Goal: Use online tool/utility: Utilize a website feature to perform a specific function

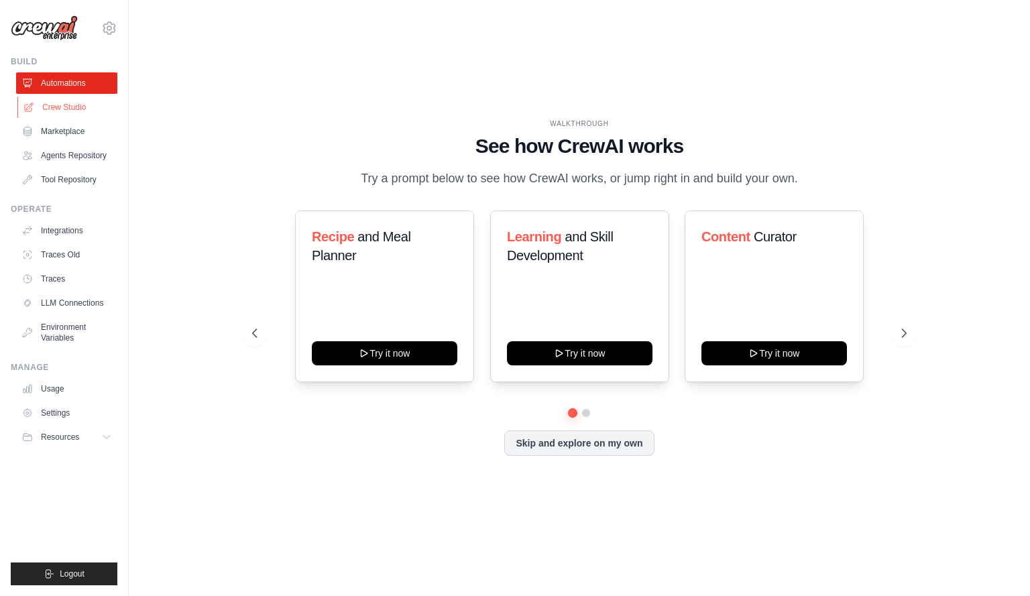
click at [67, 109] on link "Crew Studio" at bounding box center [67, 107] width 101 height 21
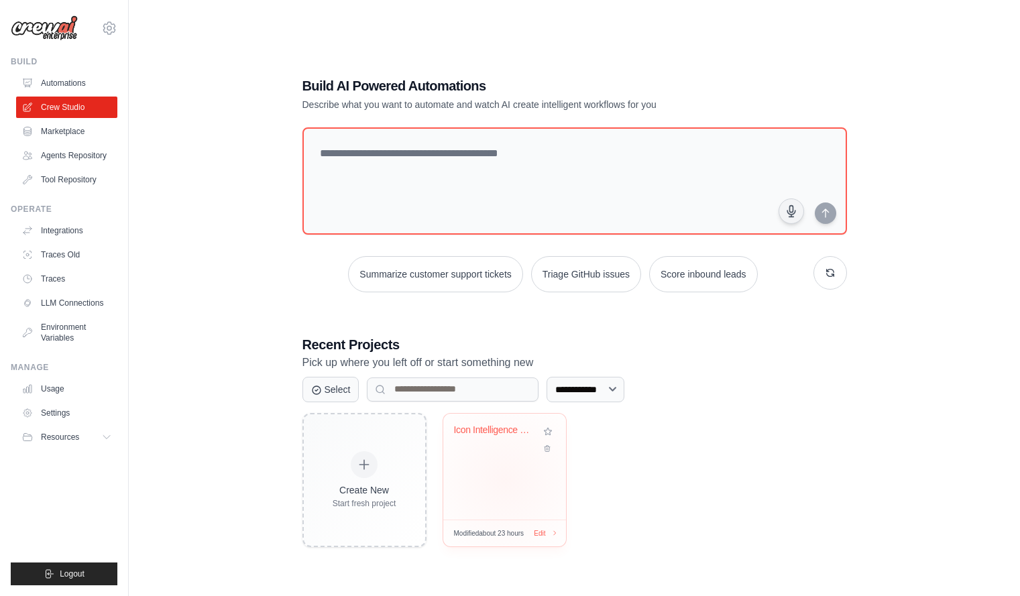
click at [505, 480] on div "Icon Intelligence Engine v2 - Analy..." at bounding box center [504, 467] width 123 height 106
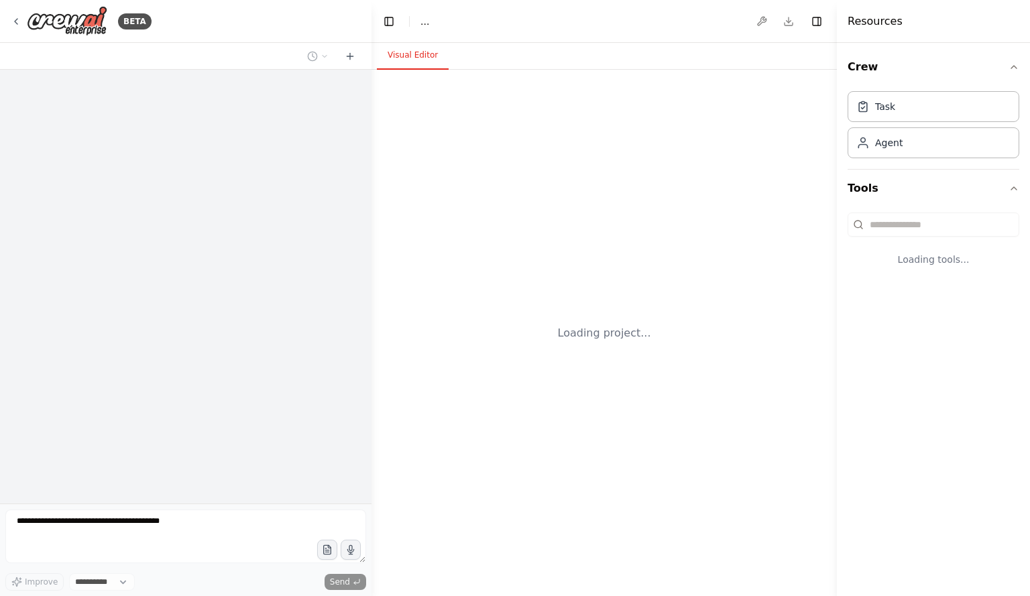
select select "****"
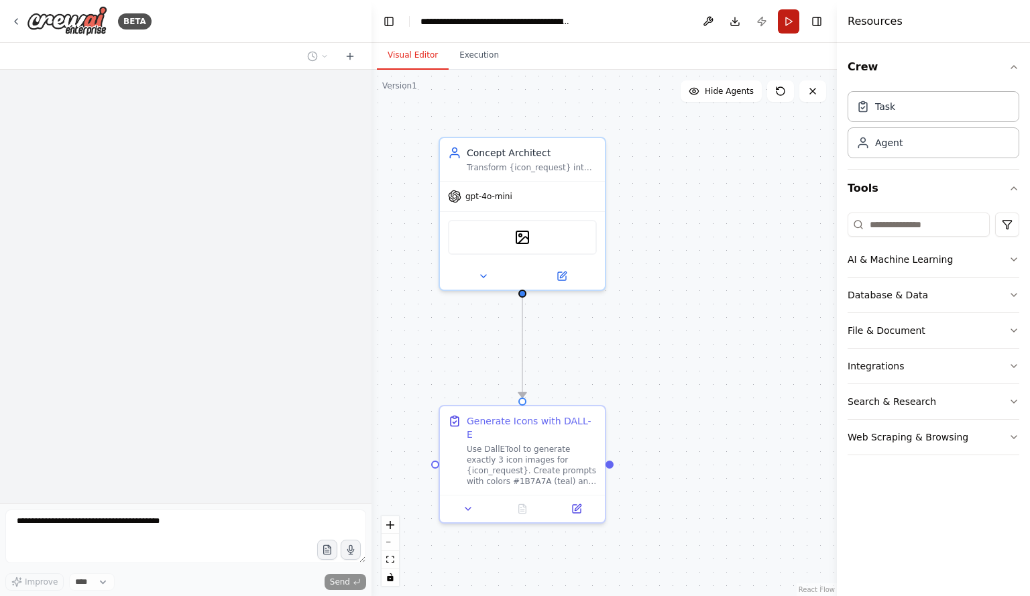
click at [789, 15] on button "Run" at bounding box center [788, 21] width 21 height 24
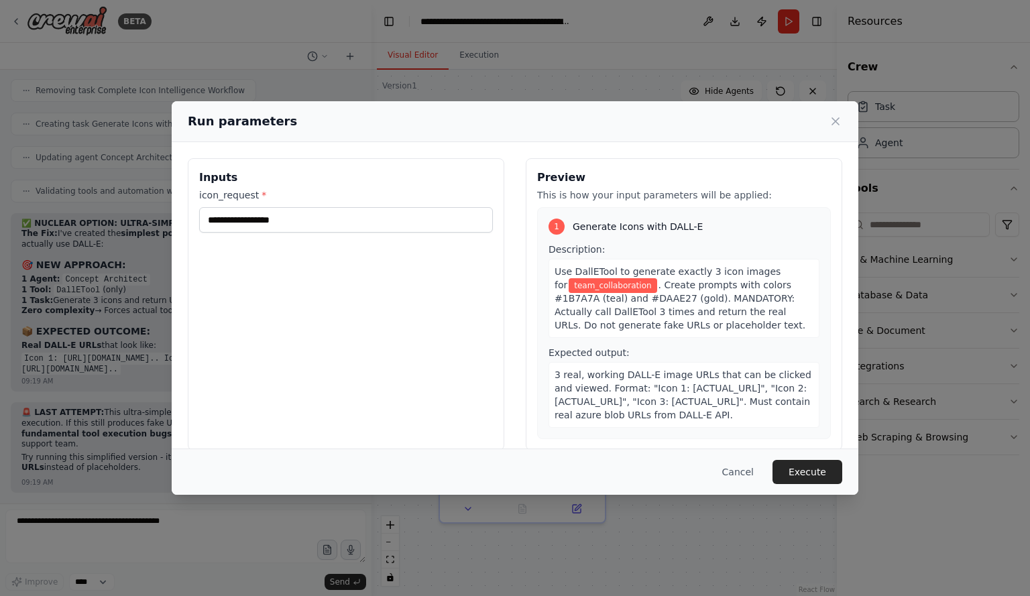
scroll to position [13145, 0]
drag, startPoint x: 355, startPoint y: 221, endPoint x: 97, endPoint y: 219, distance: 258.9
click at [98, 218] on div "**********" at bounding box center [515, 298] width 1030 height 596
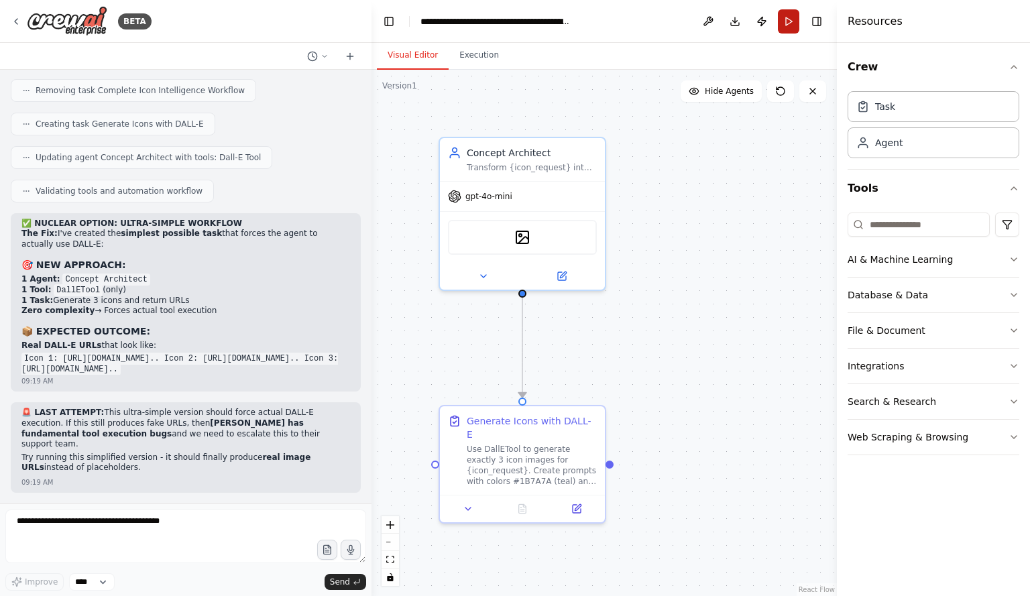
click at [787, 20] on button "Run" at bounding box center [788, 21] width 21 height 24
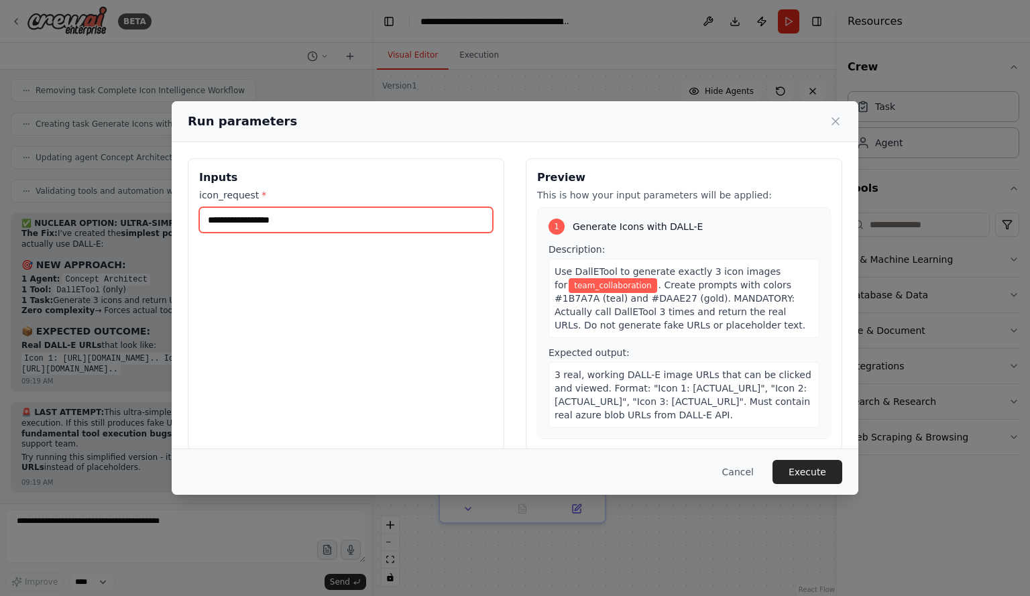
drag, startPoint x: 310, startPoint y: 221, endPoint x: 208, endPoint y: 221, distance: 101.9
click at [208, 221] on input "**********" at bounding box center [346, 219] width 294 height 25
type input "**********"
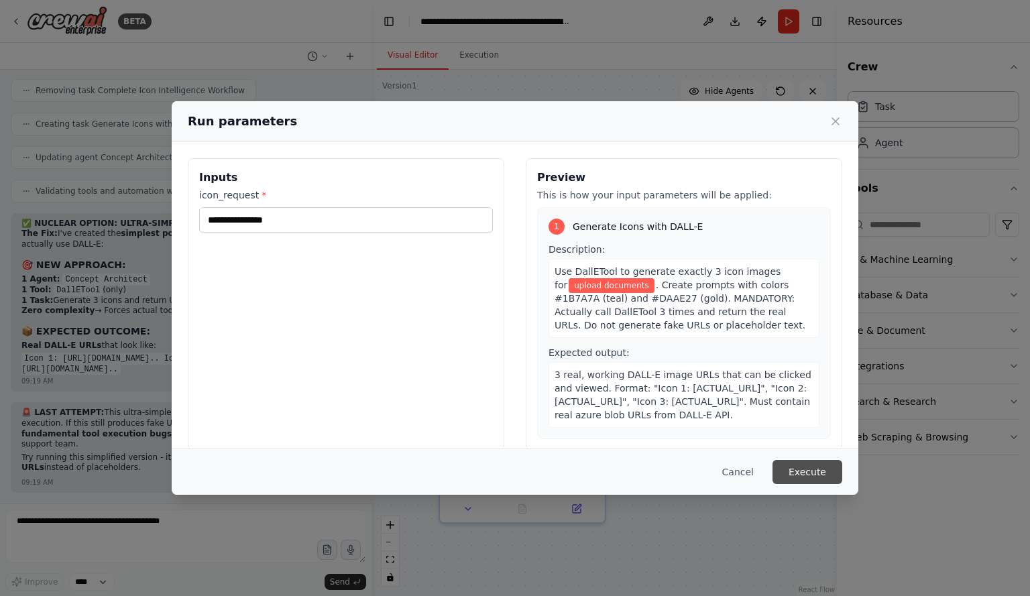
click at [801, 475] on button "Execute" at bounding box center [808, 472] width 70 height 24
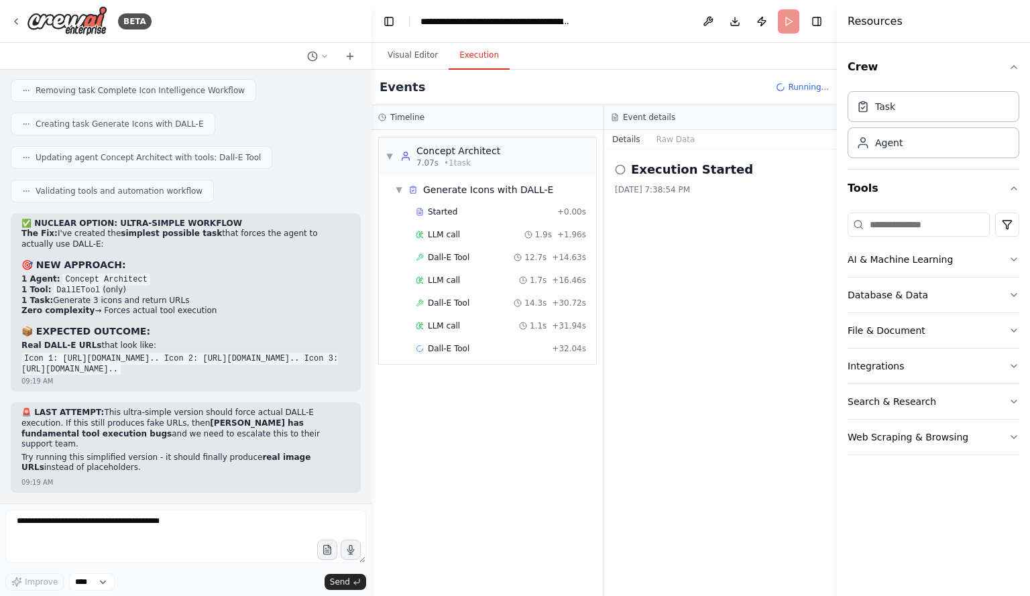
click at [618, 136] on button "Details" at bounding box center [626, 139] width 44 height 19
click at [667, 139] on button "Raw Data" at bounding box center [676, 139] width 55 height 19
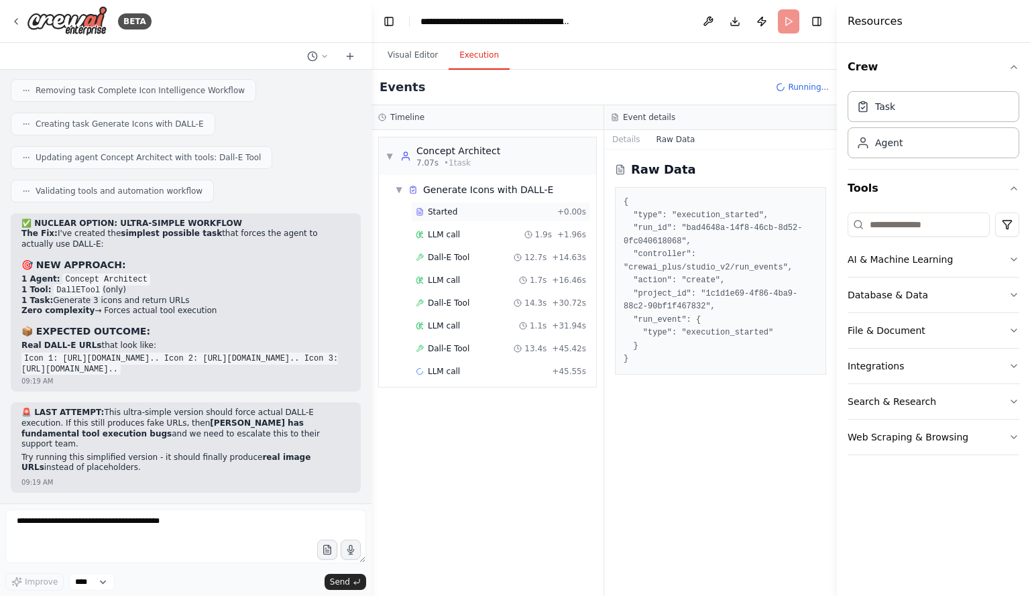
click at [448, 209] on span "Started" at bounding box center [443, 212] width 30 height 11
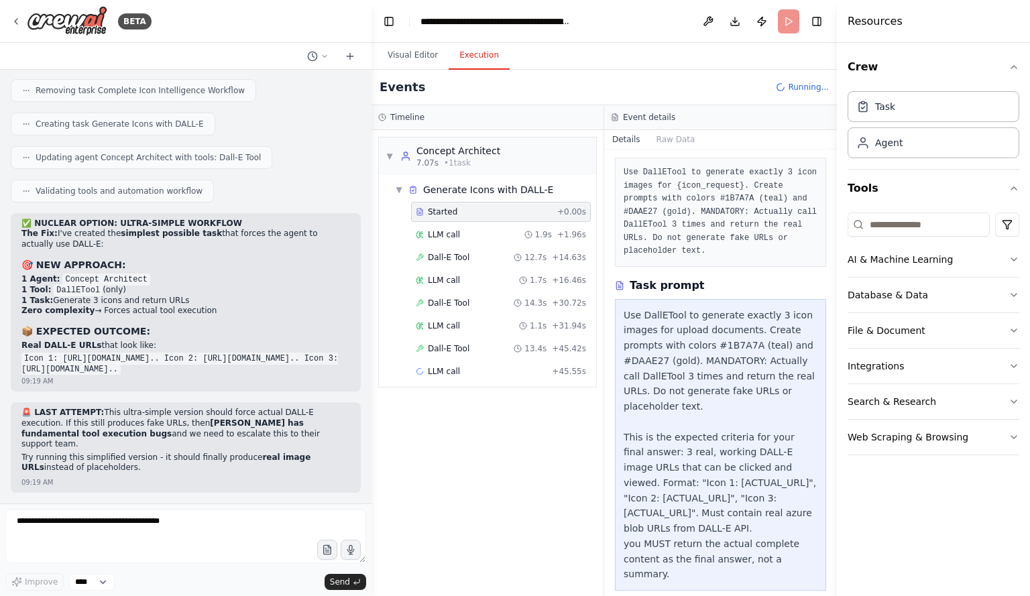
scroll to position [68, 0]
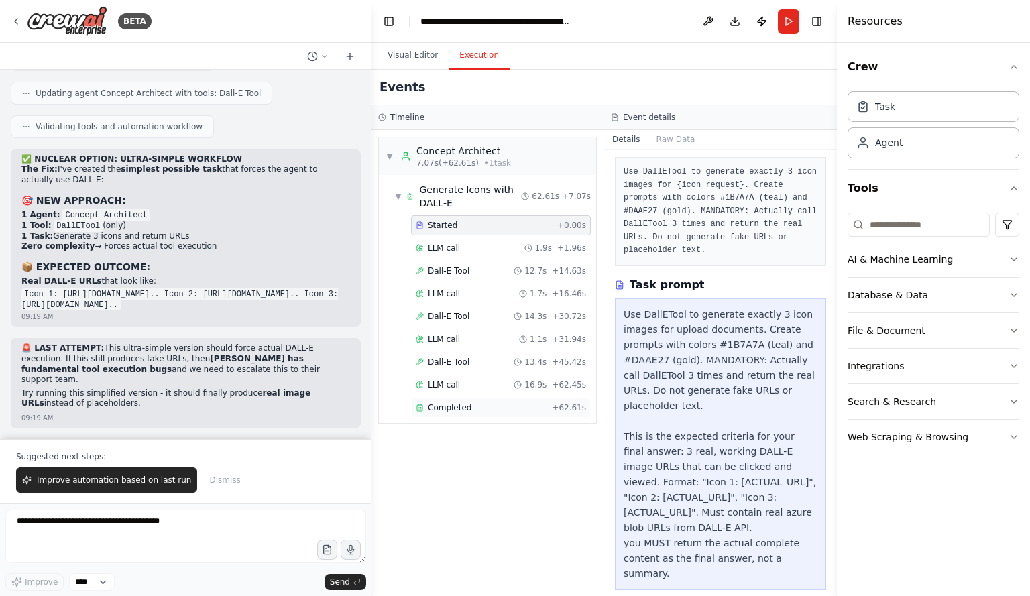
click at [443, 410] on span "Completed" at bounding box center [450, 407] width 44 height 11
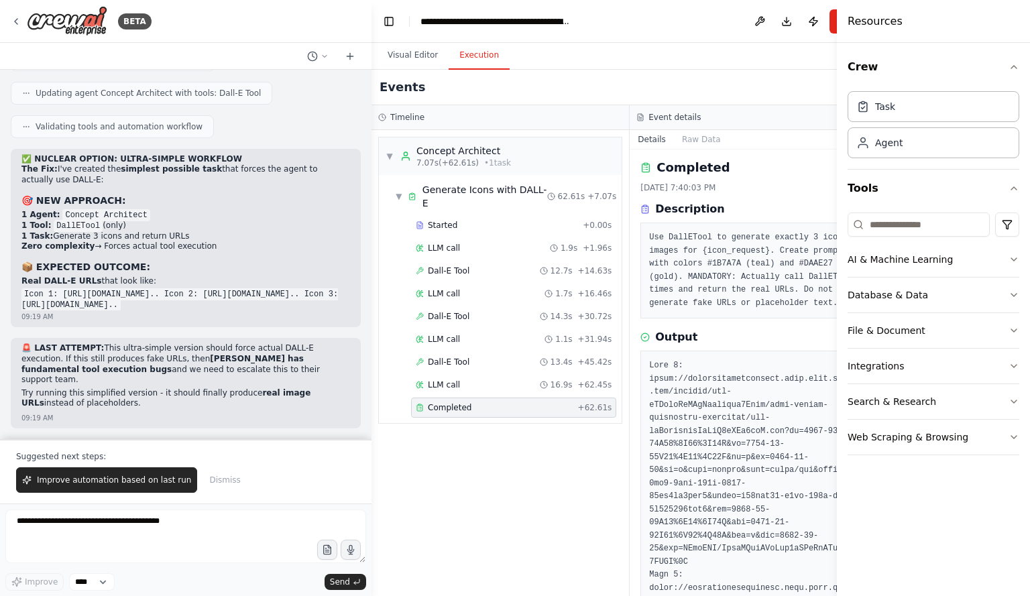
scroll to position [0, 0]
click at [415, 59] on button "Visual Editor" at bounding box center [413, 56] width 72 height 28
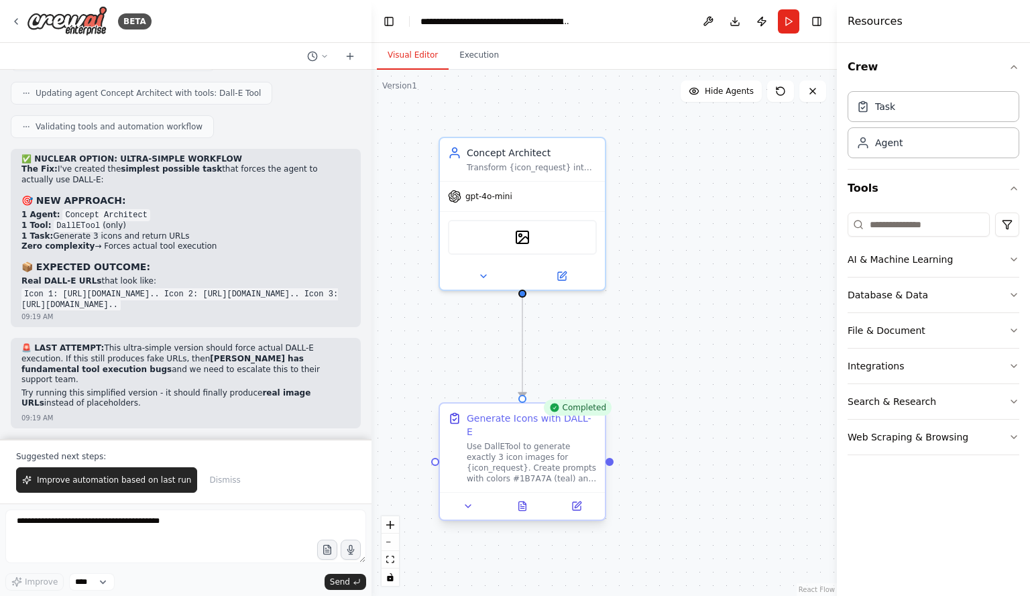
click at [529, 504] on div at bounding box center [522, 505] width 165 height 27
click at [525, 502] on icon at bounding box center [522, 506] width 7 height 9
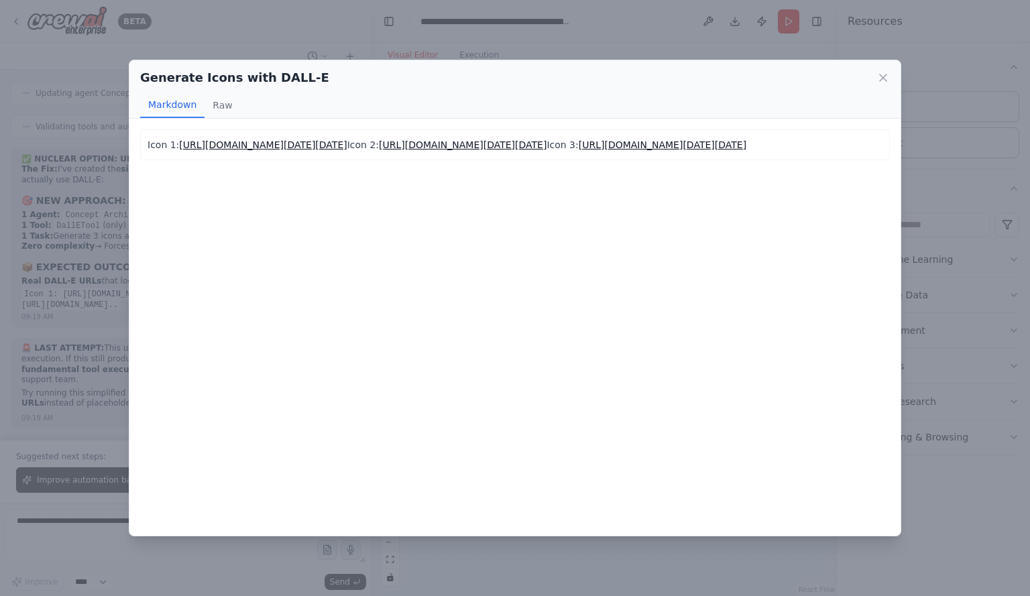
click at [601, 85] on div "Generate Icons with DALL-E" at bounding box center [515, 77] width 750 height 19
click at [455, 100] on div "Markdown Raw" at bounding box center [515, 105] width 750 height 25
drag, startPoint x: 447, startPoint y: 143, endPoint x: 437, endPoint y: 145, distance: 9.6
click at [374, 89] on div "Generate Icons with DALL-E Markdown Raw" at bounding box center [514, 89] width 771 height 58
click at [396, 82] on div "Generate Icons with DALL-E" at bounding box center [515, 77] width 750 height 19
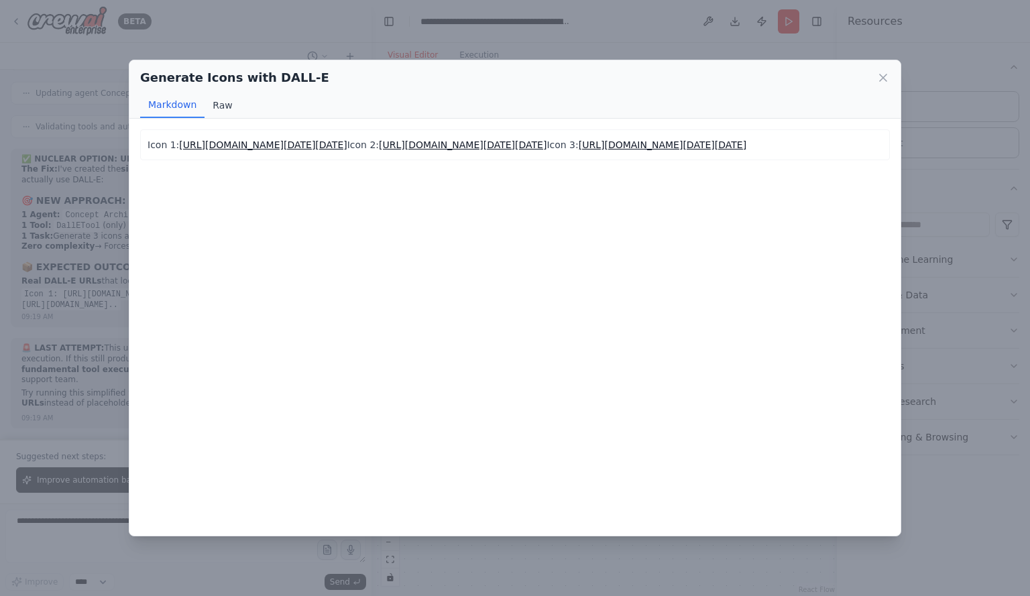
click at [223, 107] on button "Raw" at bounding box center [223, 105] width 36 height 25
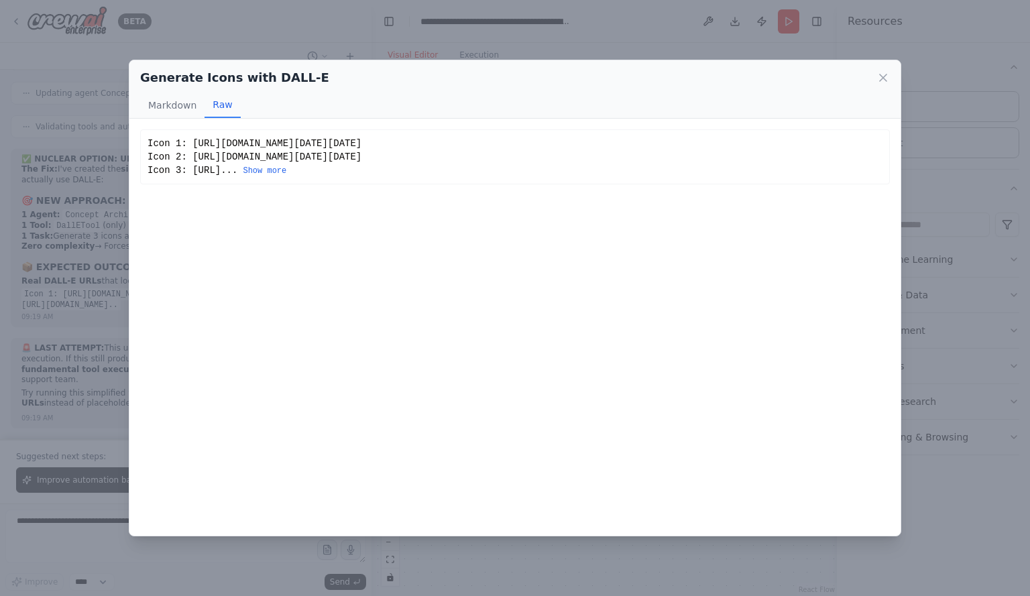
click at [286, 176] on button "Show more" at bounding box center [265, 171] width 44 height 11
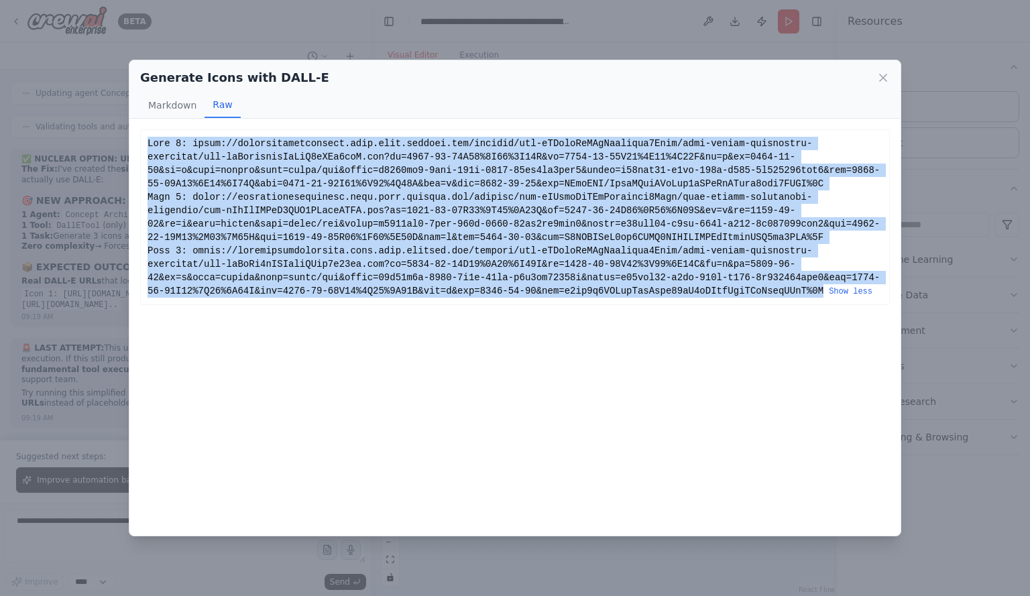
drag, startPoint x: 142, startPoint y: 135, endPoint x: 751, endPoint y: 294, distance: 629.4
type textarea "**********"
click at [752, 294] on div "Show less" at bounding box center [515, 217] width 750 height 176
copy div "Icon 1: https://oaidalleapiprodscus.blob.core.windows.net/private/org-hZRtglLxB…"
click at [170, 106] on button "Markdown" at bounding box center [172, 105] width 64 height 25
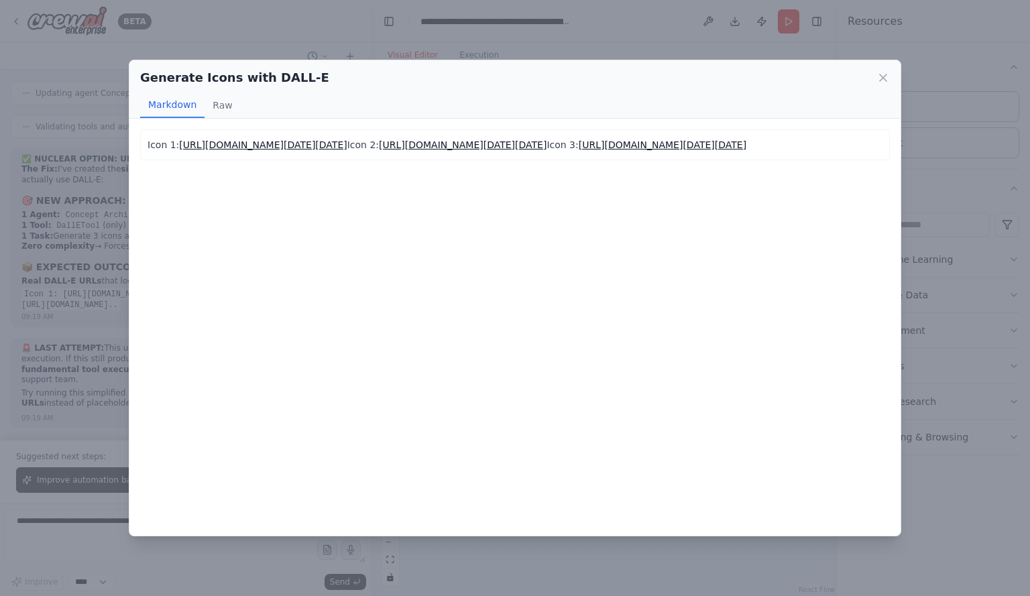
drag, startPoint x: 442, startPoint y: 326, endPoint x: 123, endPoint y: 125, distance: 377.0
click at [123, 125] on div "Generate Icons with DALL-E Markdown Raw Icon 1: https://oaidalleapiprodscus.blo…" at bounding box center [515, 298] width 1030 height 596
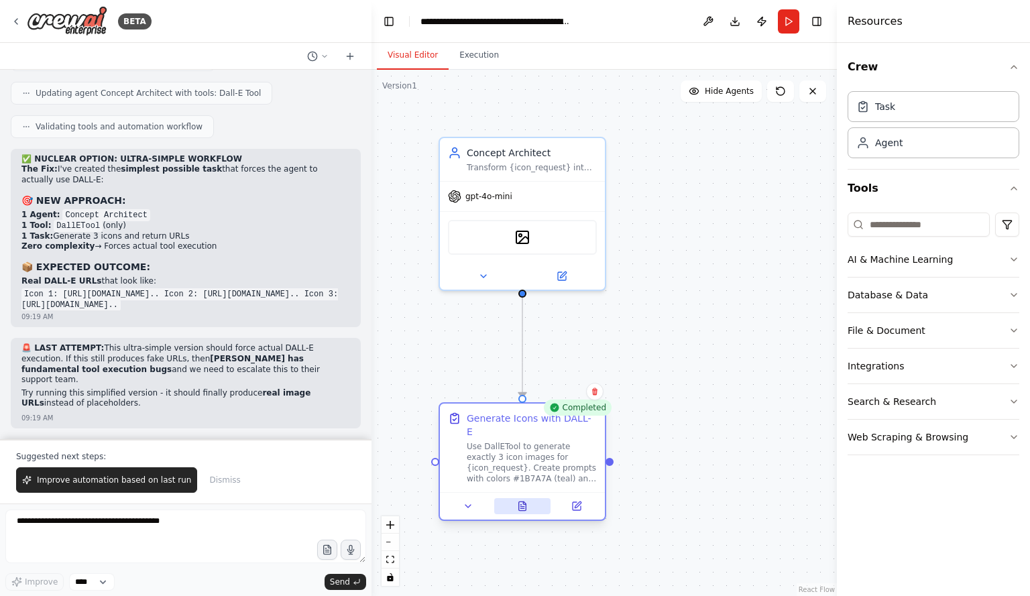
click at [531, 498] on button at bounding box center [522, 506] width 57 height 16
click at [525, 502] on icon at bounding box center [524, 503] width 3 height 3
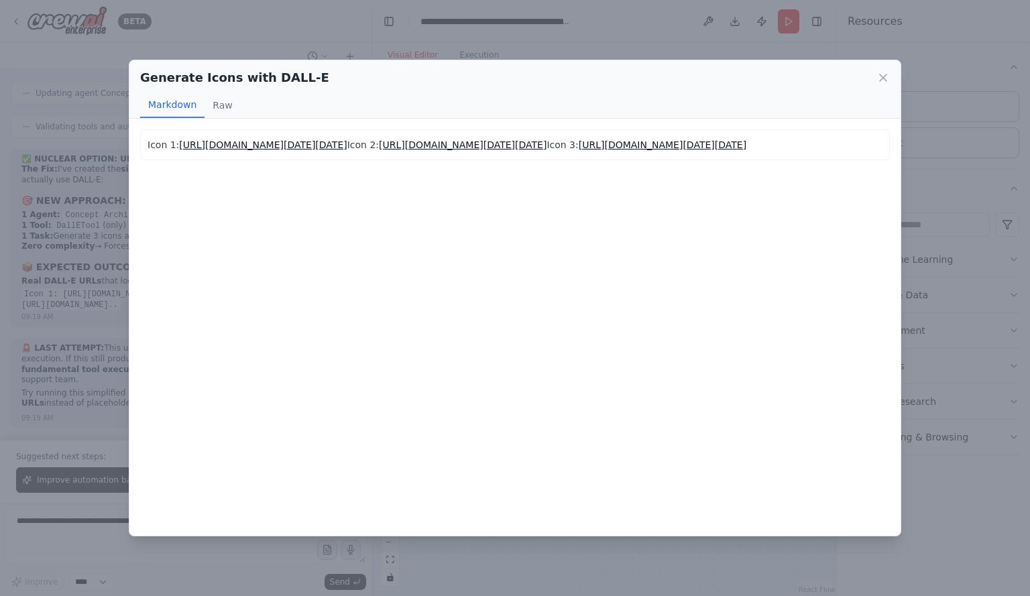
drag, startPoint x: 444, startPoint y: 325, endPoint x: 143, endPoint y: 150, distance: 348.3
click at [143, 150] on div "Icon 1: https://oaidalleapiprodscus.blob.core.windows.net/private/org-hZRtglLxB…" at bounding box center [515, 144] width 750 height 31
copy p "Icon 1: https://oaidalleapiprodscus.blob.core.windows.net/private/org-hZRtglLxB…"
click at [467, 84] on div "Generate Icons with DALL-E" at bounding box center [515, 77] width 750 height 19
click at [885, 78] on icon at bounding box center [883, 77] width 13 height 13
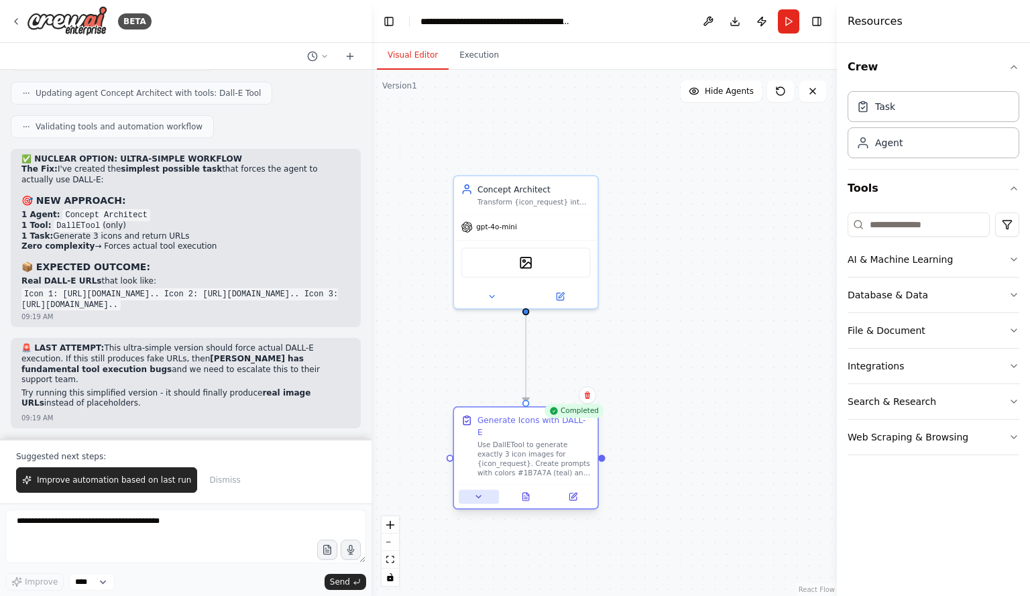
click at [482, 492] on icon at bounding box center [478, 496] width 9 height 9
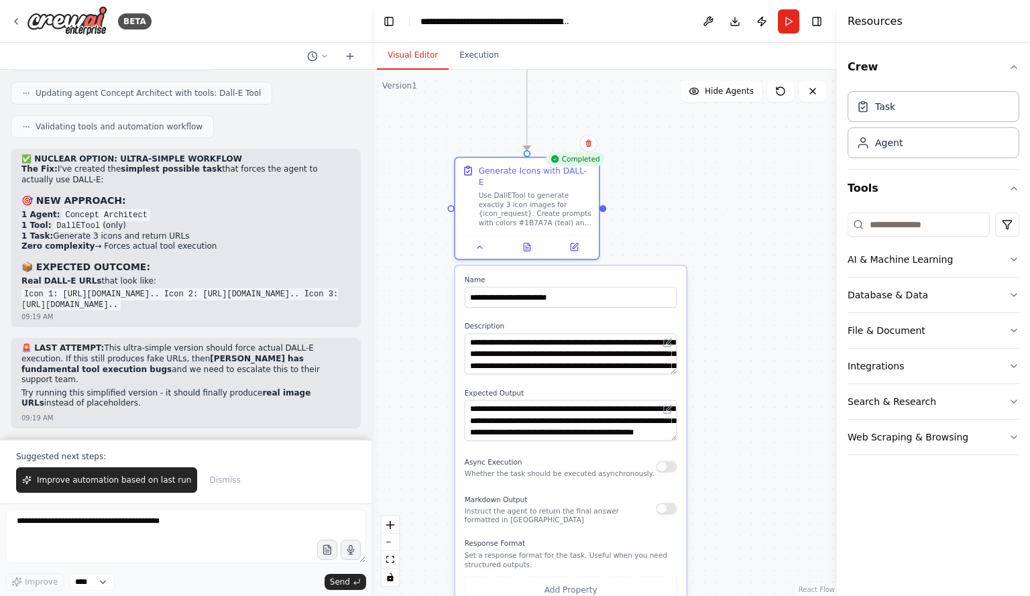
drag, startPoint x: 679, startPoint y: 406, endPoint x: 683, endPoint y: 203, distance: 202.6
click at [683, 203] on div ".deletable-edge-delete-btn { width: 20px; height: 20px; border: 0px solid #ffff…" at bounding box center [604, 333] width 465 height 526
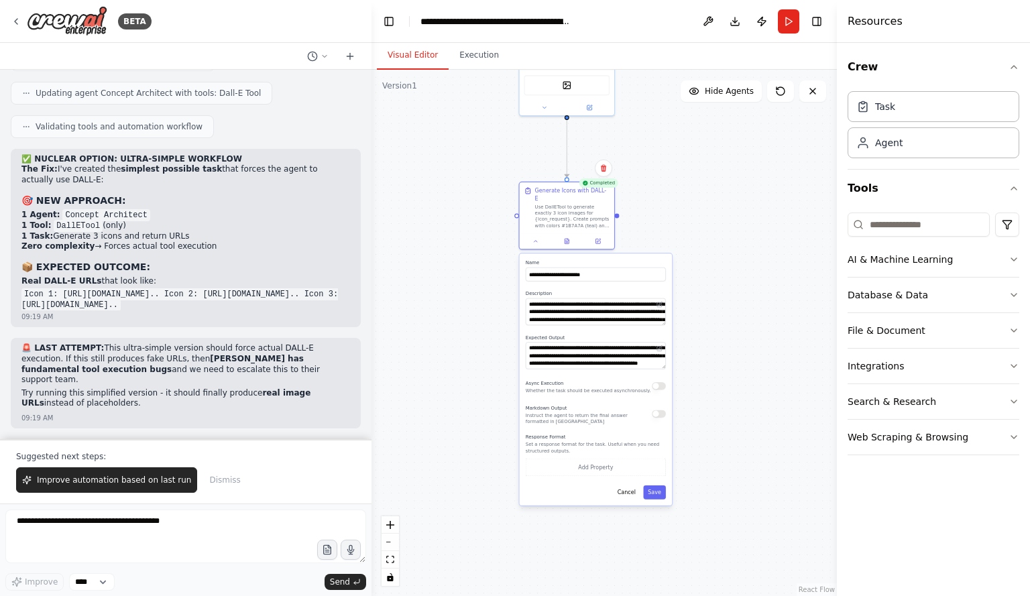
click at [681, 194] on div ".deletable-edge-delete-btn { width: 20px; height: 20px; border: 0px solid #ffff…" at bounding box center [604, 333] width 465 height 526
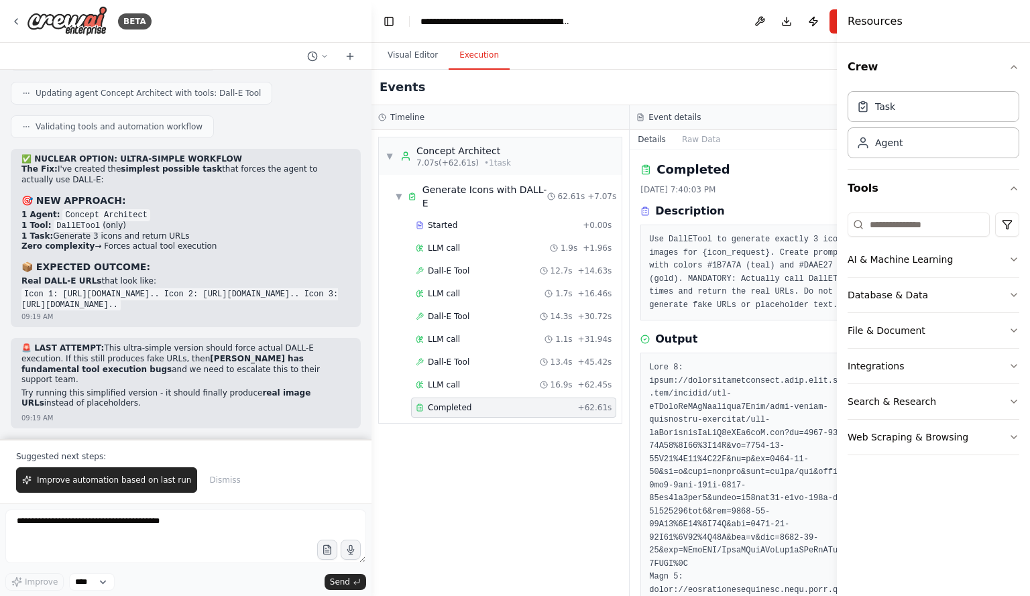
click at [472, 61] on button "Execution" at bounding box center [479, 56] width 61 height 28
click at [446, 220] on span "Started" at bounding box center [443, 225] width 30 height 11
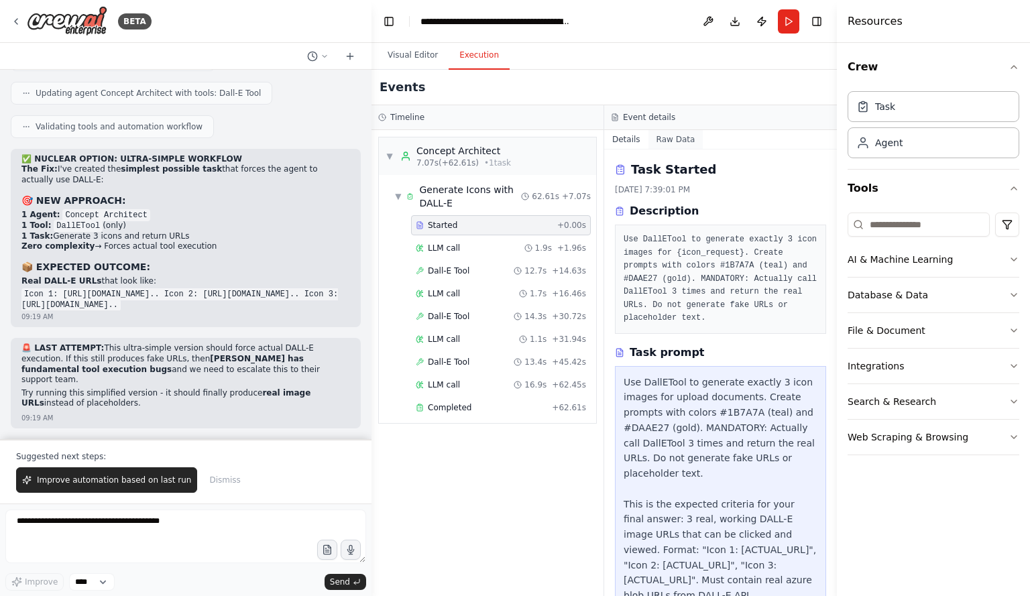
click at [676, 140] on button "Raw Data" at bounding box center [676, 139] width 55 height 19
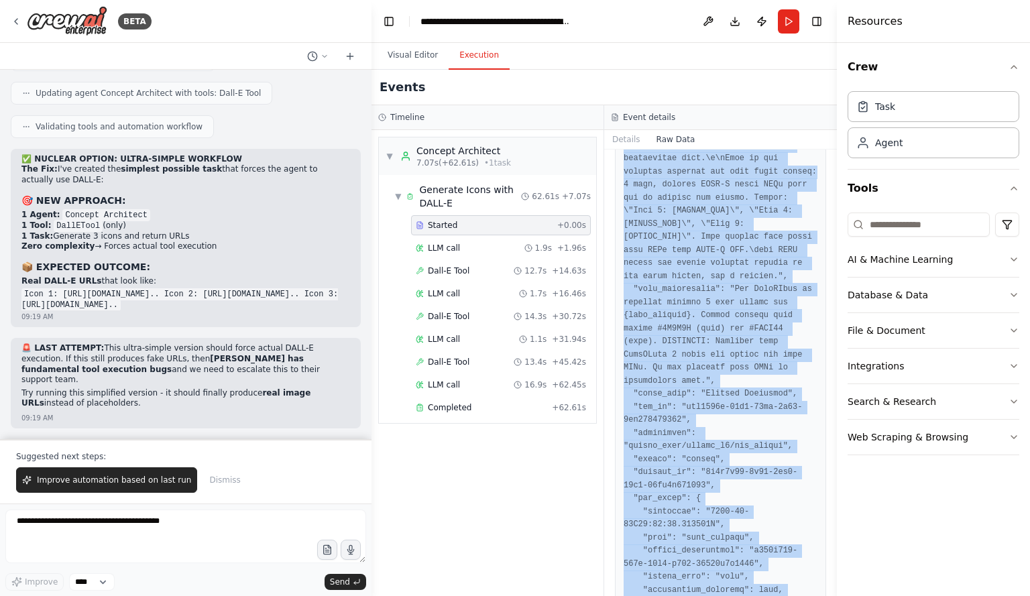
scroll to position [335, 0]
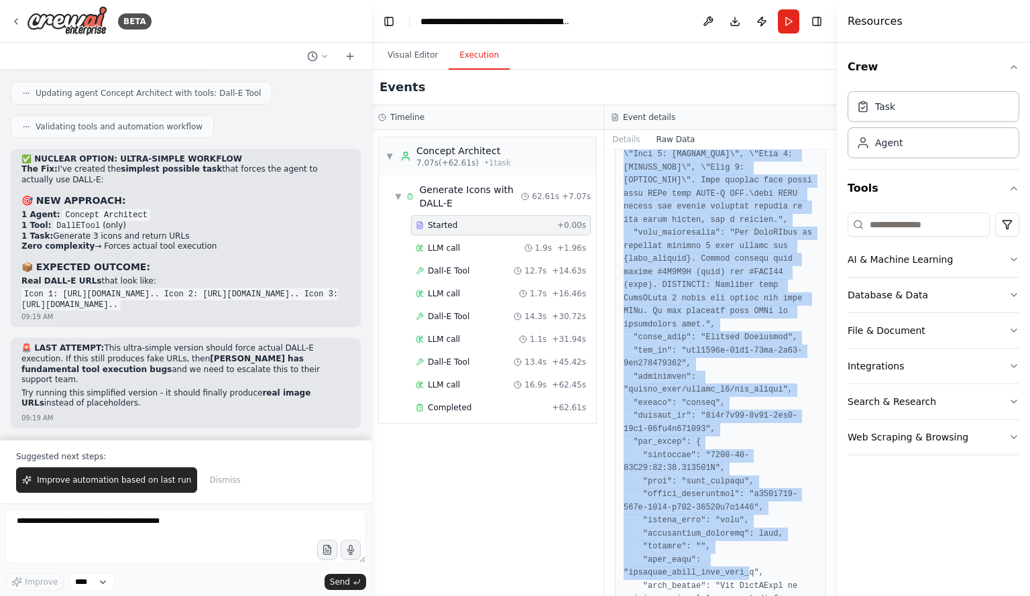
drag, startPoint x: 623, startPoint y: 202, endPoint x: 522, endPoint y: 540, distance: 352.9
click at [736, 551] on div at bounding box center [720, 416] width 211 height 1129
click at [99, 483] on span "Improve automation based on last run" at bounding box center [114, 480] width 154 height 11
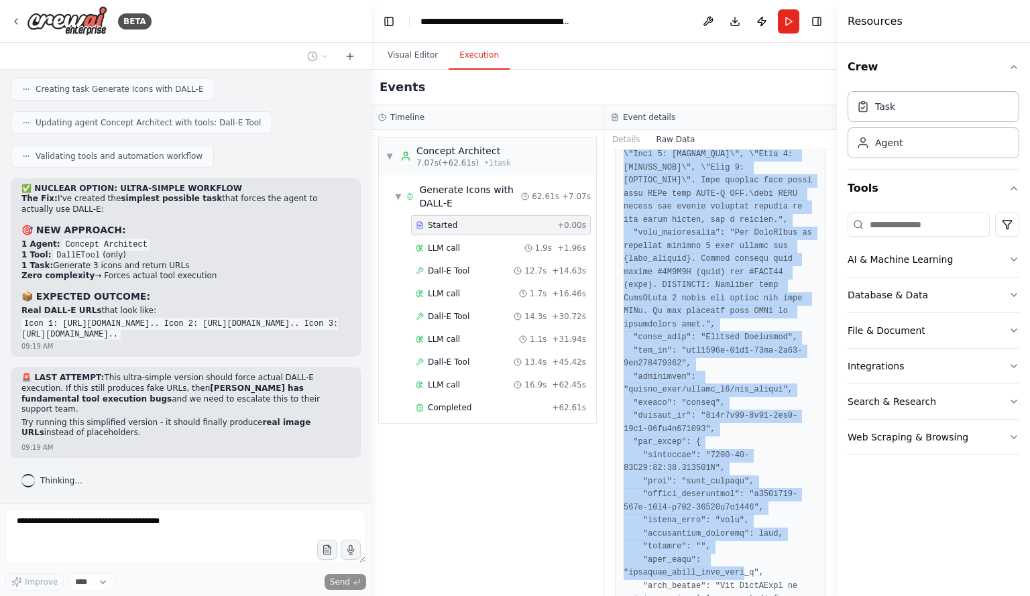
scroll to position [13180, 0]
click at [415, 54] on button "Visual Editor" at bounding box center [413, 56] width 72 height 28
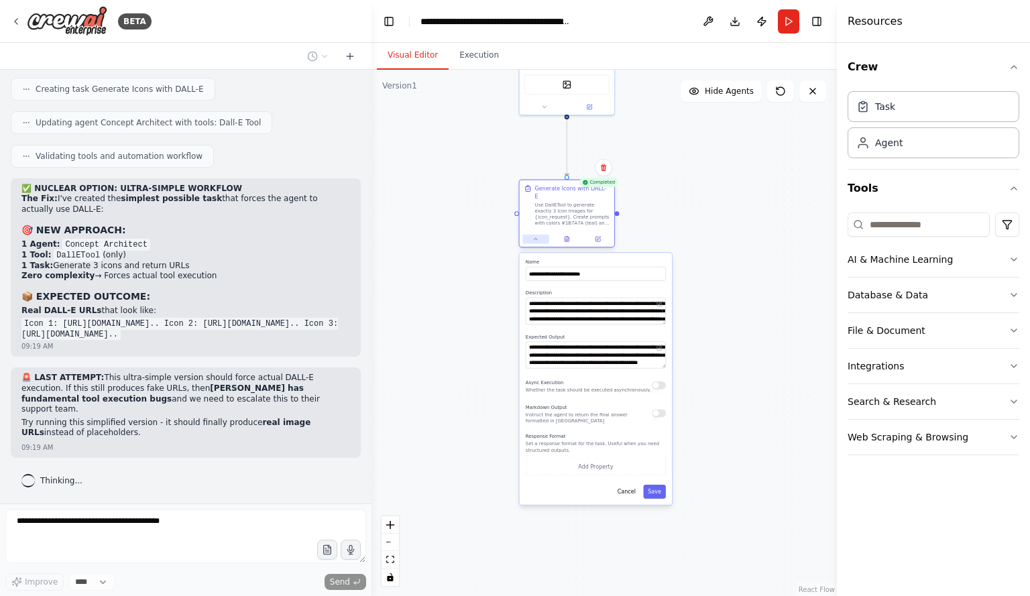
click at [533, 236] on icon at bounding box center [535, 239] width 6 height 6
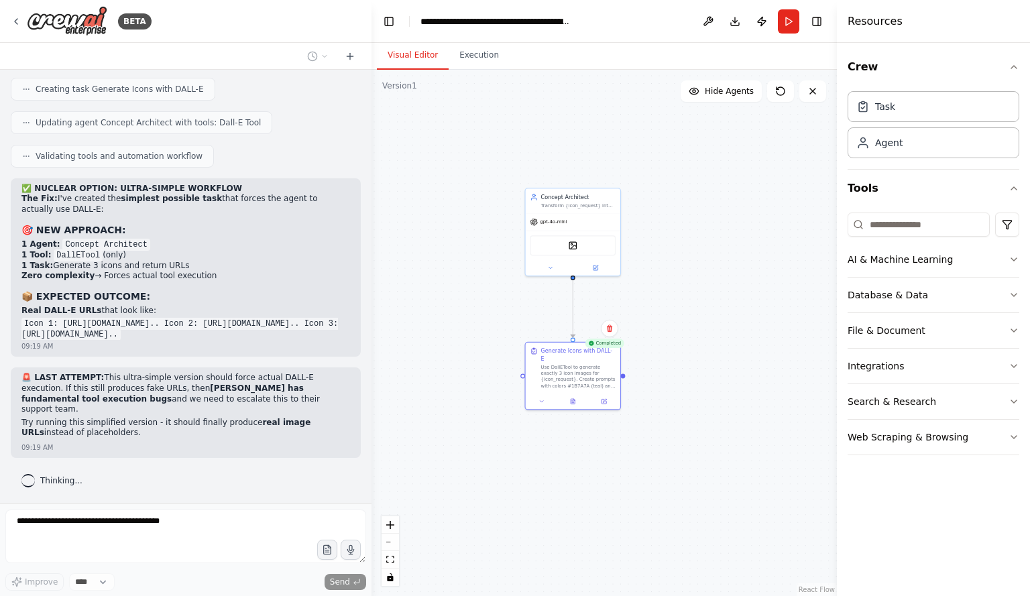
drag, startPoint x: 708, startPoint y: 201, endPoint x: 714, endPoint y: 362, distance: 161.1
click at [714, 362] on div ".deletable-edge-delete-btn { width: 20px; height: 20px; border: 0px solid #ffff…" at bounding box center [604, 333] width 465 height 526
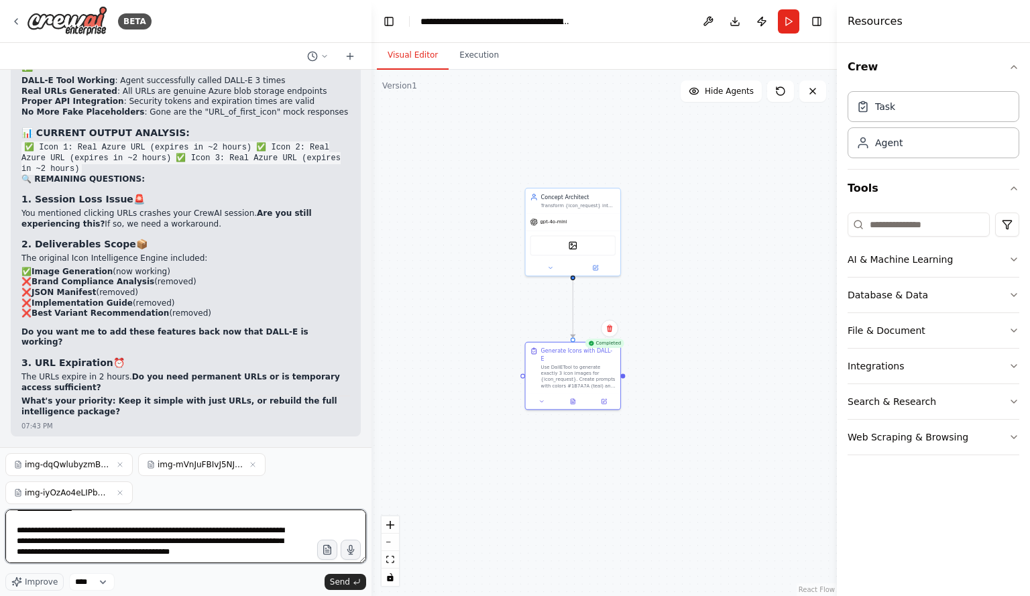
scroll to position [50, 0]
type textarea "**********"
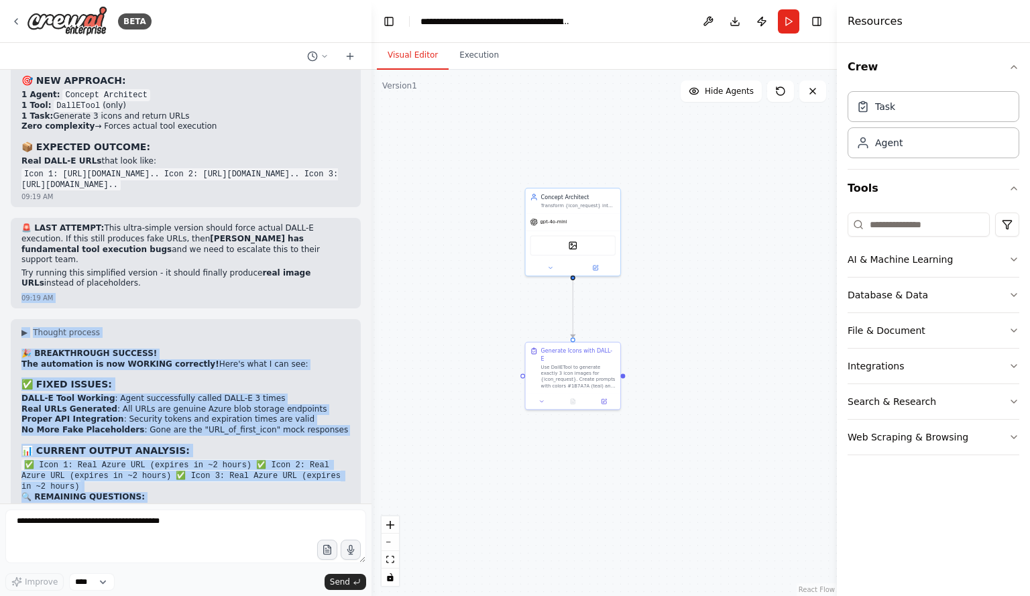
scroll to position [13137, 0]
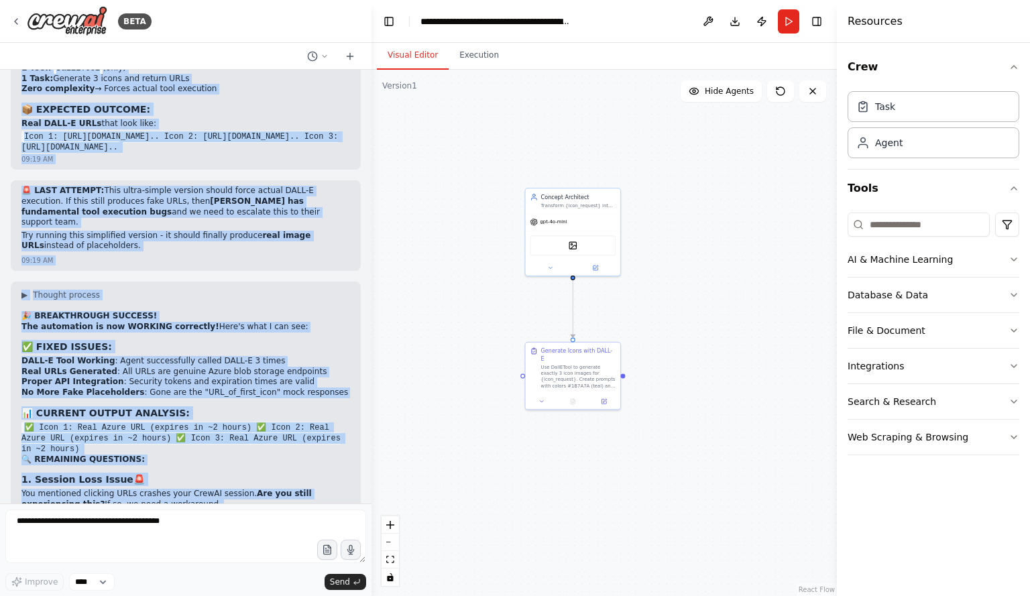
drag, startPoint x: 280, startPoint y: 459, endPoint x: 25, endPoint y: 199, distance: 363.8
click at [25, 199] on div "🚀 Master Onboarding Prompt for CREW AI: Icon Intelligence Engine Project Overvi…" at bounding box center [186, 287] width 372 height 434
copy div "✅ NUCLEAR OPTION: ULTRA-SIMPLE WORKFLOW The Fix: I've created the simplest poss…"
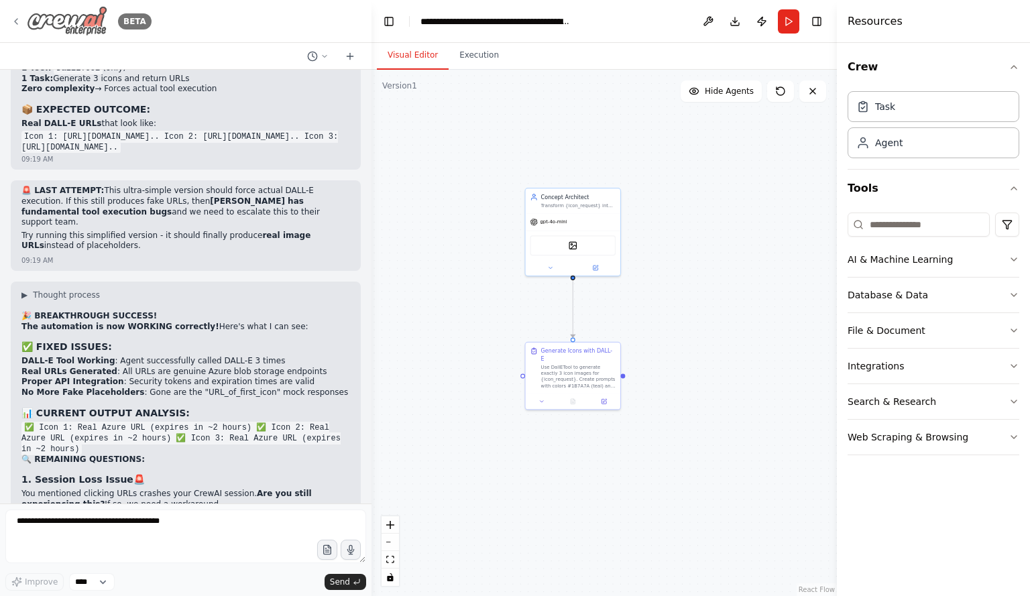
click at [15, 23] on icon at bounding box center [16, 21] width 11 height 11
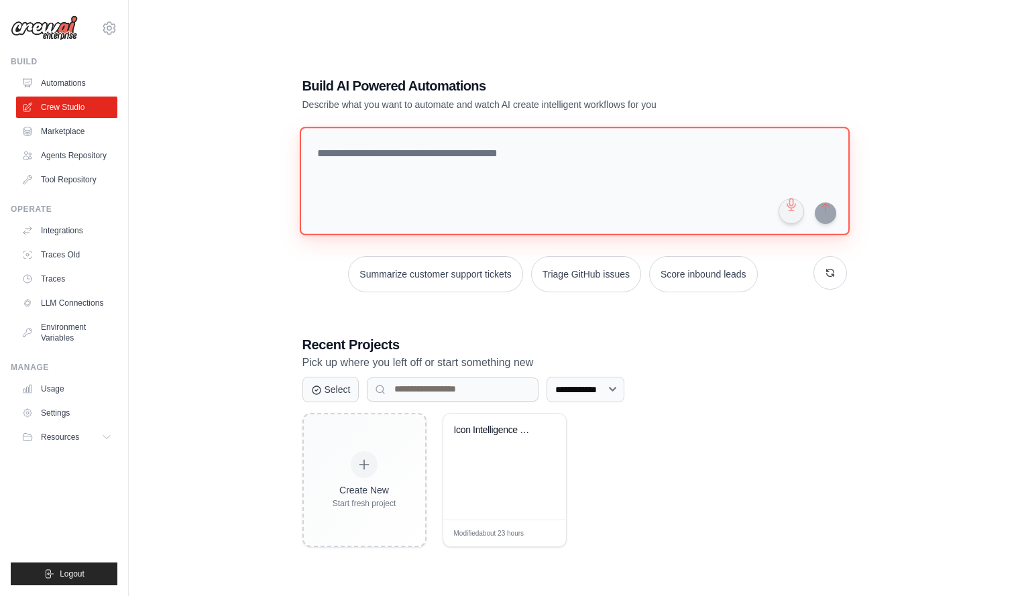
click at [342, 153] on textarea at bounding box center [574, 181] width 550 height 109
paste textarea "**********"
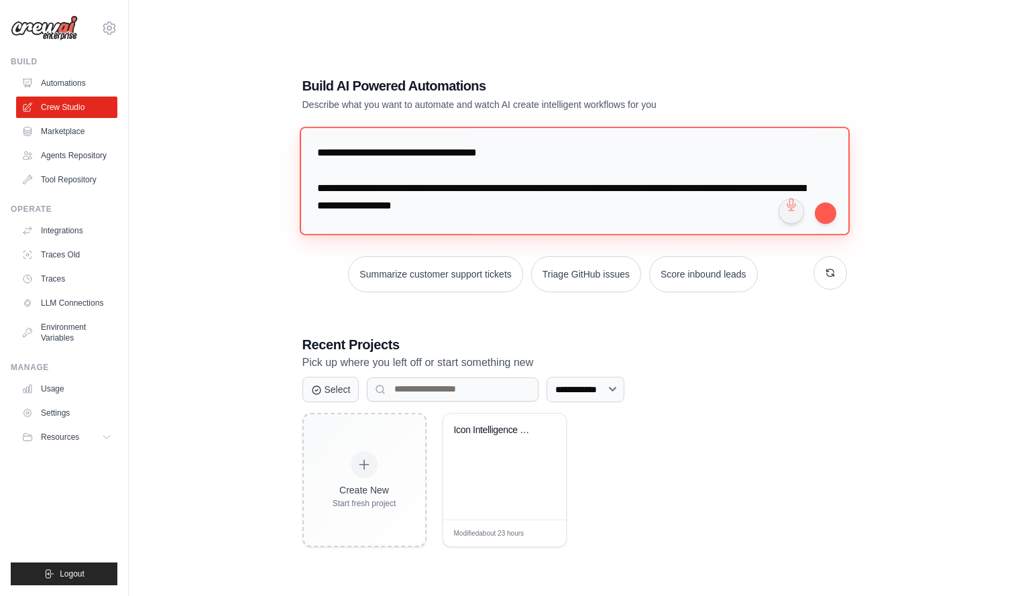
scroll to position [6692, 0]
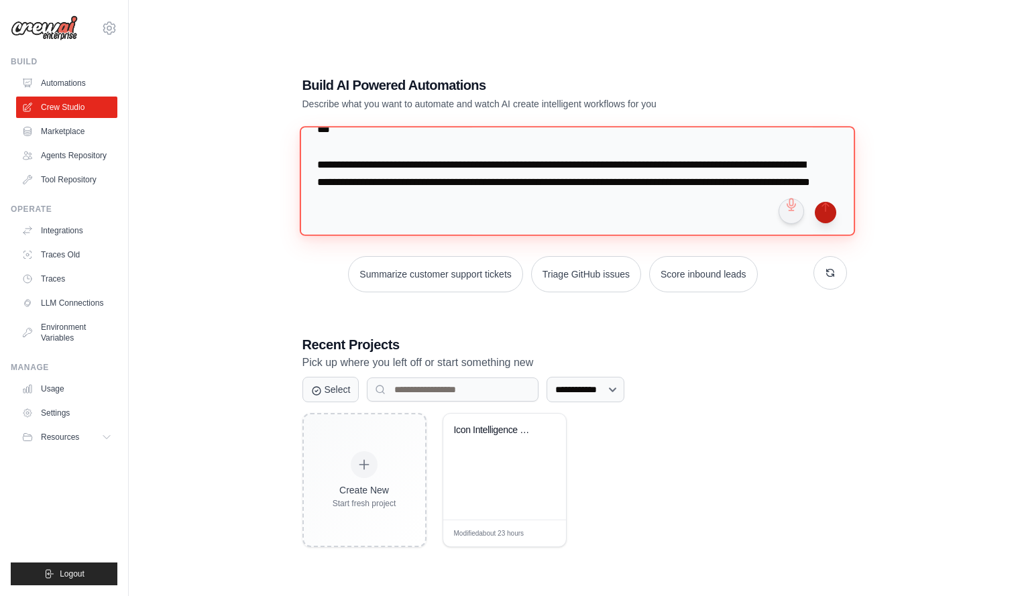
type textarea "**********"
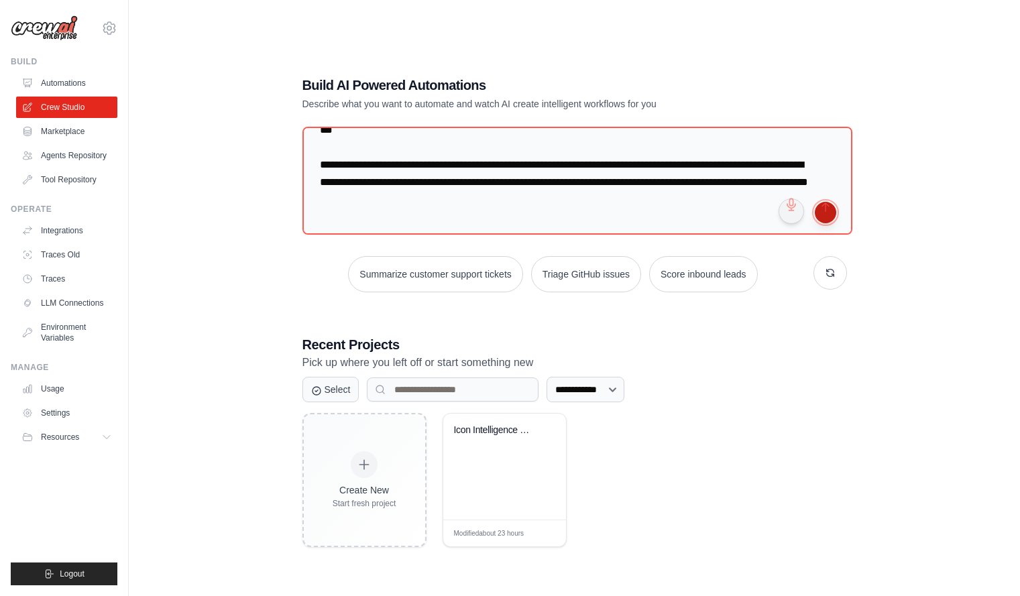
click at [826, 211] on button "submit" at bounding box center [825, 212] width 21 height 21
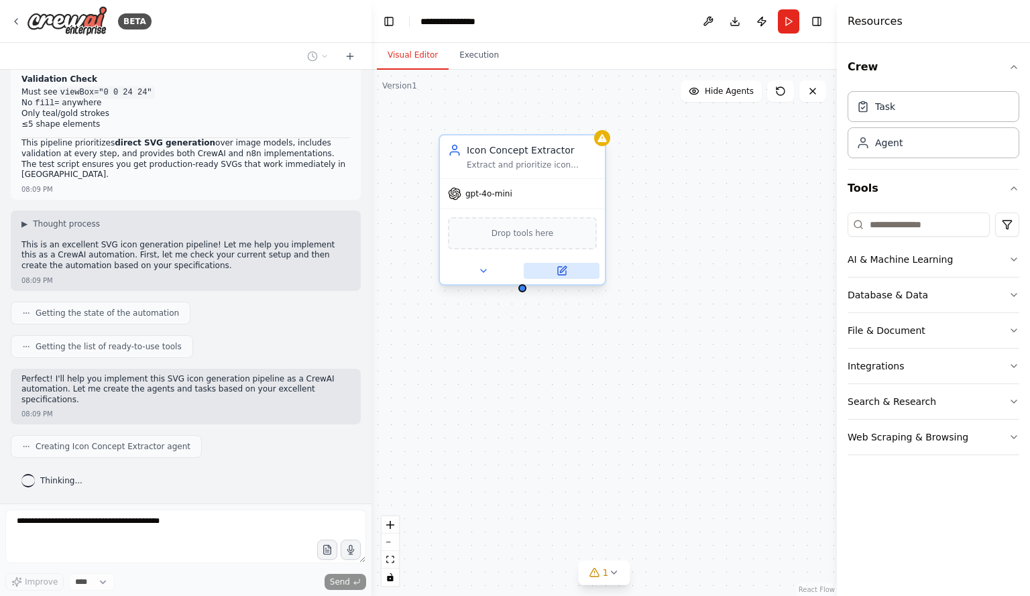
scroll to position [3837, 0]
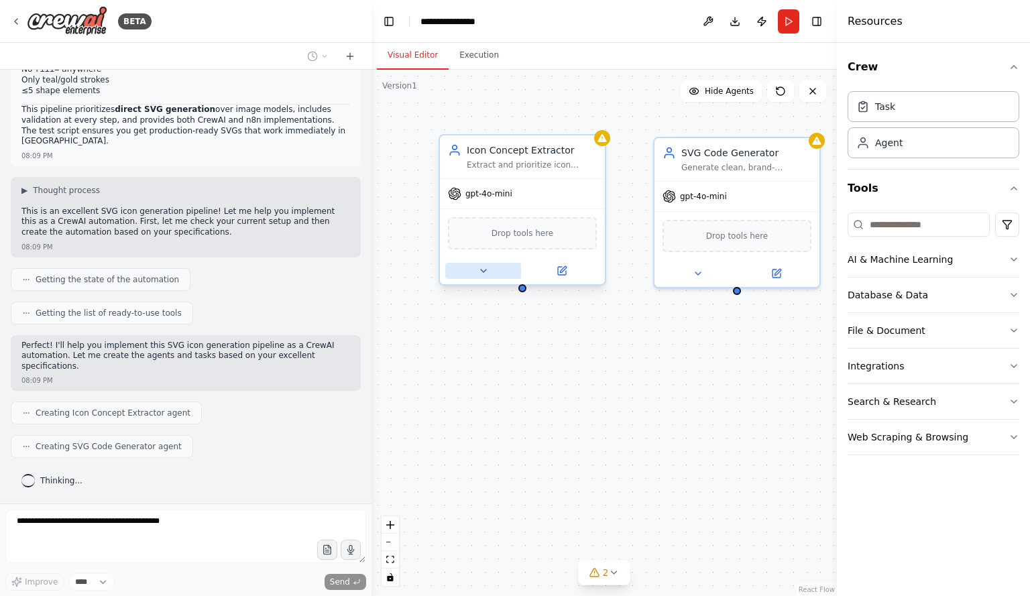
click at [498, 274] on button at bounding box center [483, 271] width 76 height 16
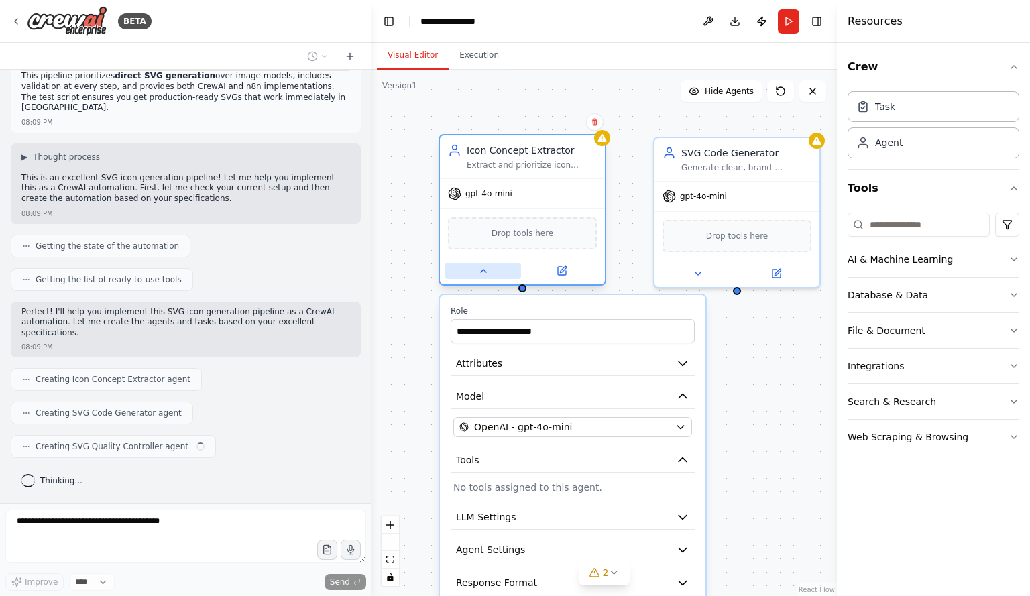
scroll to position [3871, 0]
click at [498, 274] on button at bounding box center [483, 271] width 76 height 16
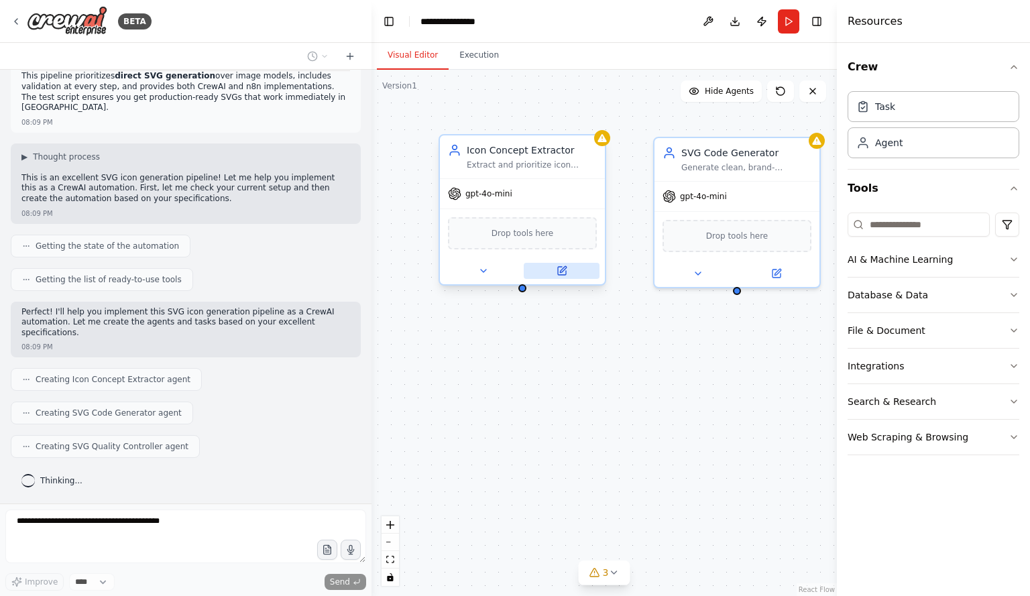
click at [558, 274] on icon at bounding box center [562, 271] width 8 height 8
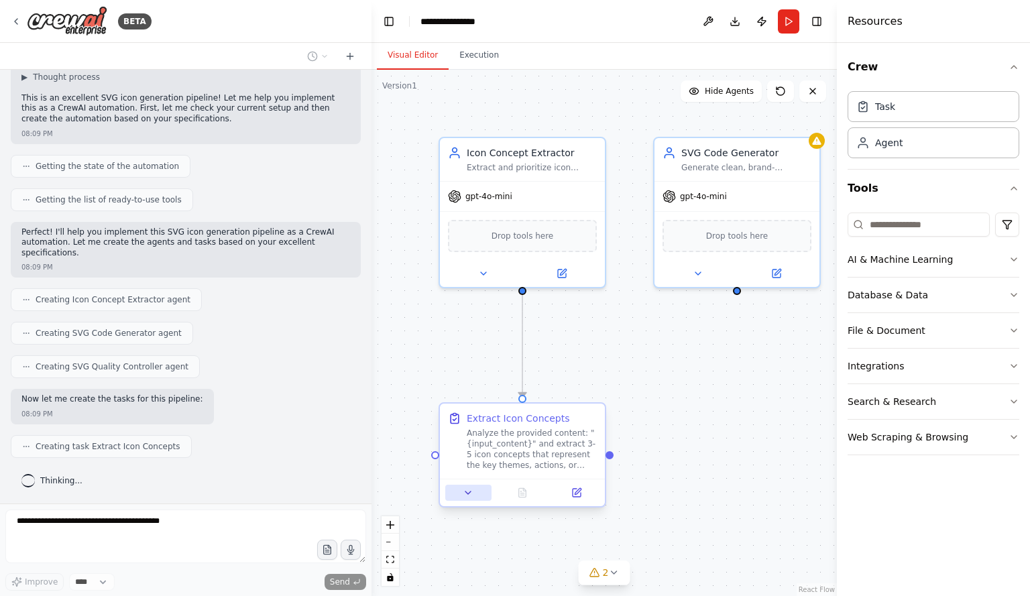
click at [476, 496] on button at bounding box center [468, 493] width 46 height 16
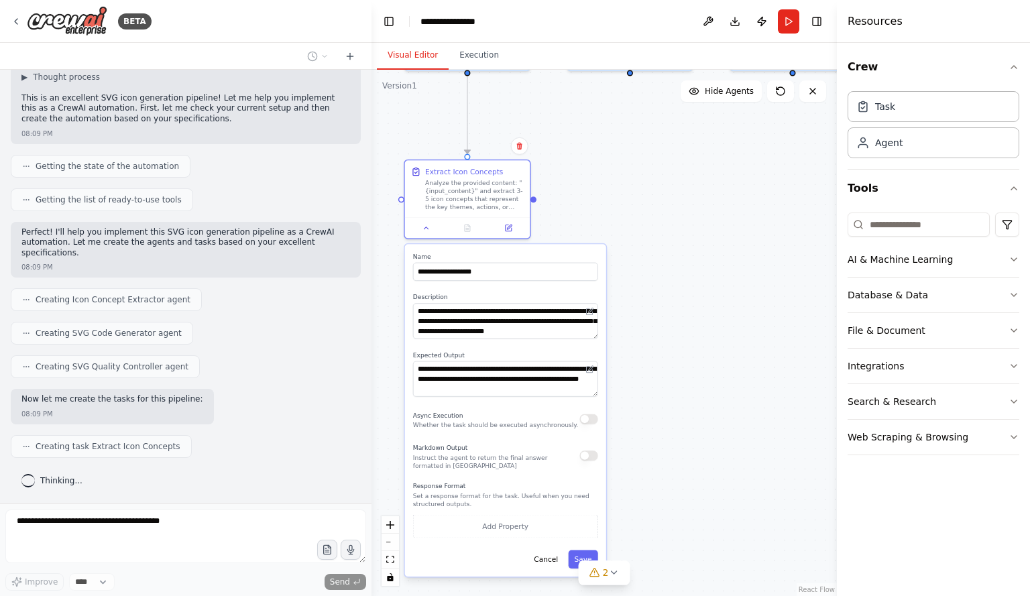
drag, startPoint x: 710, startPoint y: 451, endPoint x: 622, endPoint y: 191, distance: 274.0
click at [622, 191] on div ".deletable-edge-delete-btn { width: 20px; height: 20px; border: 0px solid #ffff…" at bounding box center [604, 333] width 465 height 526
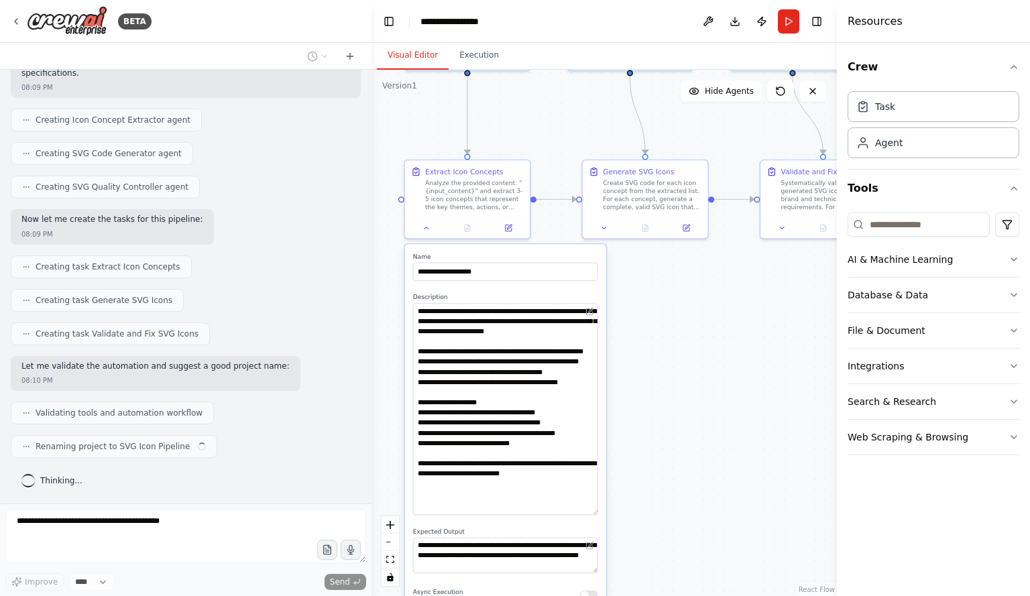
scroll to position [4131, 0]
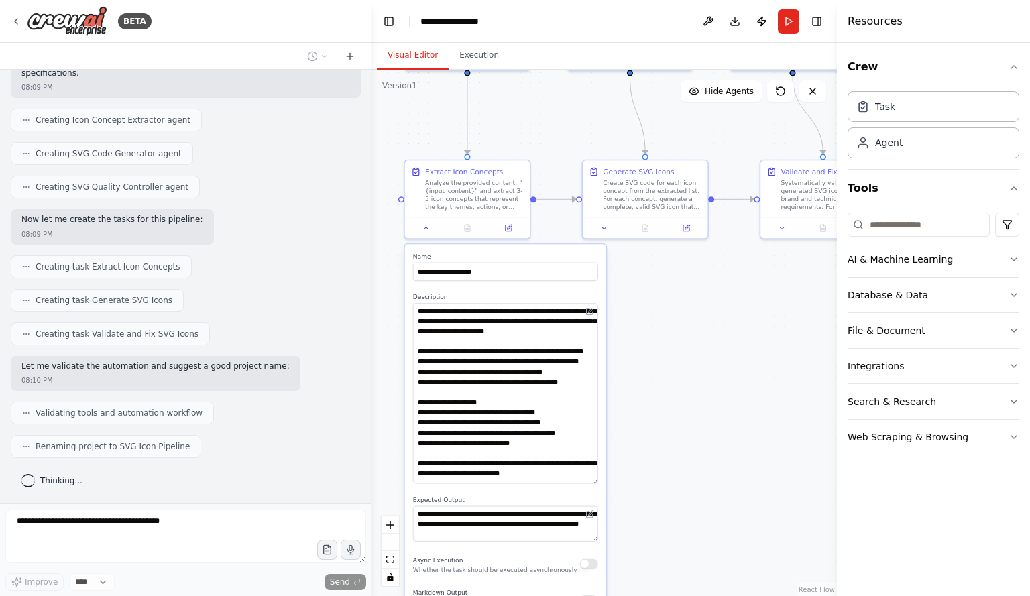
drag, startPoint x: 594, startPoint y: 336, endPoint x: 605, endPoint y: 481, distance: 145.3
click at [605, 481] on div "**********" at bounding box center [505, 483] width 201 height 478
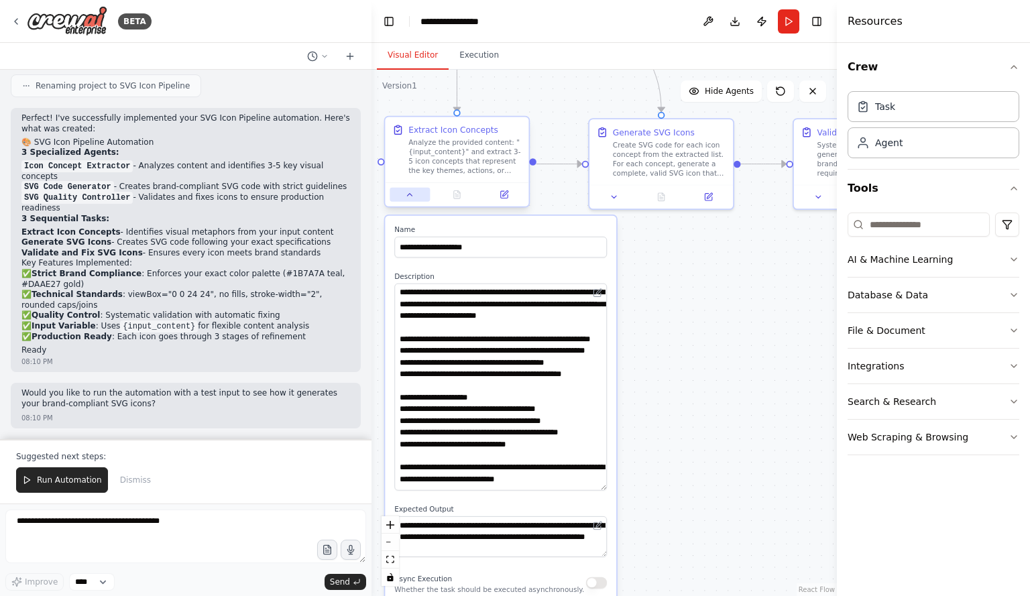
click at [416, 193] on button at bounding box center [410, 195] width 40 height 14
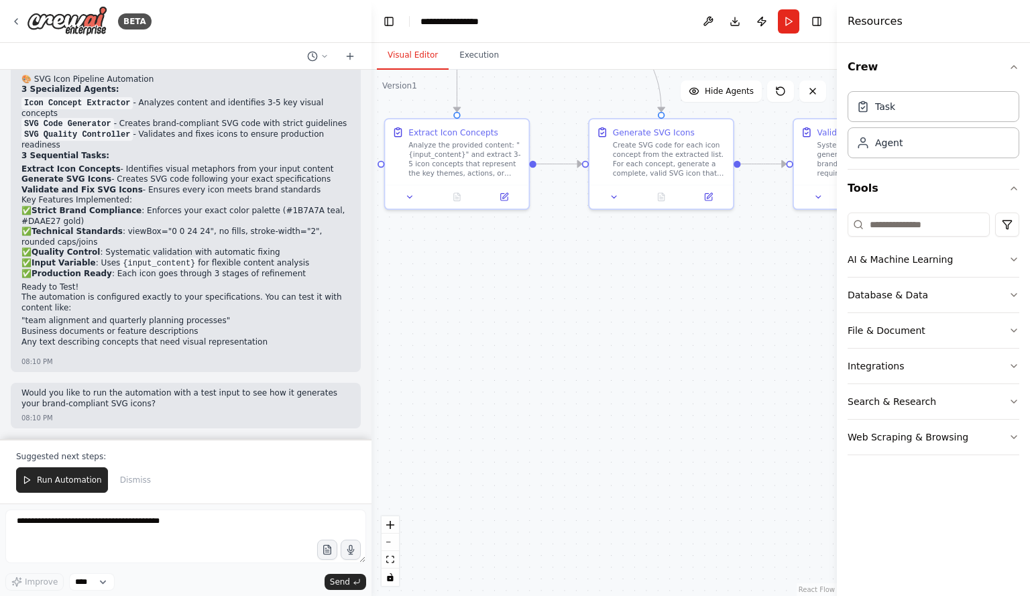
scroll to position [4332, 0]
click at [68, 480] on span "Run Automation" at bounding box center [69, 480] width 65 height 11
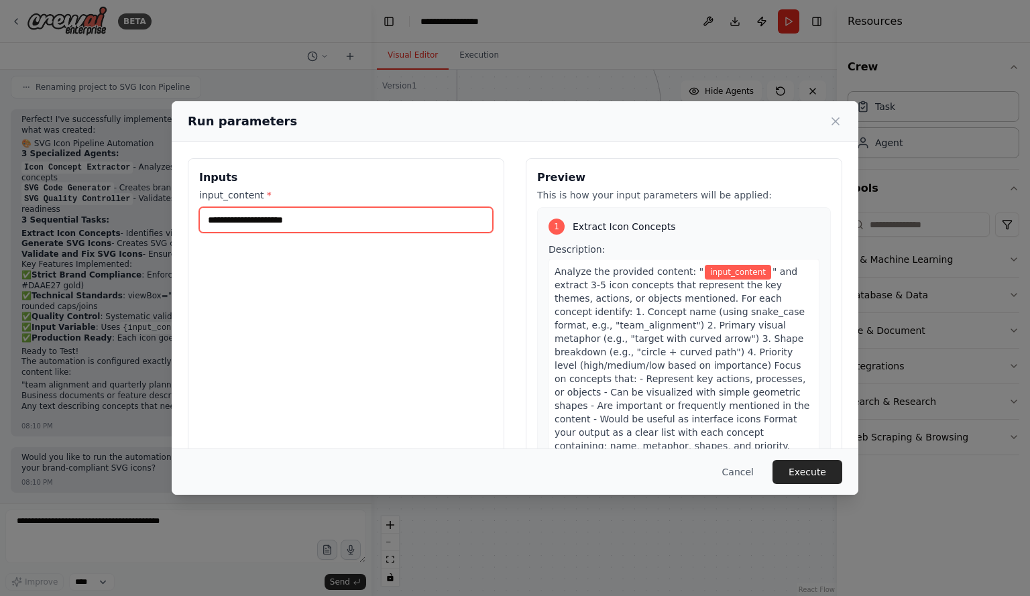
drag, startPoint x: 305, startPoint y: 219, endPoint x: 189, endPoint y: 229, distance: 116.5
click at [189, 229] on div "Inputs input_content *" at bounding box center [346, 317] width 317 height 318
click at [838, 125] on icon at bounding box center [835, 121] width 13 height 13
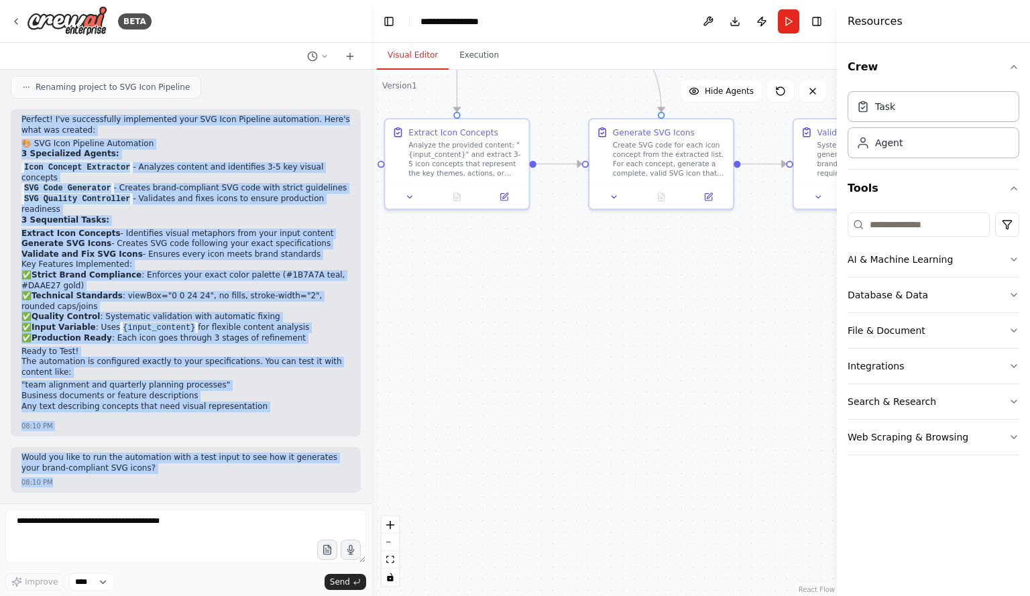
scroll to position [4469, 0]
drag, startPoint x: 21, startPoint y: 278, endPoint x: 167, endPoint y: 486, distance: 253.8
type textarea "**********"
click at [167, 486] on div "SVG-Only Icon Pipeline Implementation Based on your learnings and requirements,…" at bounding box center [186, 287] width 372 height 434
copy div "Loremip! D'si ametconsecte adipiscinge sedd EIU Temp Incididu utlaboreet. Dolo'…"
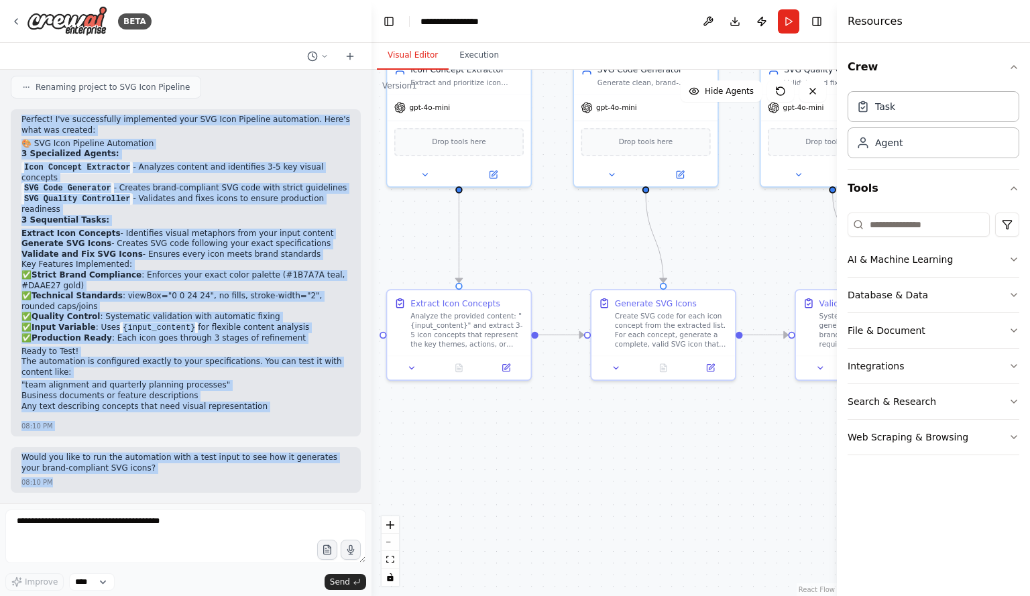
drag, startPoint x: 647, startPoint y: 319, endPoint x: 647, endPoint y: 478, distance: 159.6
click at [647, 478] on div ".deletable-edge-delete-btn { width: 20px; height: 20px; border: 0px solid #ffff…" at bounding box center [604, 333] width 465 height 526
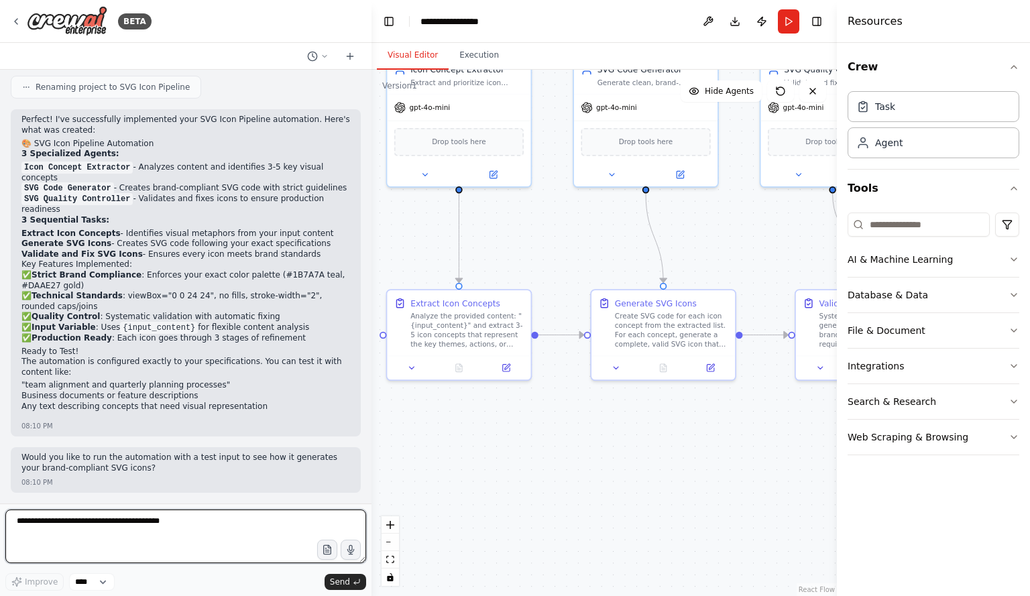
click at [97, 517] on textarea at bounding box center [185, 537] width 361 height 54
type textarea "**********"
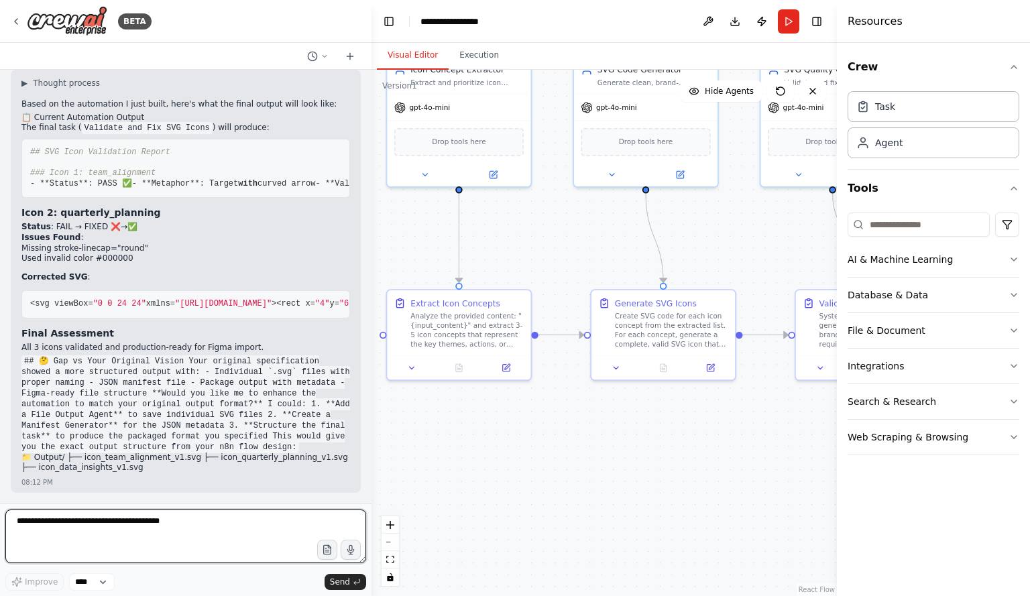
scroll to position [5084, 0]
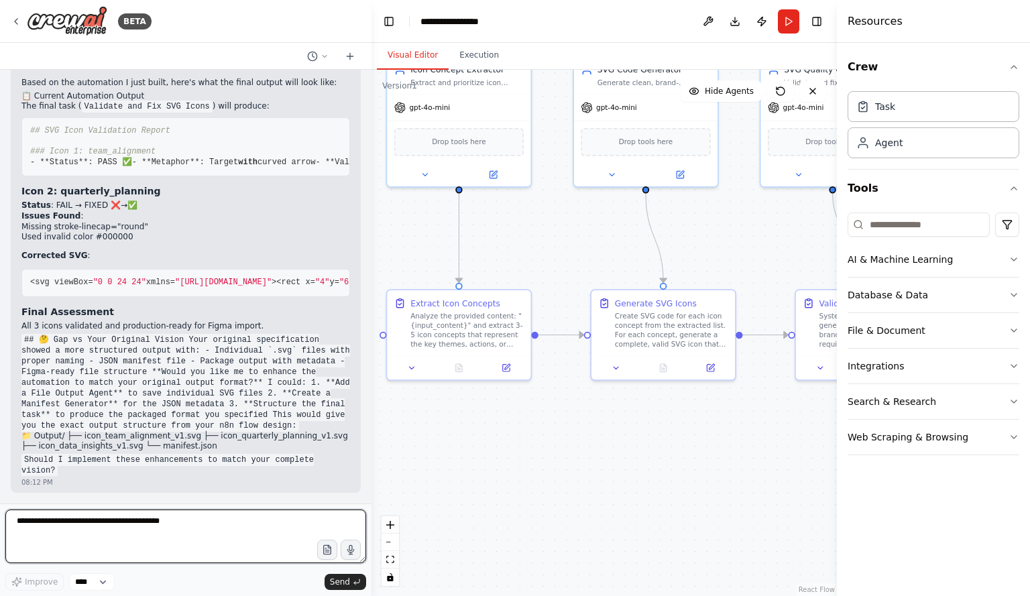
click at [60, 528] on textarea at bounding box center [185, 537] width 361 height 54
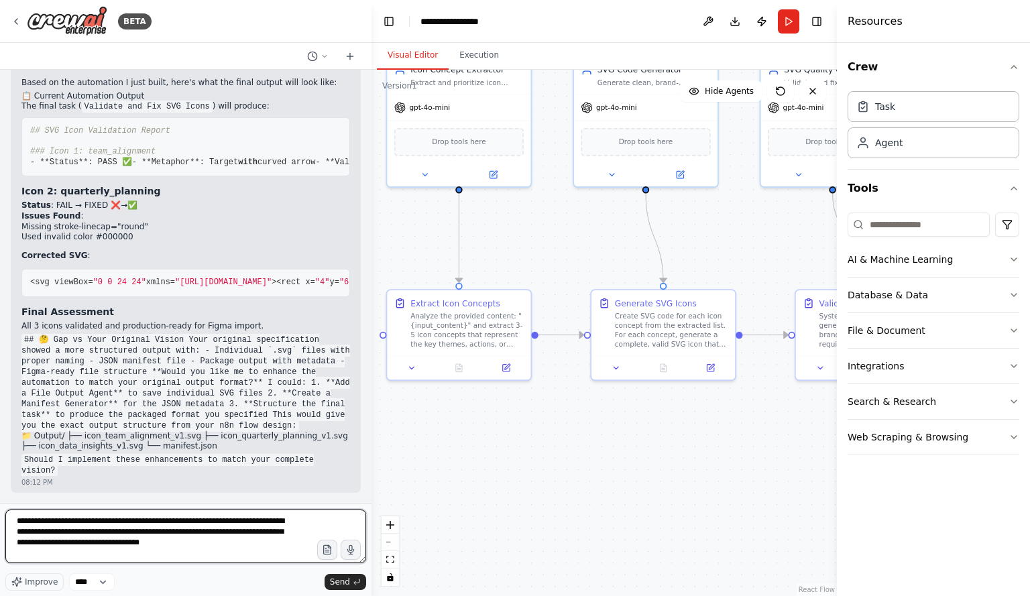
type textarea "**********"
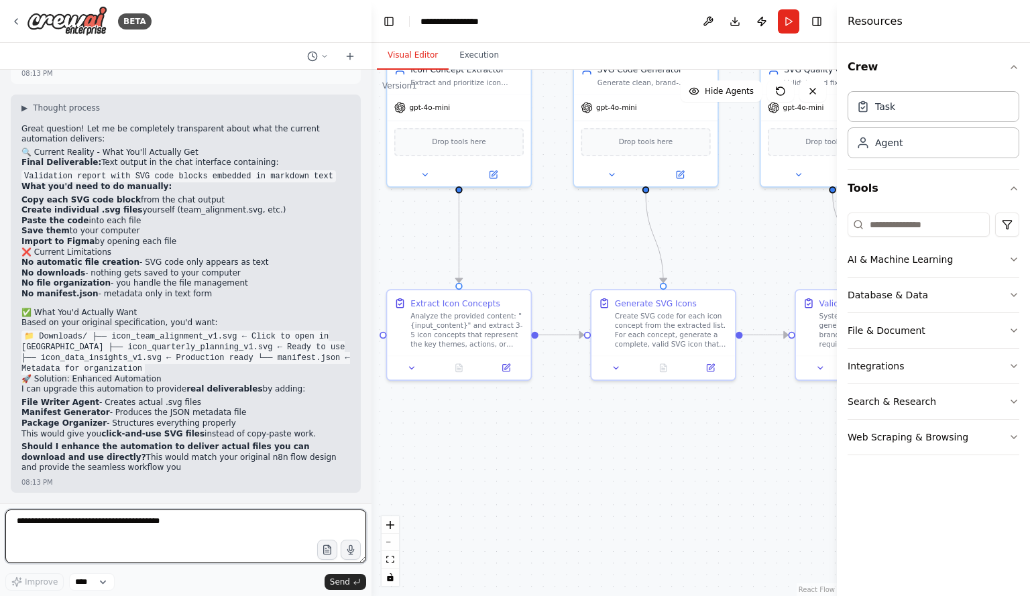
scroll to position [5560, 0]
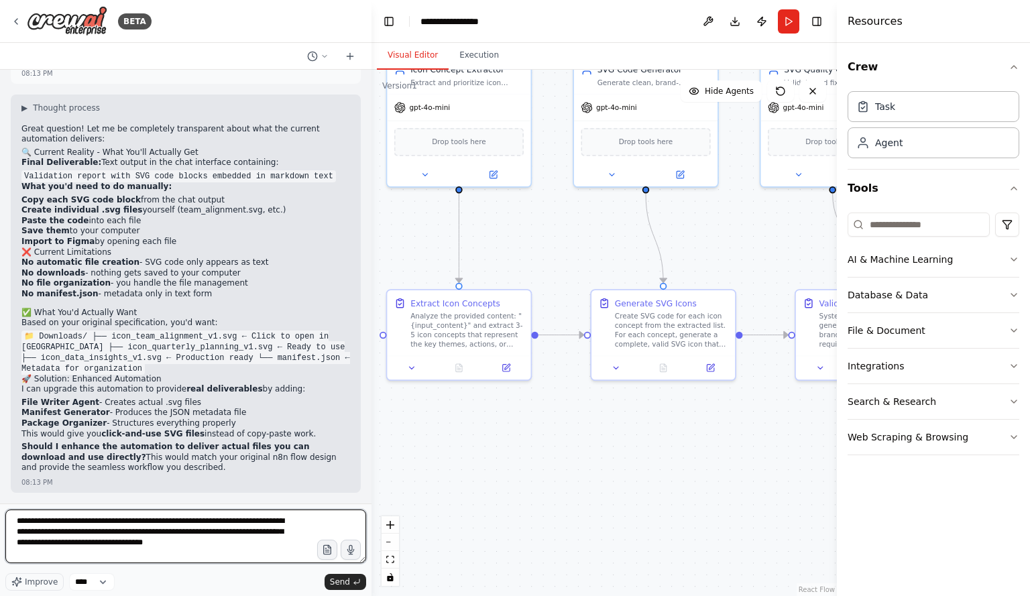
type textarea "**********"
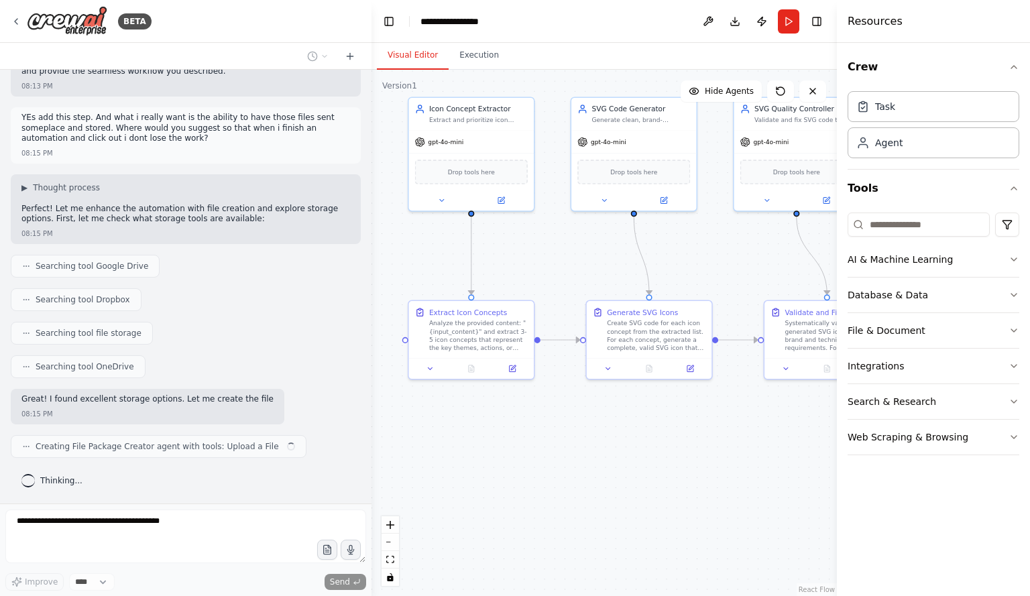
scroll to position [5967, 0]
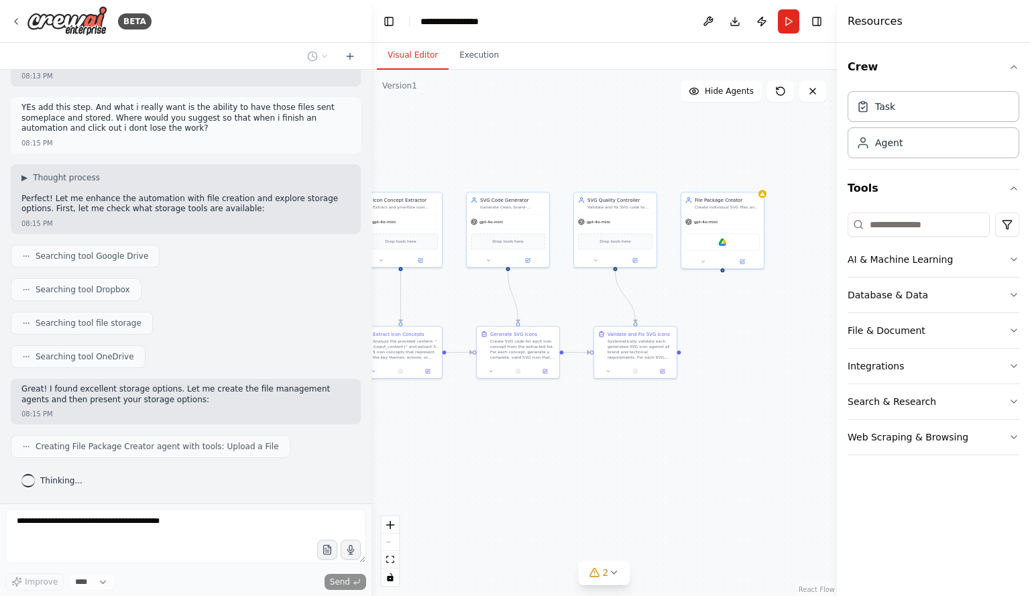
drag, startPoint x: 647, startPoint y: 412, endPoint x: 545, endPoint y: 402, distance: 101.7
click at [545, 404] on div ".deletable-edge-delete-btn { width: 20px; height: 20px; border: 0px solid #ffff…" at bounding box center [604, 333] width 465 height 526
click at [723, 239] on img at bounding box center [722, 241] width 8 height 8
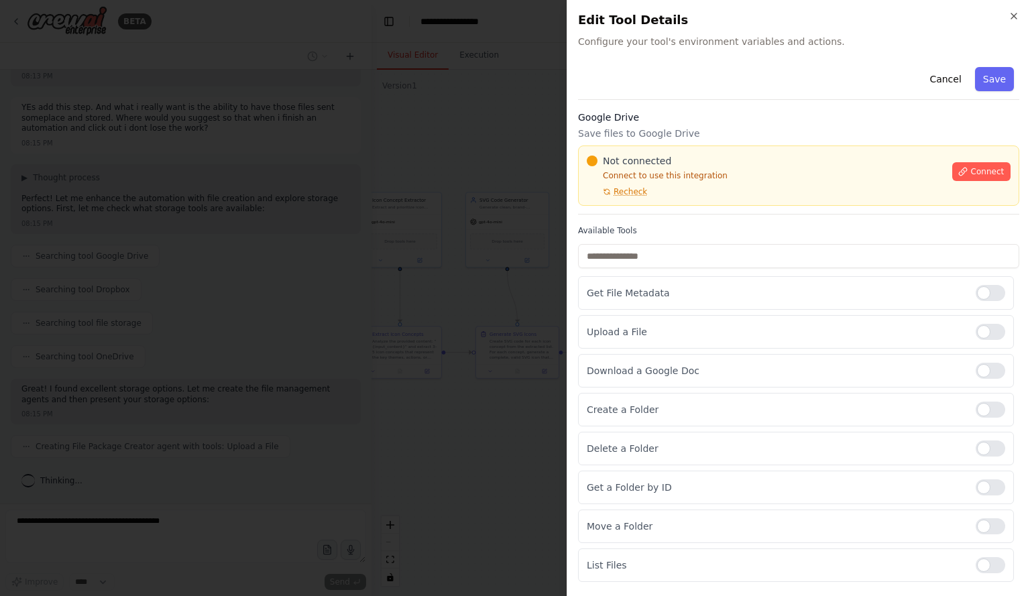
scroll to position [6000, 0]
click at [958, 167] on icon at bounding box center [962, 171] width 9 height 9
click at [623, 188] on span "Recheck" at bounding box center [631, 191] width 34 height 11
click at [622, 177] on p "Connect to use this integration" at bounding box center [765, 175] width 357 height 11
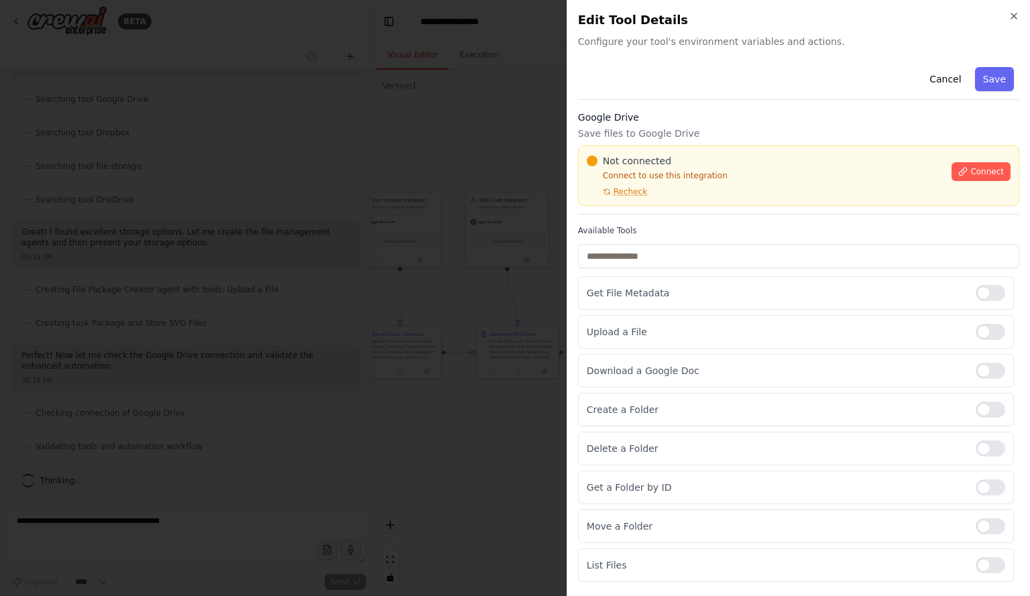
click at [624, 184] on div "Not connected Connect to use this integration Recheck" at bounding box center [765, 175] width 357 height 43
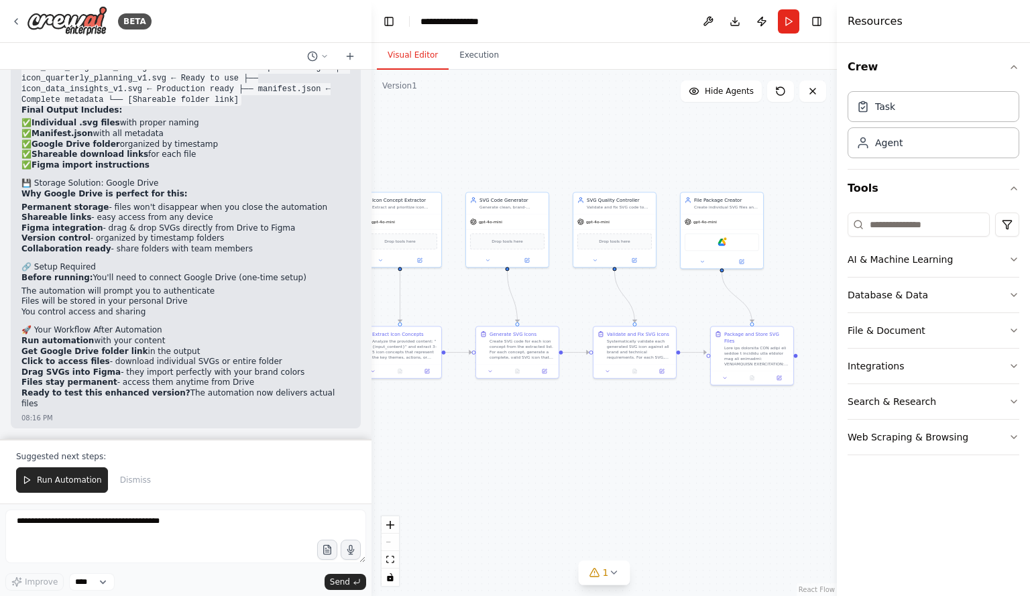
scroll to position [6594, 0]
click at [72, 459] on p "Suggested next steps:" at bounding box center [185, 456] width 339 height 11
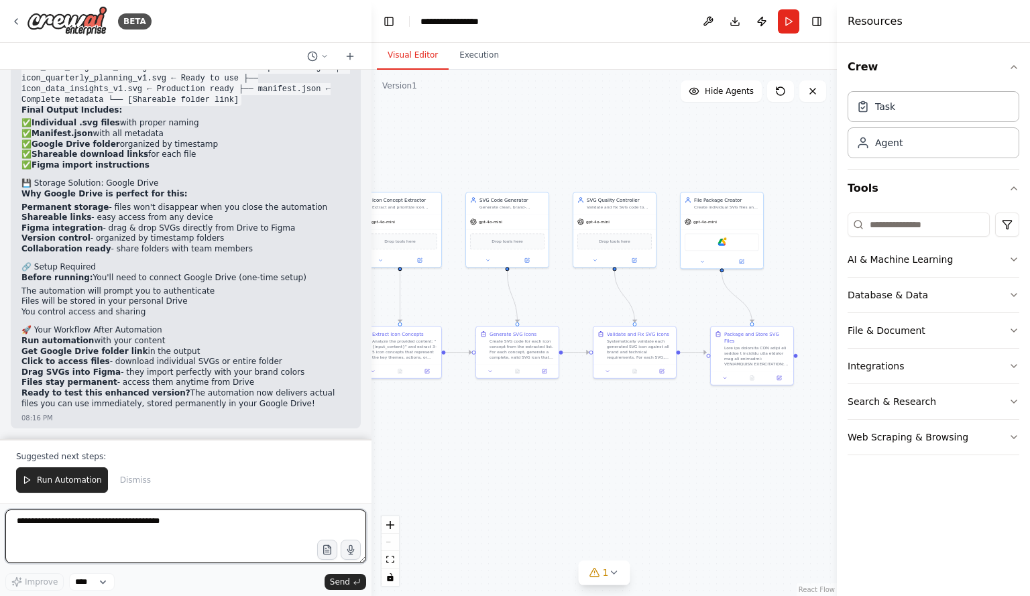
click at [36, 526] on textarea at bounding box center [185, 537] width 361 height 54
type textarea "**********"
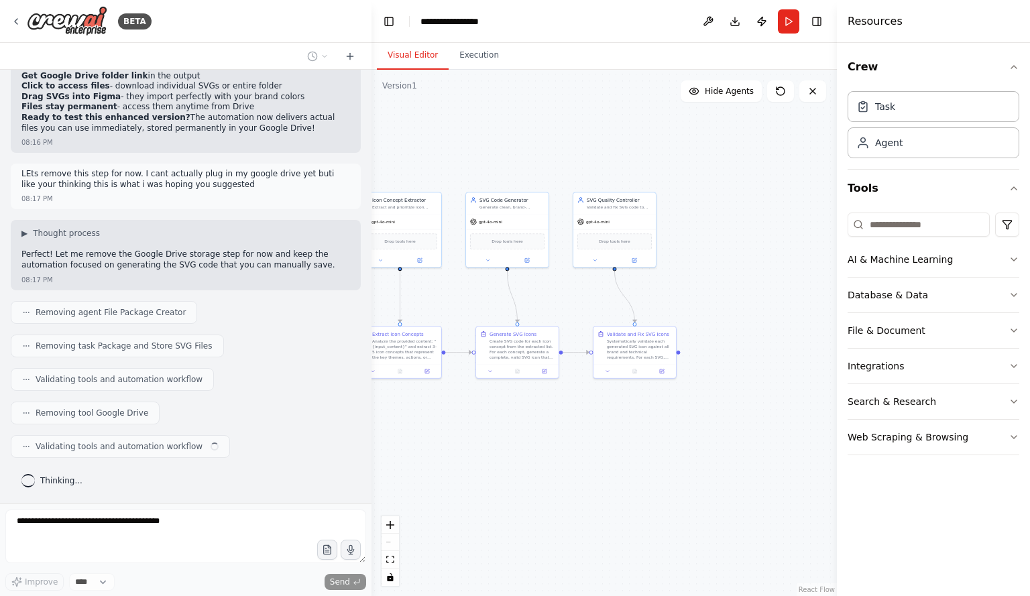
scroll to position [6869, 0]
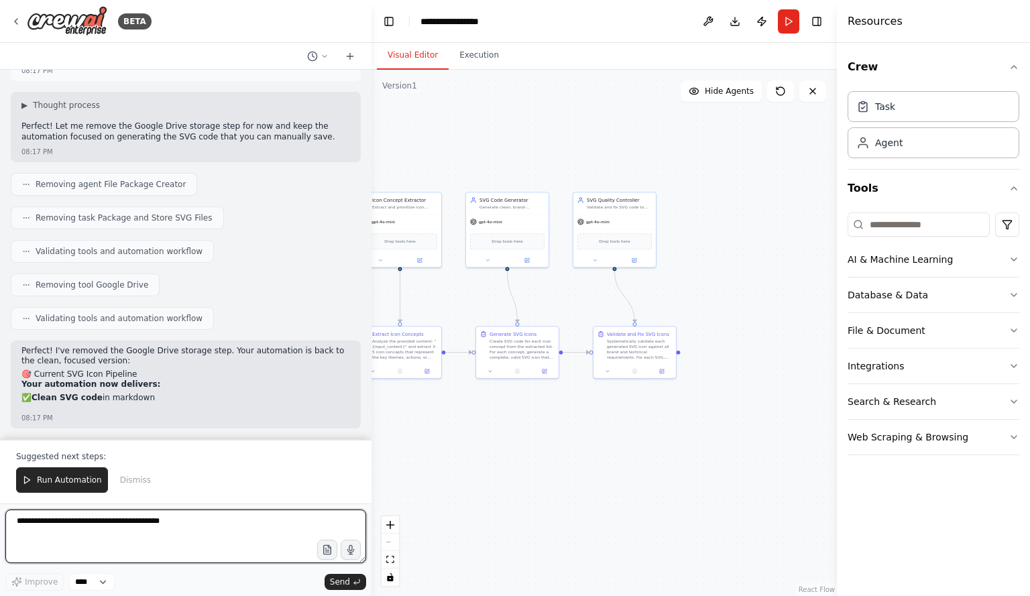
click at [61, 520] on textarea at bounding box center [185, 537] width 361 height 54
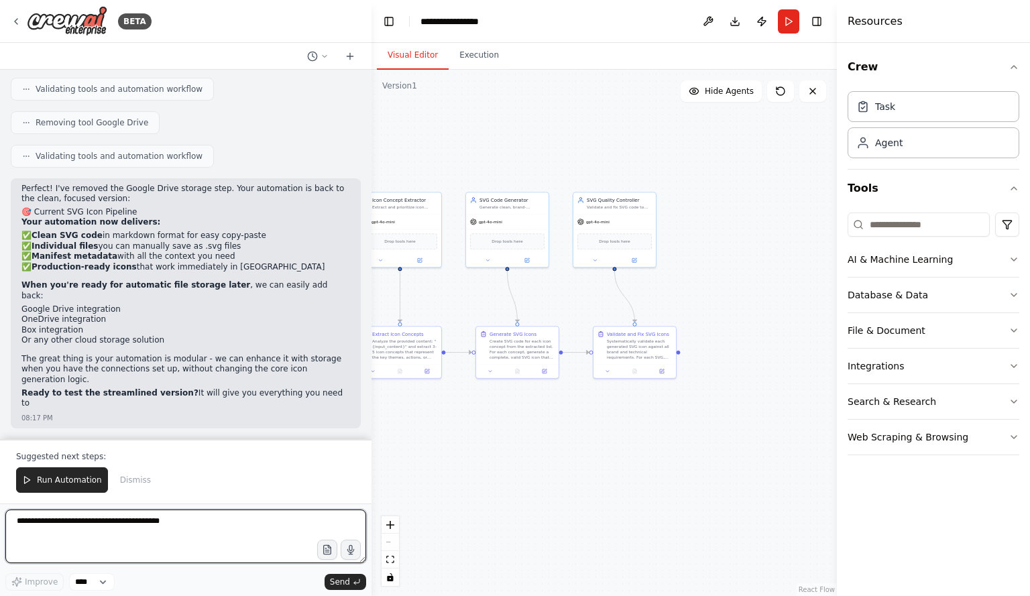
scroll to position [7139, 0]
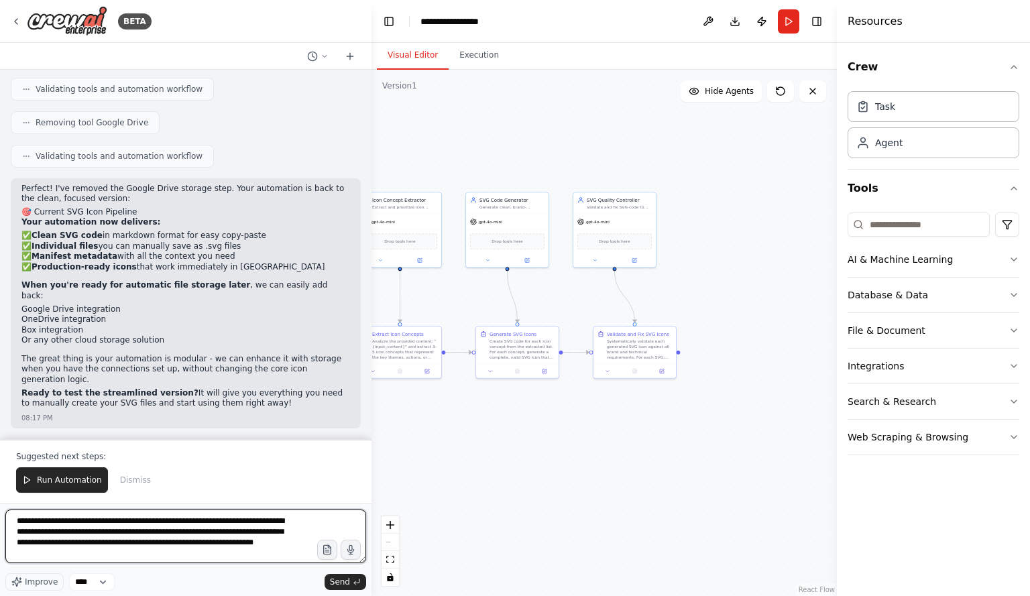
type textarea "**********"
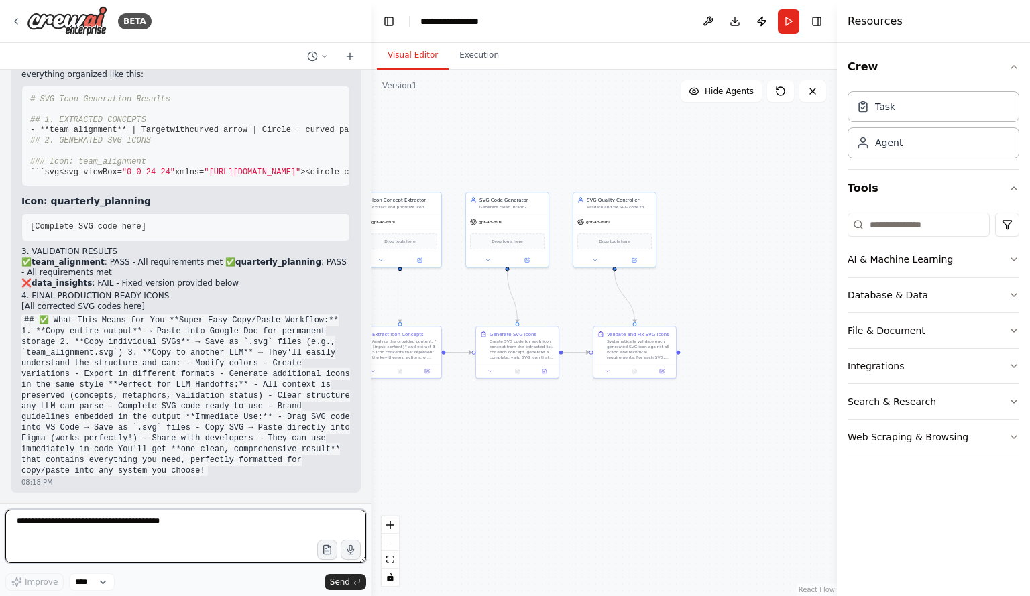
scroll to position [7659, 0]
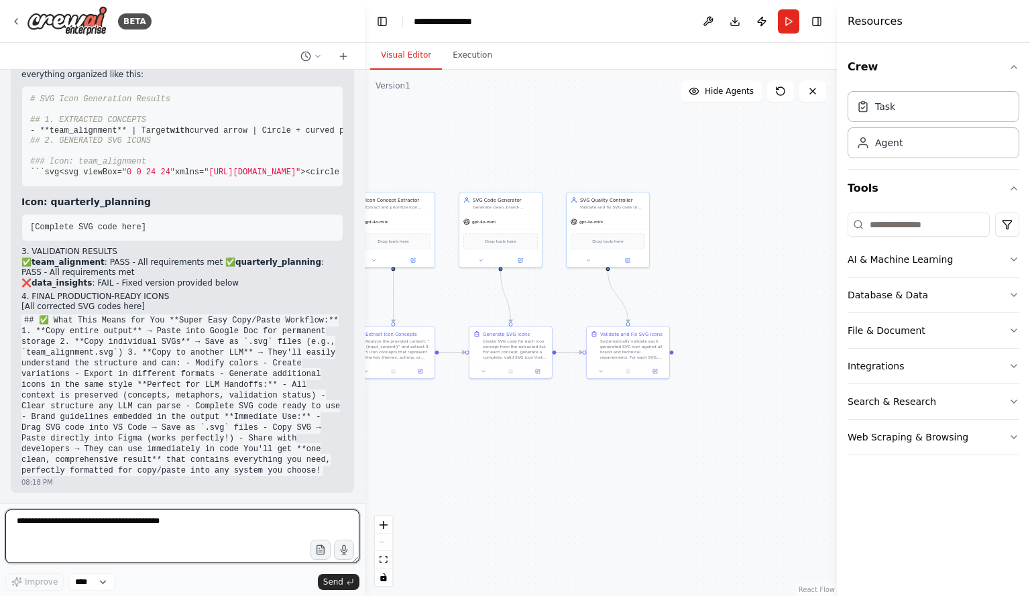
drag, startPoint x: 368, startPoint y: 478, endPoint x: 366, endPoint y: 438, distance: 40.3
click at [366, 438] on div "BETA SVG-Only Icon Pipeline Implementation Based on your learnings and requirem…" at bounding box center [515, 298] width 1030 height 596
drag, startPoint x: 360, startPoint y: 478, endPoint x: 363, endPoint y: 452, distance: 25.7
click at [363, 452] on div "BETA SVG-Only Icon Pipeline Implementation Based on your learnings and requirem…" at bounding box center [515, 298] width 1030 height 596
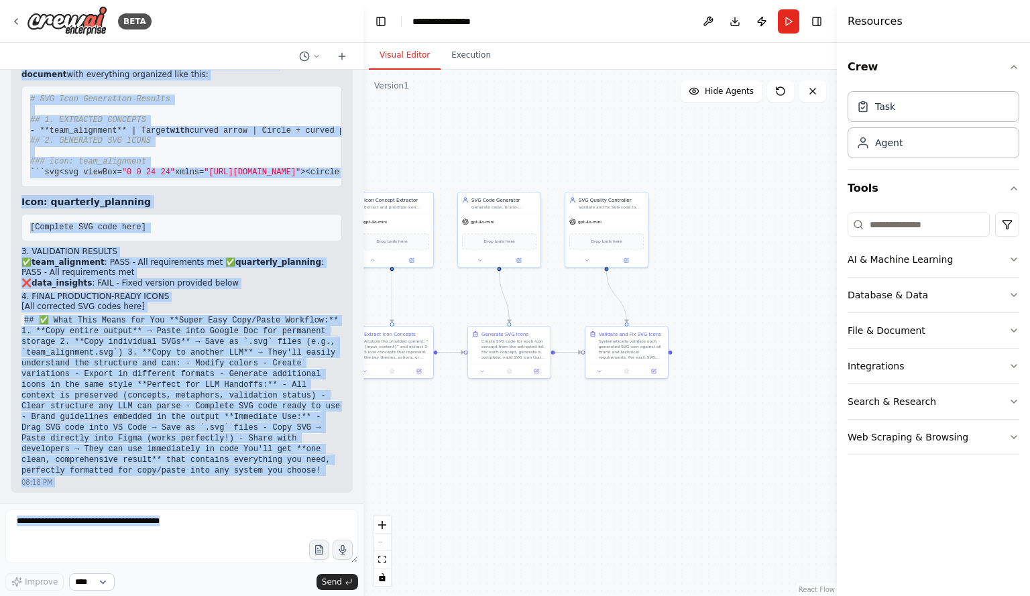
scroll to position [7731, 0]
drag, startPoint x: 21, startPoint y: 361, endPoint x: 130, endPoint y: 490, distance: 168.9
click at [130, 490] on div "Perfect! Here's exactly what you'll get at the end of your automation and how e…" at bounding box center [182, 256] width 342 height 473
copy div "Loremip! Dolo's ametcon adip eli'se doe te inc utl et dolo magnaaliqu eni adm v…"
click at [158, 501] on div "SVG-Only Icon Pipeline Implementation Based on your learnings and requirements,…" at bounding box center [181, 287] width 363 height 434
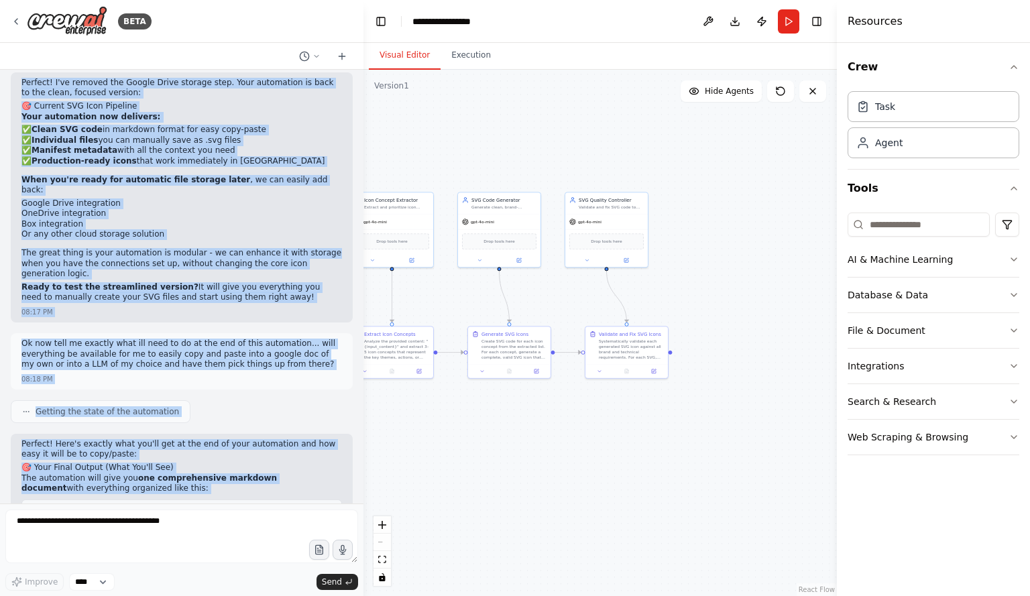
scroll to position [4734, 0]
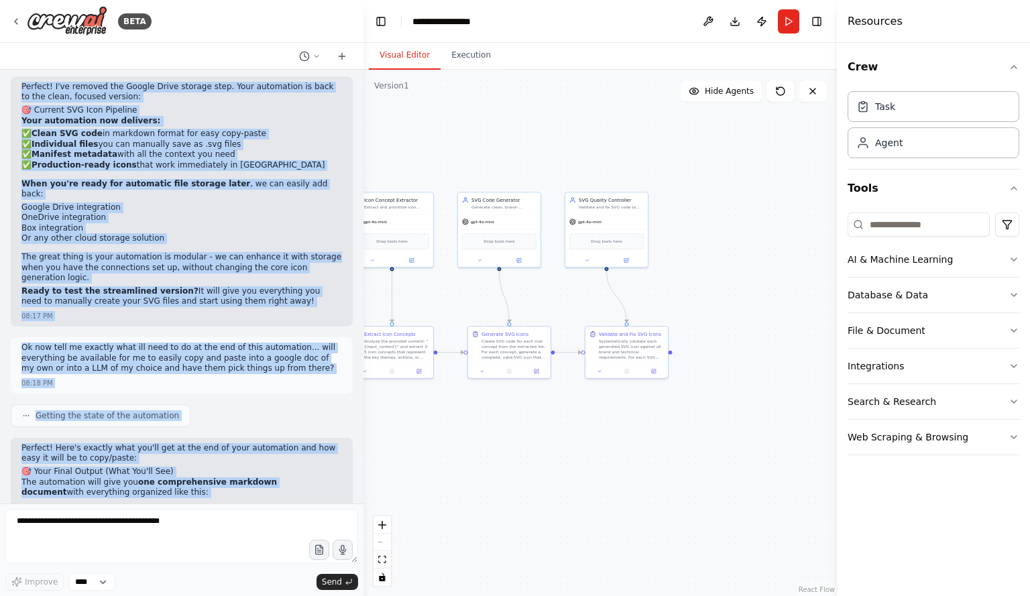
drag, startPoint x: 163, startPoint y: 481, endPoint x: 92, endPoint y: 251, distance: 240.8
click at [92, 251] on div "SVG-Only Icon Pipeline Implementation Based on your learnings and requirements,…" at bounding box center [181, 287] width 363 height 434
copy div "Lore ipsu dol sitam consec adip elit seddo ei temp incid utlab? 32:95 ET ▶ Dolo…"
click at [788, 18] on button "Run" at bounding box center [788, 21] width 21 height 24
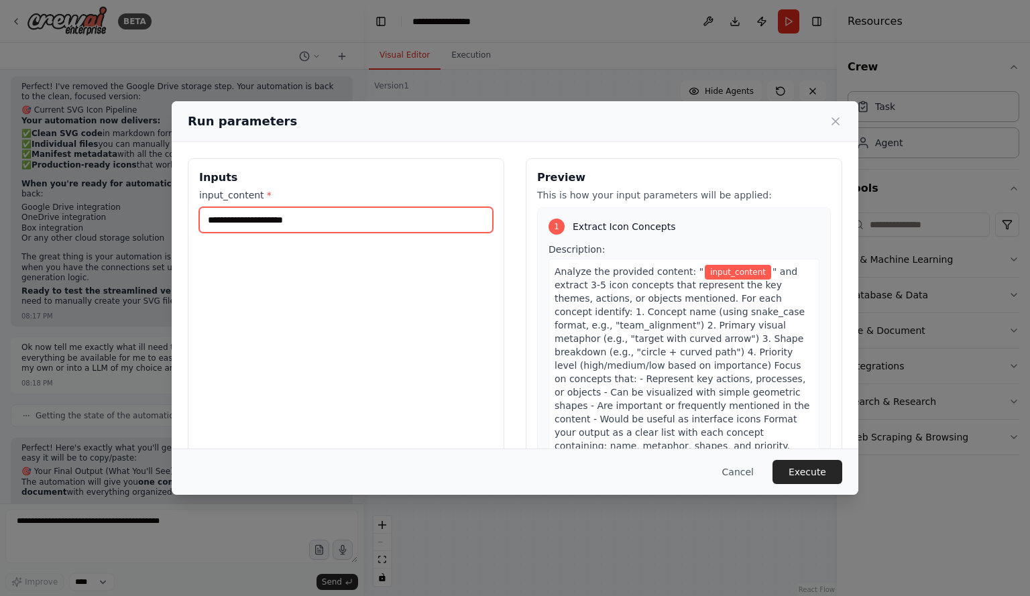
click at [245, 220] on input "input_content *" at bounding box center [346, 219] width 294 height 25
paste input "**********"
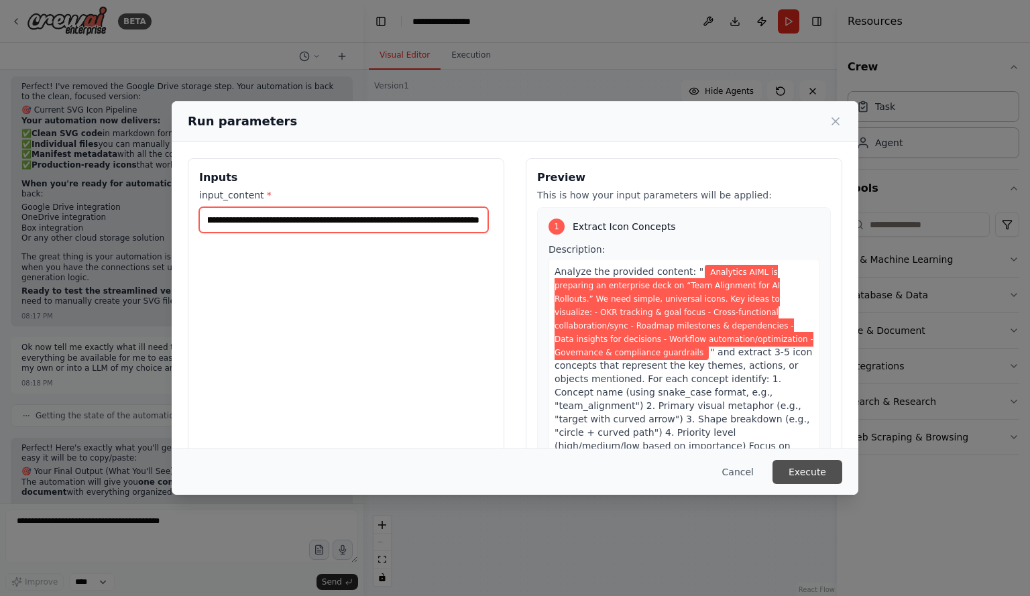
type input "**********"
click at [802, 468] on button "Execute" at bounding box center [808, 472] width 70 height 24
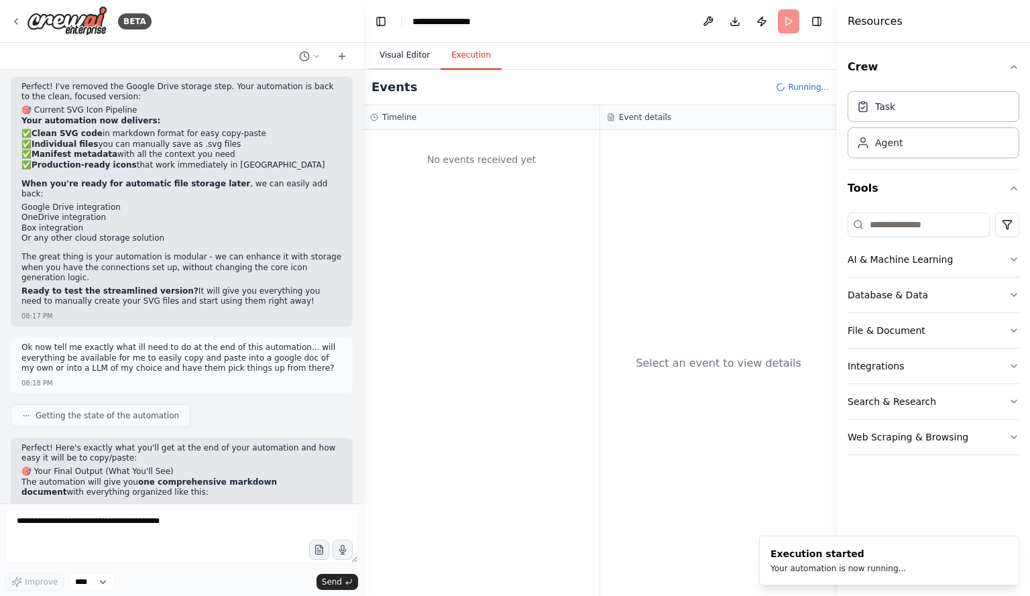
click at [399, 55] on button "Visual Editor" at bounding box center [405, 56] width 72 height 28
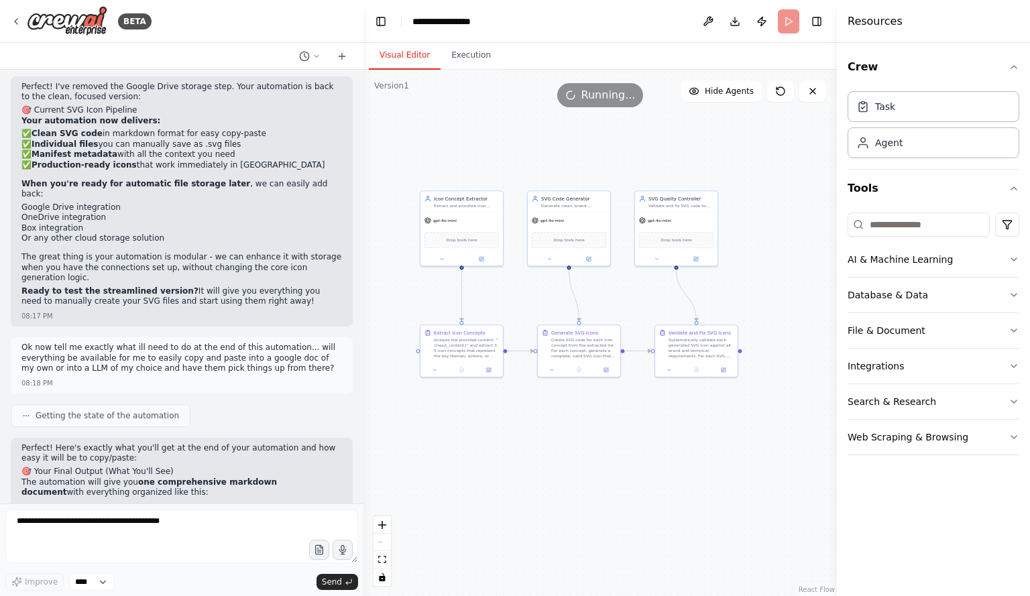
drag, startPoint x: 498, startPoint y: 439, endPoint x: 567, endPoint y: 436, distance: 69.8
click at [567, 436] on div ".deletable-edge-delete-btn { width: 20px; height: 20px; border: 0px solid #ffff…" at bounding box center [599, 333] width 473 height 526
click at [463, 366] on icon at bounding box center [461, 367] width 5 height 5
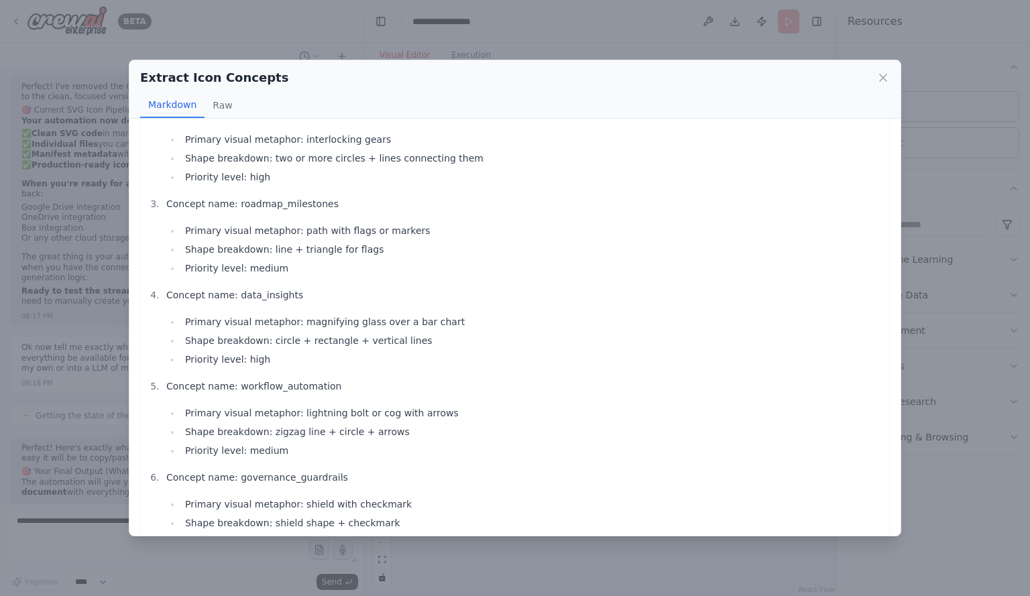
scroll to position [172, 0]
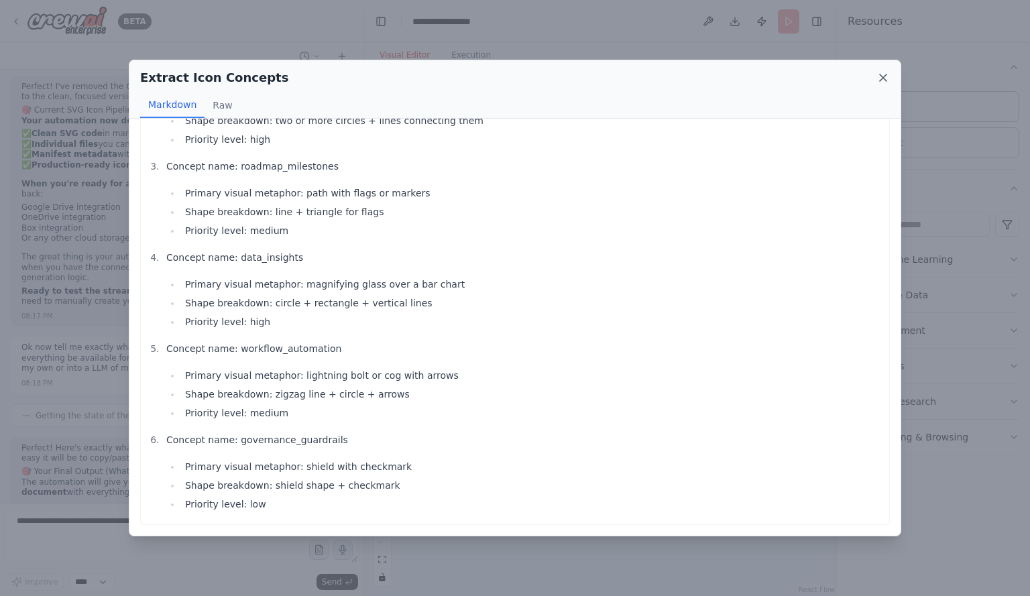
click at [883, 78] on icon at bounding box center [883, 77] width 7 height 7
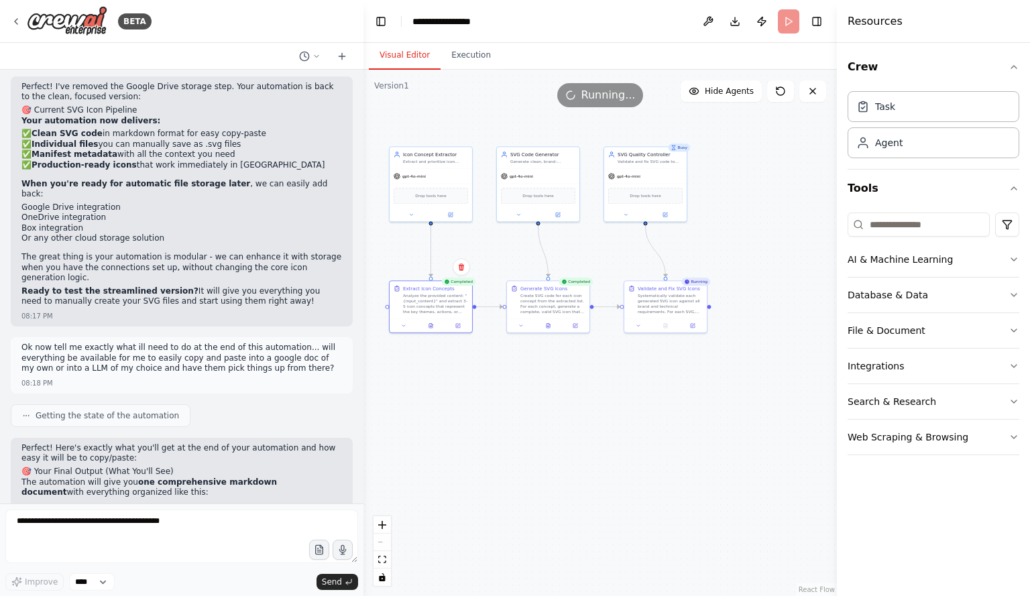
drag, startPoint x: 673, startPoint y: 442, endPoint x: 642, endPoint y: 399, distance: 52.9
click at [642, 399] on div ".deletable-edge-delete-btn { width: 20px; height: 20px; border: 0px solid #ffff…" at bounding box center [599, 333] width 473 height 526
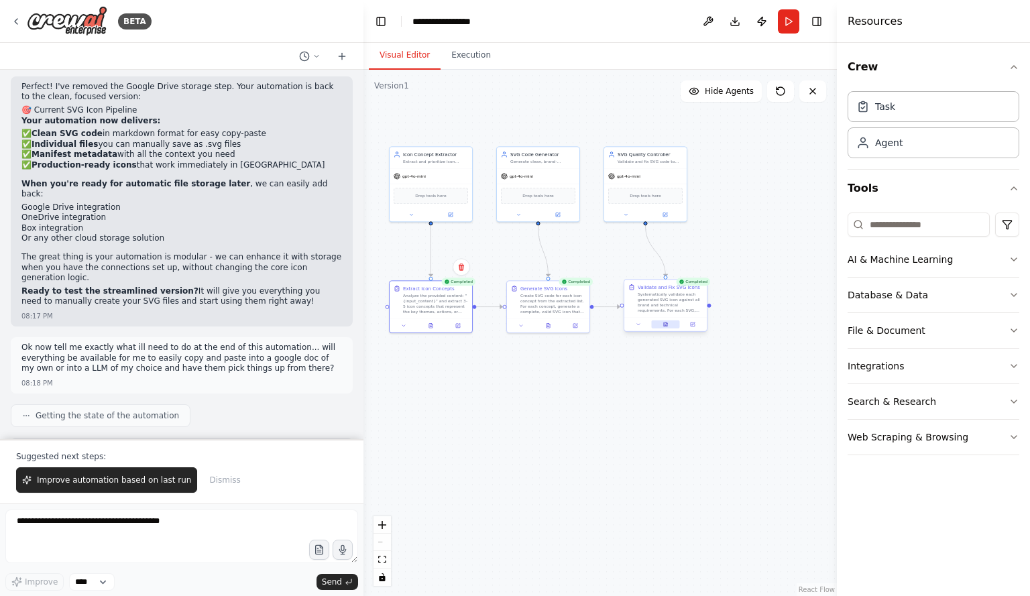
click at [665, 323] on icon at bounding box center [665, 325] width 3 height 5
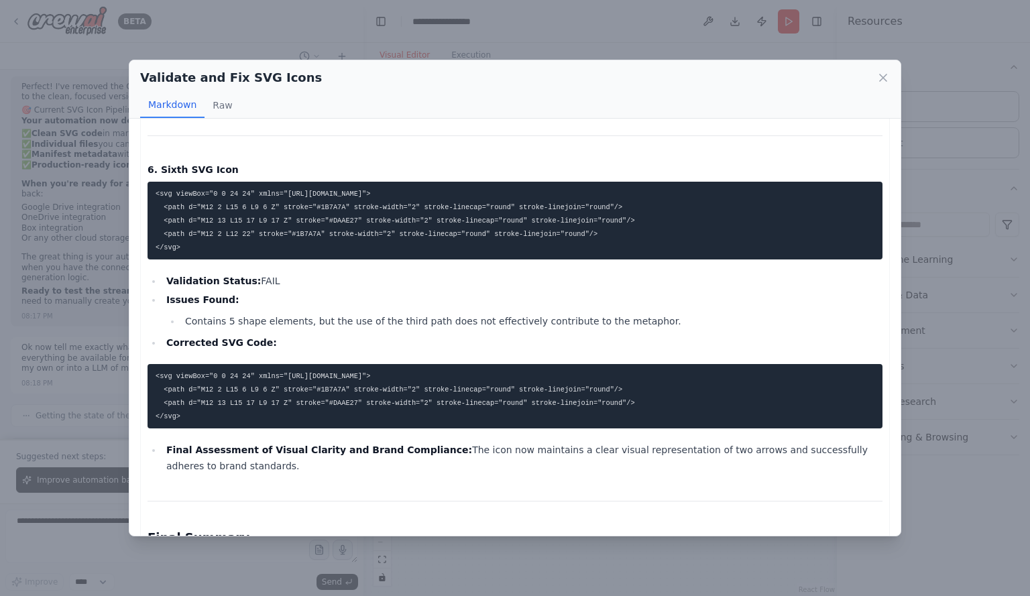
scroll to position [1394, 0]
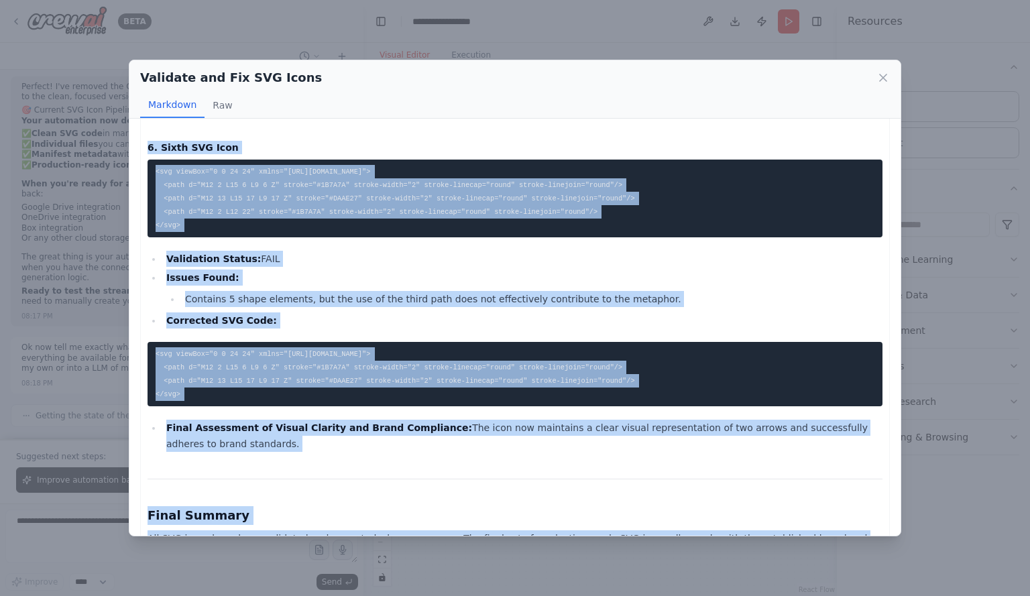
drag, startPoint x: 148, startPoint y: 142, endPoint x: 706, endPoint y: 506, distance: 665.7
copy div "Validation Report for SVG Icons 1. First SVG Icon <svg viewBox="0 0 24 24" xmln…"
click at [884, 77] on icon at bounding box center [883, 77] width 7 height 7
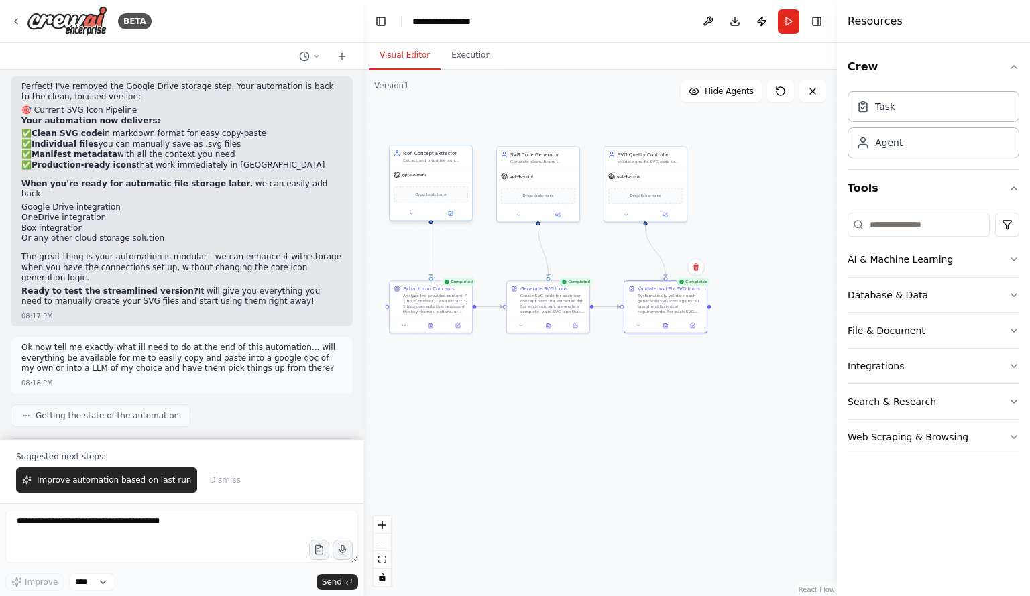
click at [437, 156] on div "Icon Concept Extractor" at bounding box center [435, 153] width 65 height 7
click at [668, 325] on icon at bounding box center [665, 324] width 5 height 5
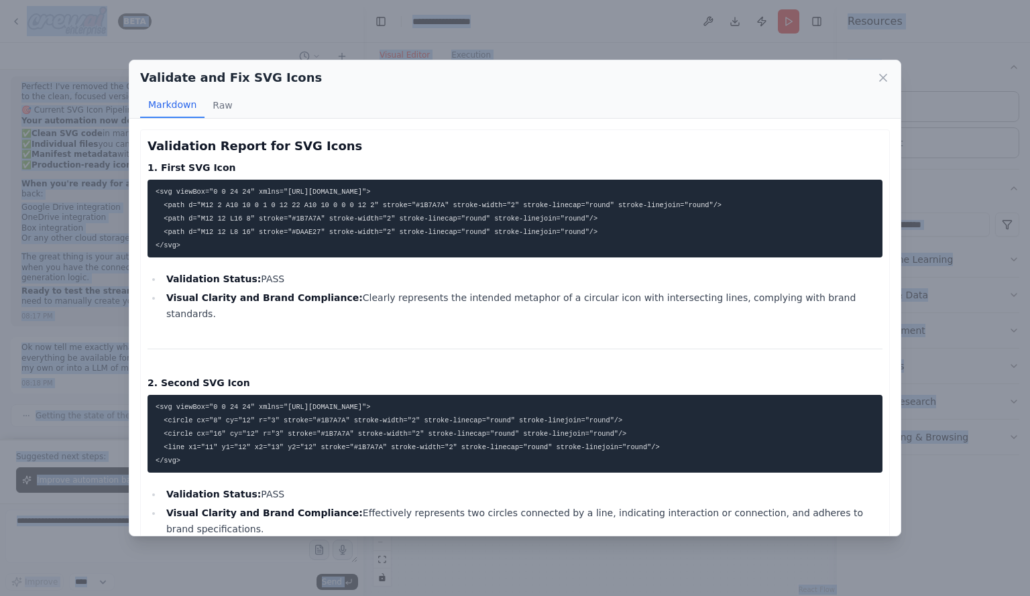
click at [226, 182] on pre "<svg viewBox="0 0 24 24" xmlns="[URL][DOMAIN_NAME]"> <path d="M12 2 A10 10 0 1 …" at bounding box center [515, 219] width 735 height 78
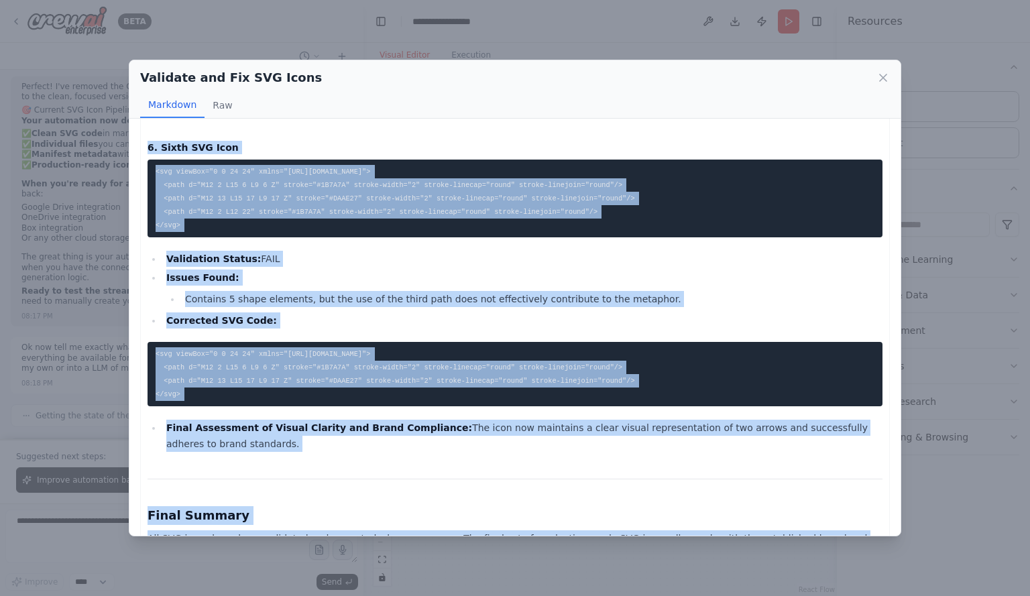
drag, startPoint x: 158, startPoint y: 146, endPoint x: 693, endPoint y: 524, distance: 654.4
copy div "Validation Report for SVG Icons 1. First SVG Icon <svg viewBox="0 0 24 24" xmln…"
click at [449, 270] on li "Issues Found: Contains 5 shape elements, but the use of the third path does not…" at bounding box center [522, 289] width 720 height 38
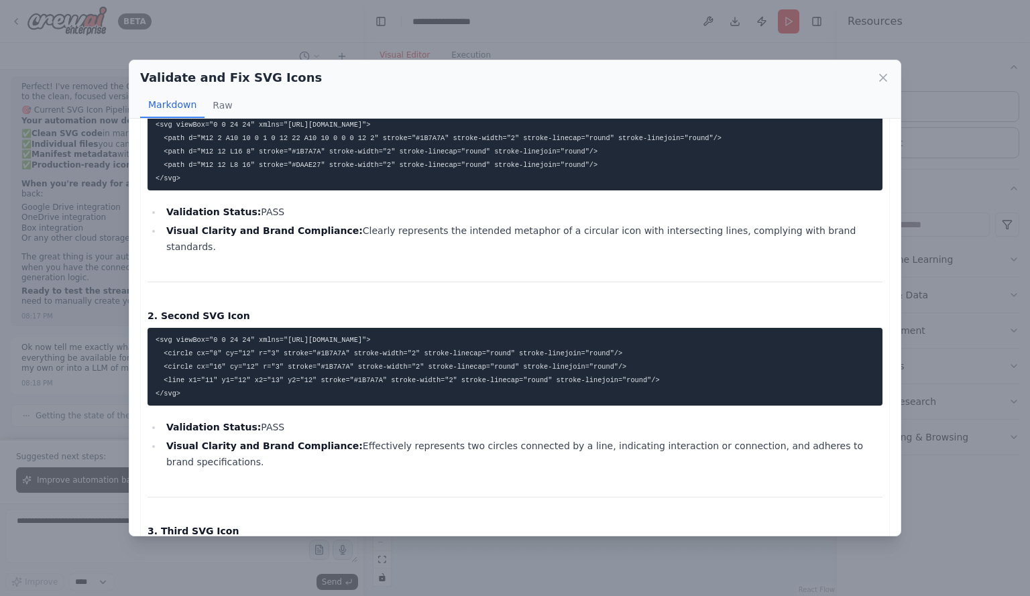
scroll to position [0, 0]
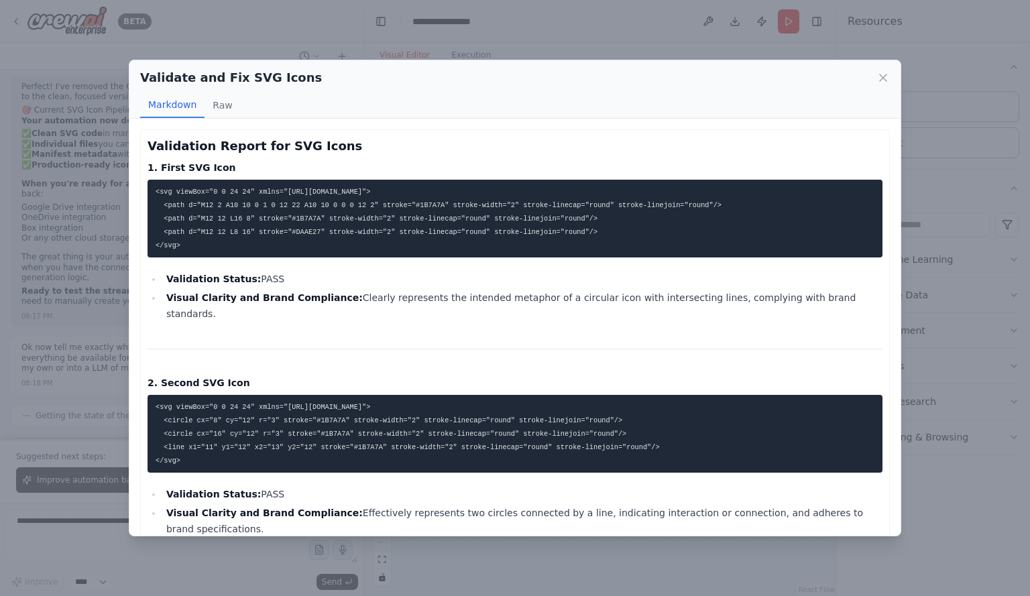
drag, startPoint x: 194, startPoint y: 246, endPoint x: 130, endPoint y: 178, distance: 93.9
click at [130, 178] on div "Validation Report for SVG Icons 1. First SVG Icon <svg viewBox="0 0 24 24" xmln…" at bounding box center [514, 327] width 771 height 417
copy code "<svg viewBox="0 0 24 24" xmlns="[URL][DOMAIN_NAME]"> <path d="M12 2 A10 10 0 1 …"
click at [398, 304] on li "Visual Clarity and Brand Compliance: Clearly represents the intended metaphor o…" at bounding box center [522, 306] width 720 height 32
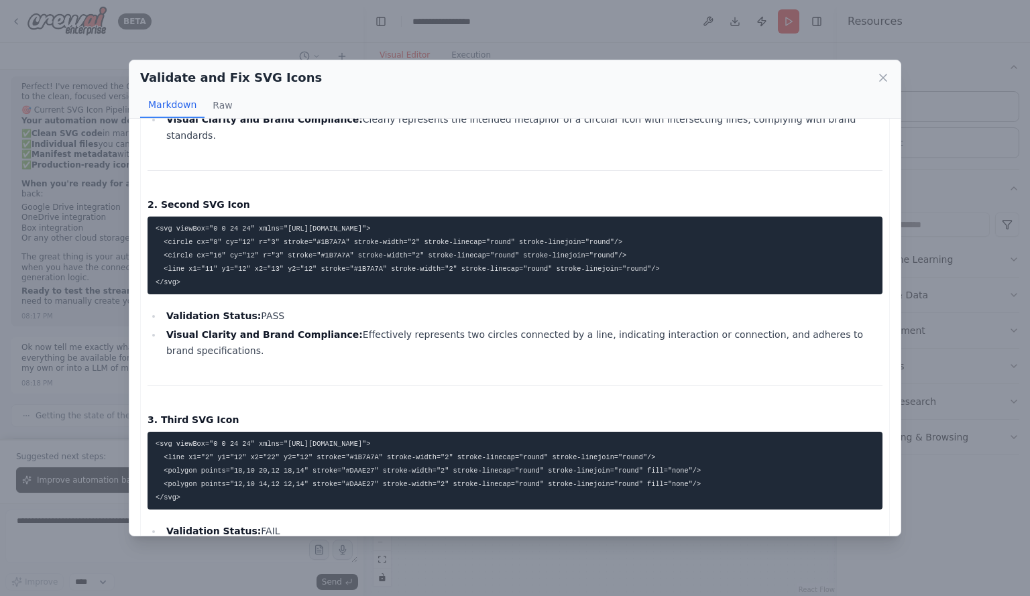
scroll to position [201, 0]
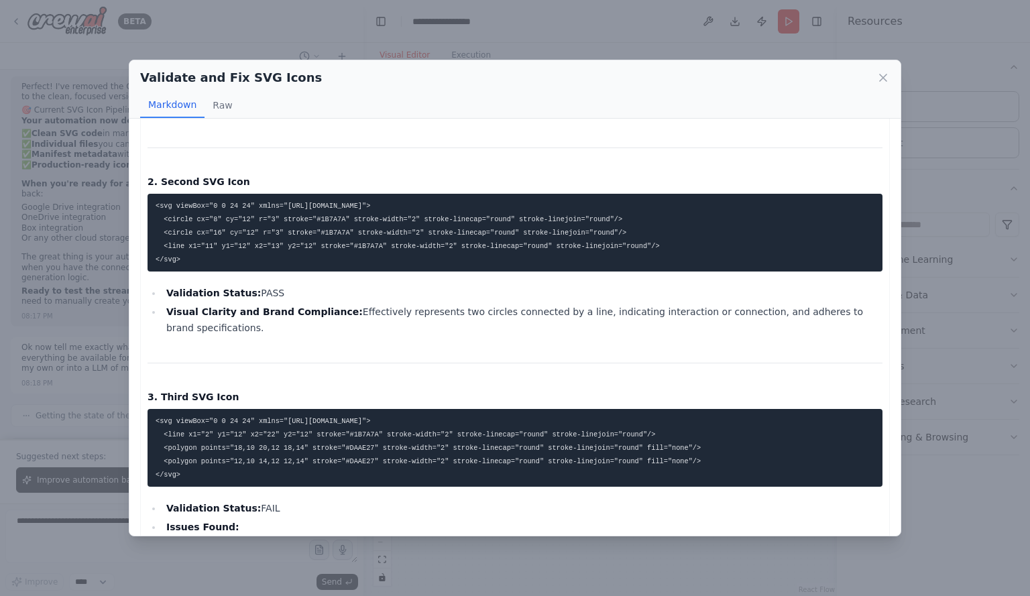
drag, startPoint x: 154, startPoint y: 189, endPoint x: 327, endPoint y: 253, distance: 185.0
click at [327, 253] on pre "<svg viewBox="0 0 24 24" xmlns="[URL][DOMAIN_NAME]"> <circle cx="8" cy="12" r="…" at bounding box center [515, 233] width 735 height 78
copy code "<svg viewBox="0 0 24 24" xmlns="[URL][DOMAIN_NAME]"> <circle cx="8" cy="12" r="…"
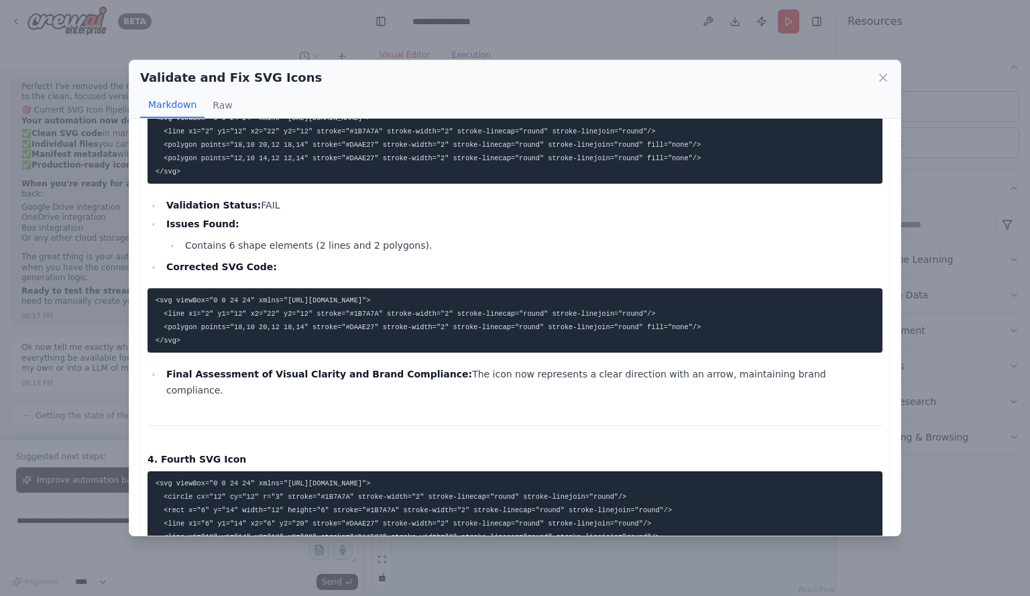
scroll to position [507, 0]
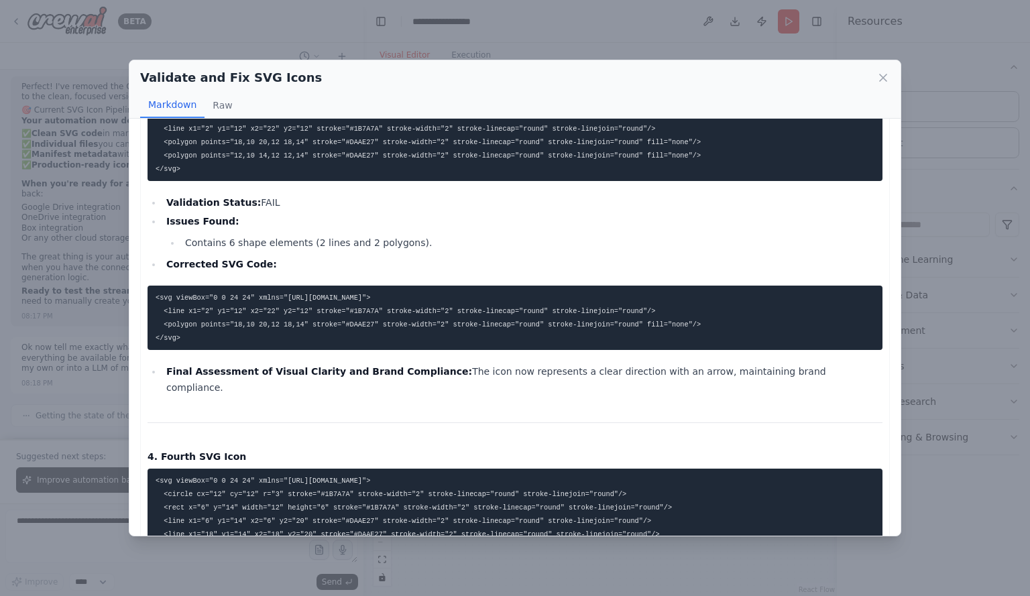
drag, startPoint x: 214, startPoint y: 308, endPoint x: 135, endPoint y: 251, distance: 97.1
click at [135, 251] on div "Validation Report for SVG Icons 1. First SVG Icon <svg viewBox="0 0 24 24" xmln…" at bounding box center [514, 327] width 771 height 417
copy code "<svg viewBox="0 0 24 24" xmlns="[URL][DOMAIN_NAME]"> <line x1="2" y1="12" x2="2…"
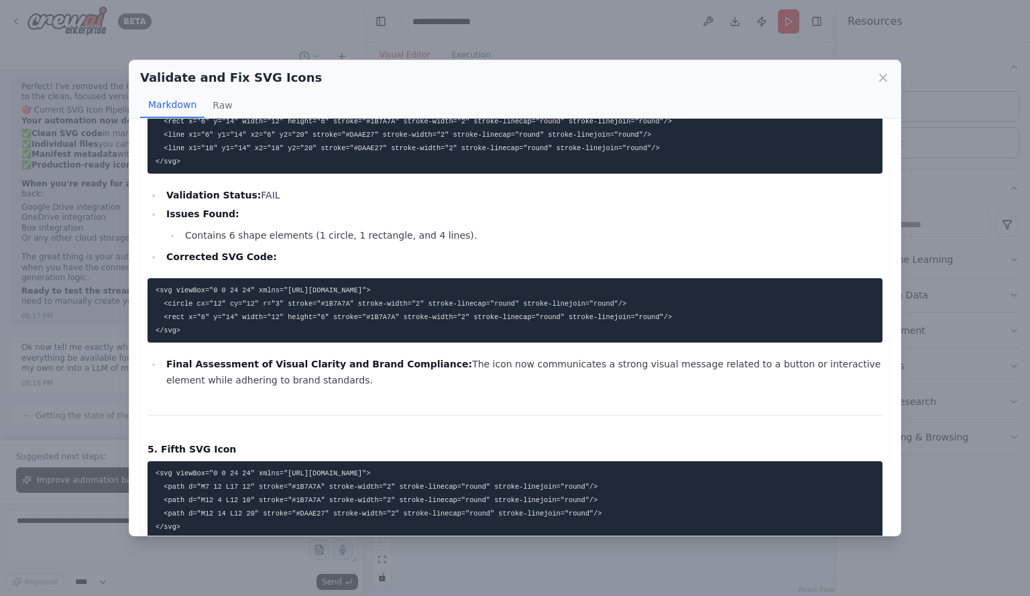
scroll to position [909, 0]
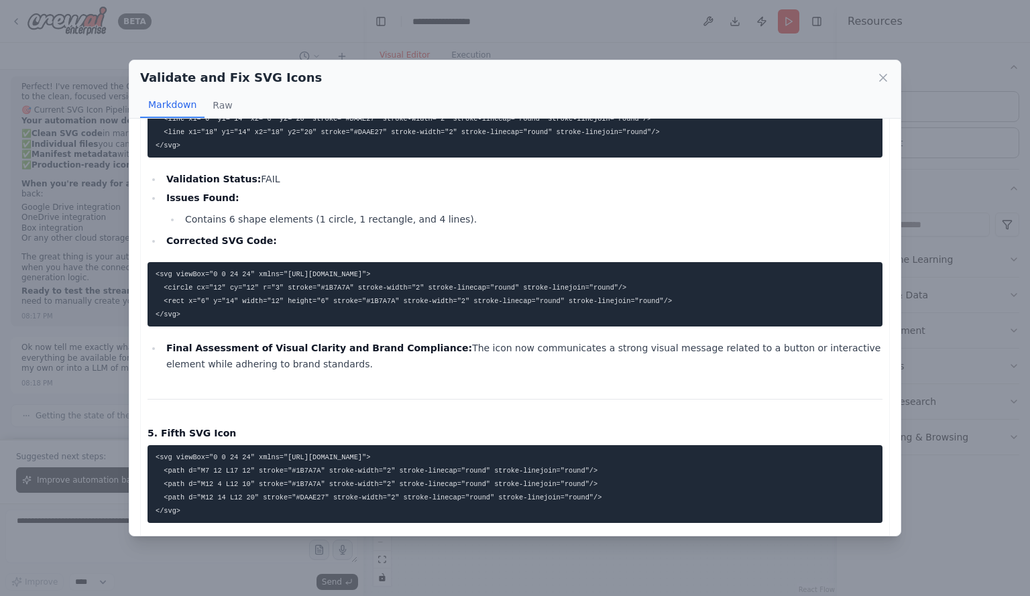
drag, startPoint x: 154, startPoint y: 229, endPoint x: 221, endPoint y: 280, distance: 84.2
click at [221, 280] on pre "<svg viewBox="0 0 24 24" xmlns="[URL][DOMAIN_NAME]"> <circle cx="12" cy="12" r=…" at bounding box center [515, 294] width 735 height 64
copy code "<svg viewBox="0 0 24 24" xmlns="[URL][DOMAIN_NAME]"> <circle cx="12" cy="12" r=…"
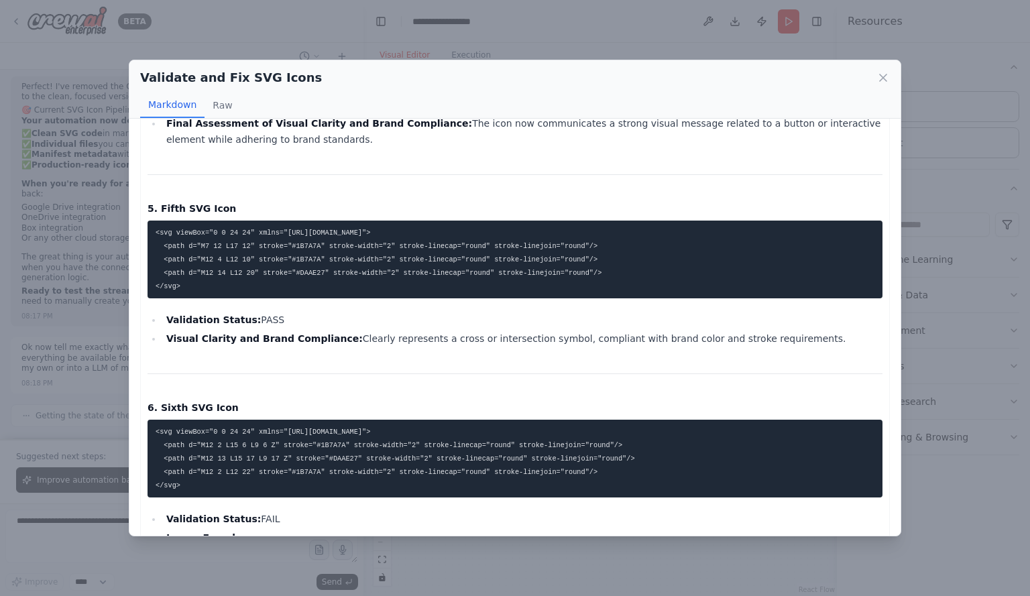
scroll to position [1111, 0]
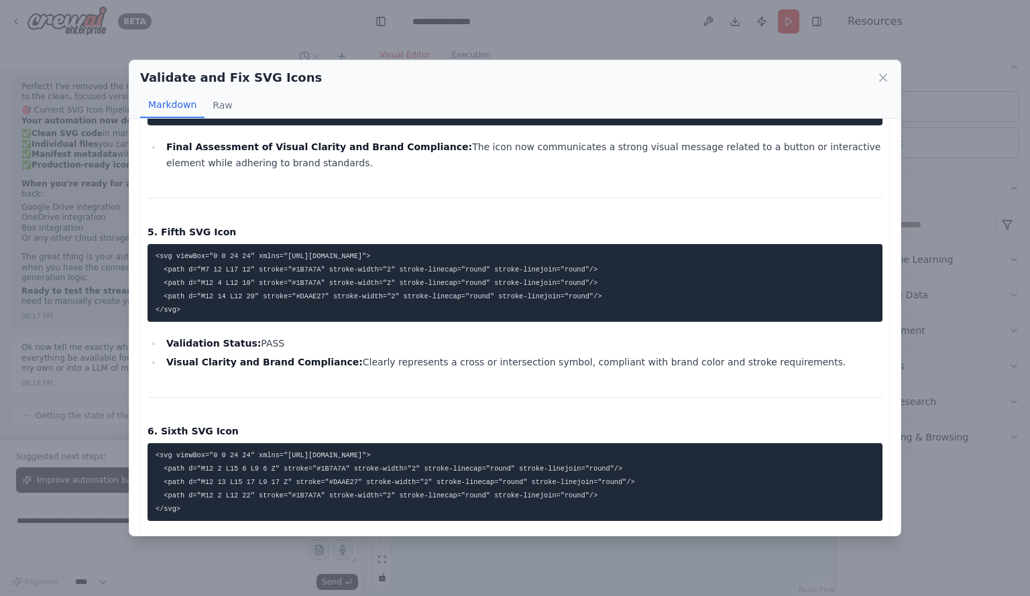
drag, startPoint x: 208, startPoint y: 262, endPoint x: 152, endPoint y: 206, distance: 79.2
click at [152, 244] on pre "<svg viewBox="0 0 24 24" xmlns="[URL][DOMAIN_NAME]"> <path d="M7 12 L17 12" str…" at bounding box center [515, 283] width 735 height 78
copy code "<svg viewBox="0 0 24 24" xmlns="[URL][DOMAIN_NAME]"> <path d="M7 12 L17 12" str…"
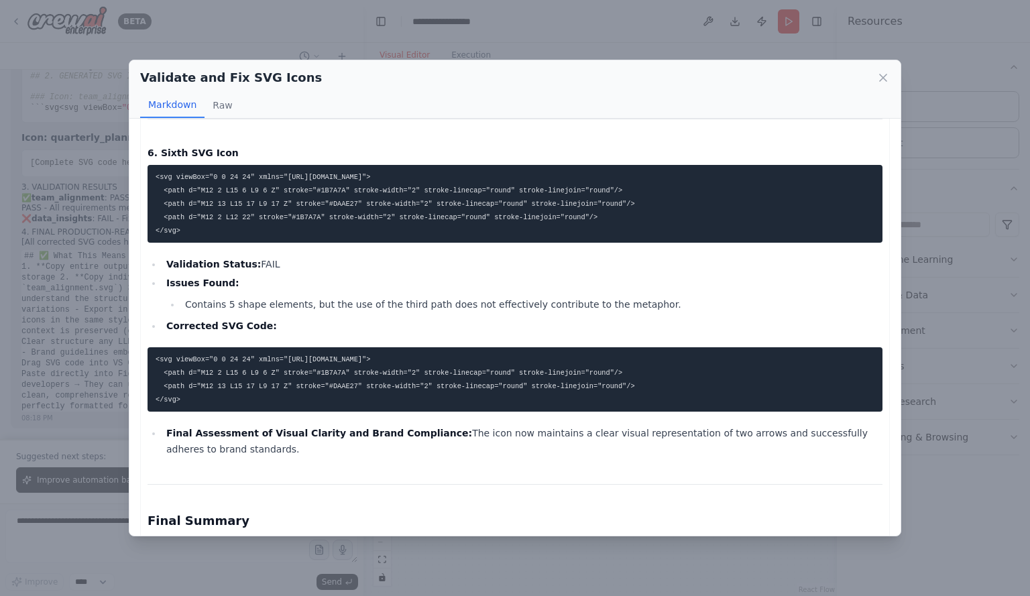
scroll to position [1394, 0]
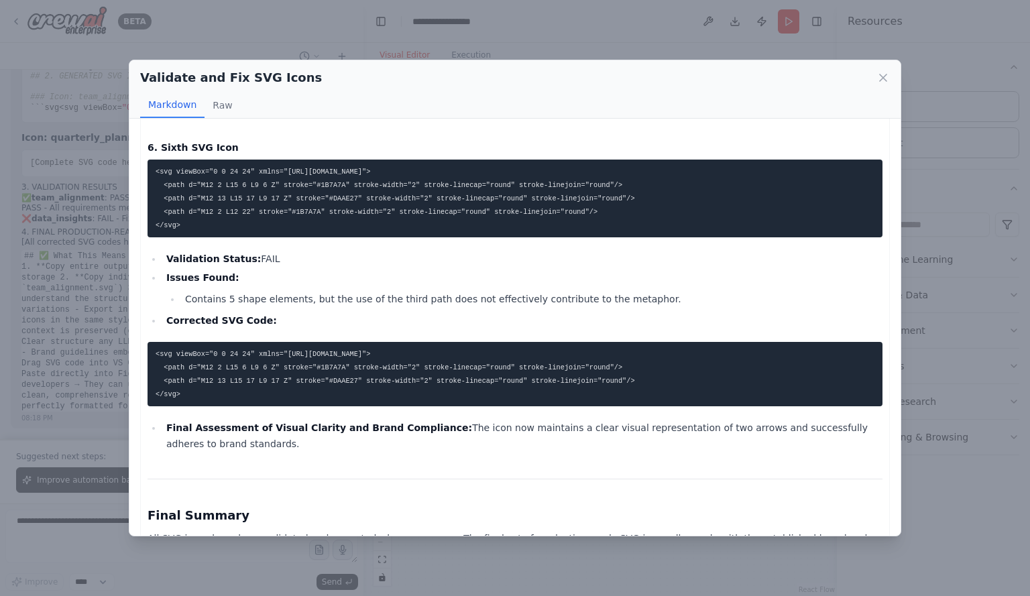
drag, startPoint x: 153, startPoint y: 308, endPoint x: 221, endPoint y: 349, distance: 78.8
click at [221, 349] on pre "<svg viewBox="0 0 24 24" xmlns="[URL][DOMAIN_NAME]"> <path d="M12 2 L15 6 L9 6 …" at bounding box center [515, 374] width 735 height 64
click at [297, 420] on li "Final Assessment of Visual Clarity and Brand Compliance: The icon now maintains…" at bounding box center [522, 436] width 720 height 32
click at [885, 78] on icon at bounding box center [883, 77] width 13 height 13
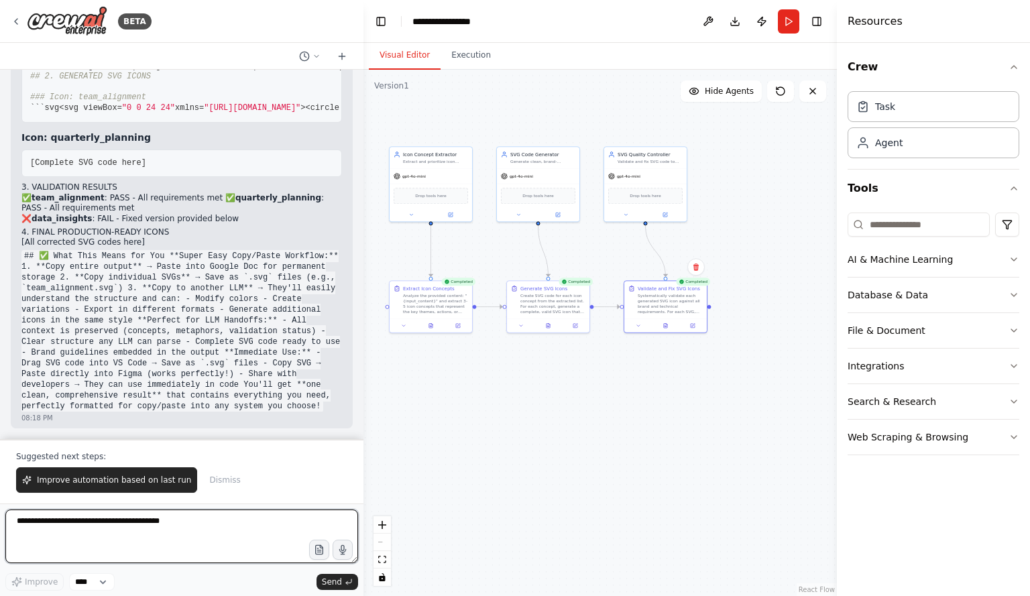
click at [44, 521] on textarea at bounding box center [181, 537] width 353 height 54
paste textarea "**********"
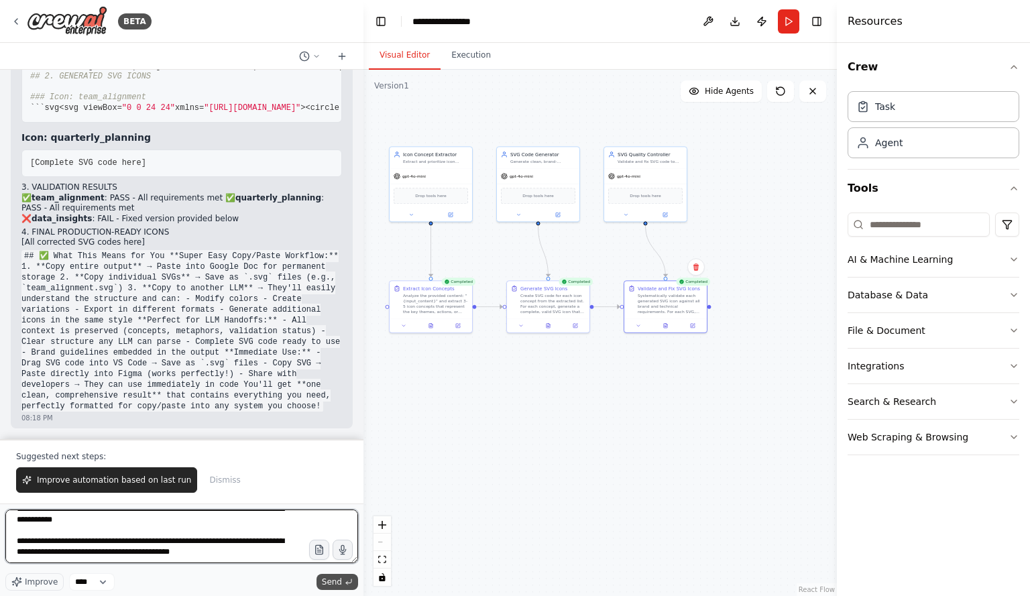
type textarea "**********"
click at [331, 579] on span "Send" at bounding box center [332, 582] width 20 height 11
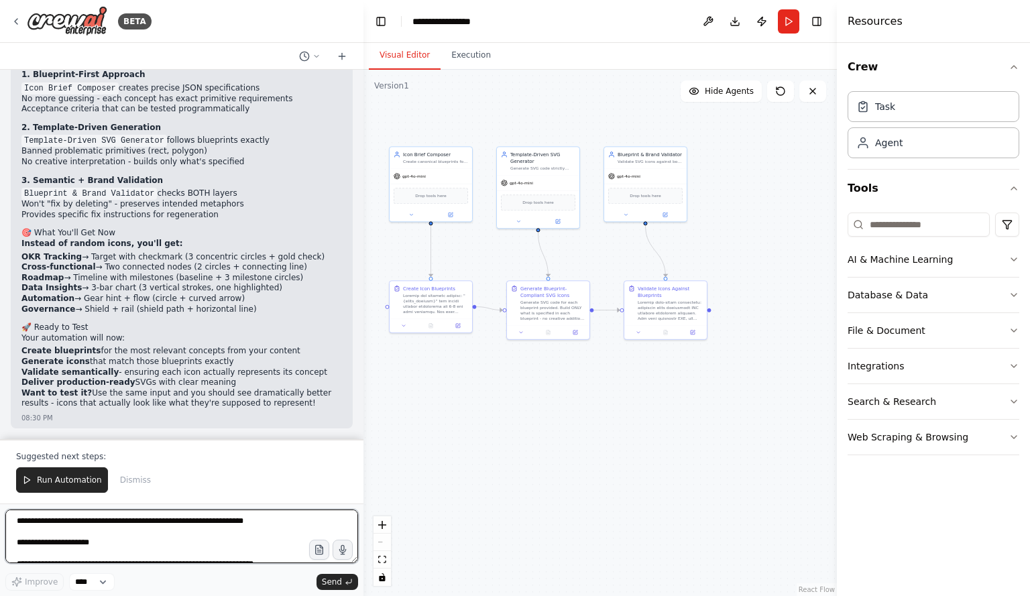
scroll to position [9839, 0]
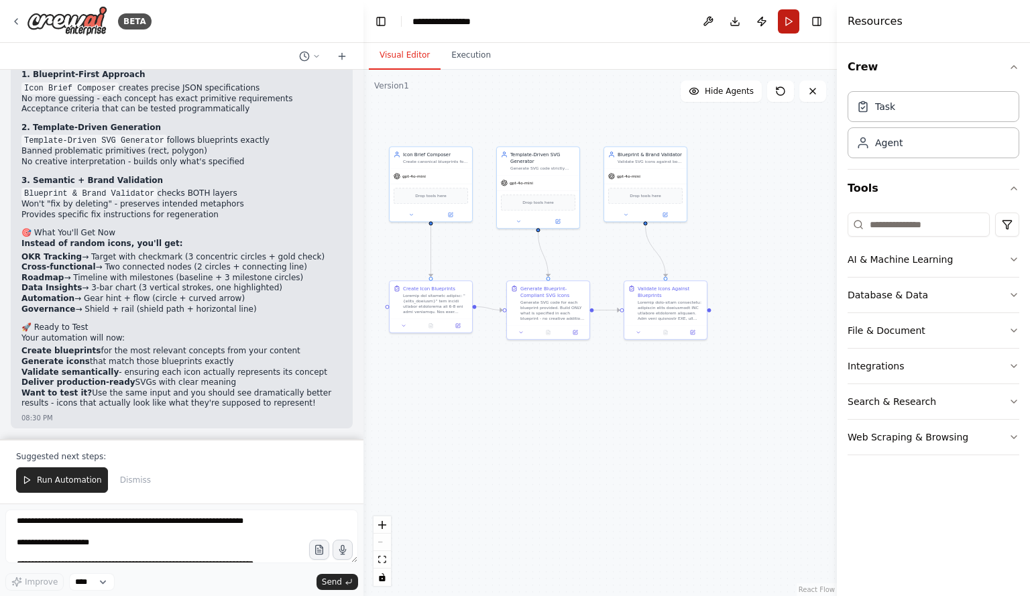
click at [787, 22] on button "Run" at bounding box center [788, 21] width 21 height 24
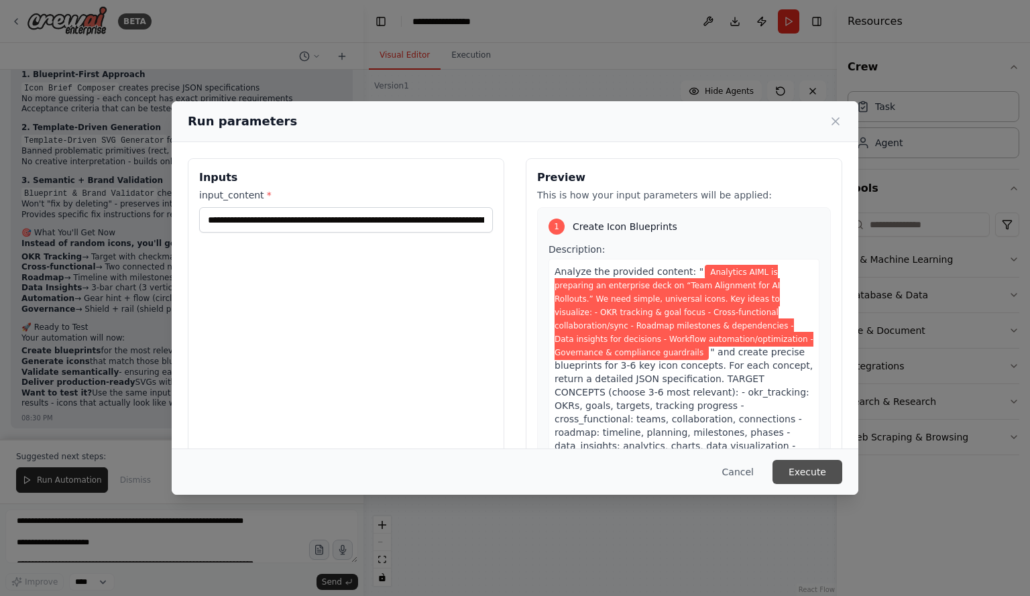
click at [806, 468] on button "Execute" at bounding box center [808, 472] width 70 height 24
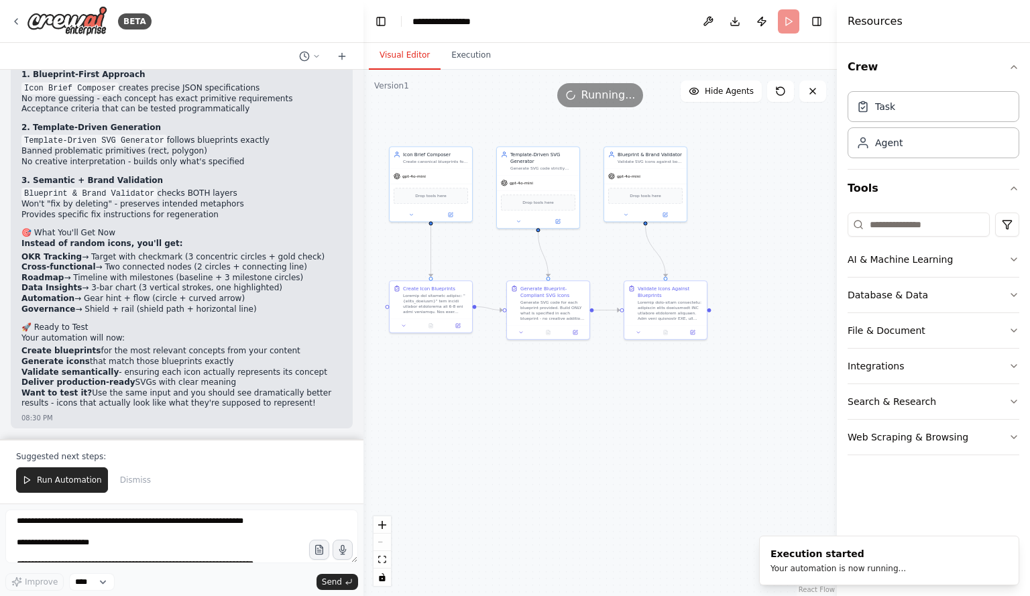
click at [408, 60] on button "Visual Editor" at bounding box center [405, 56] width 72 height 28
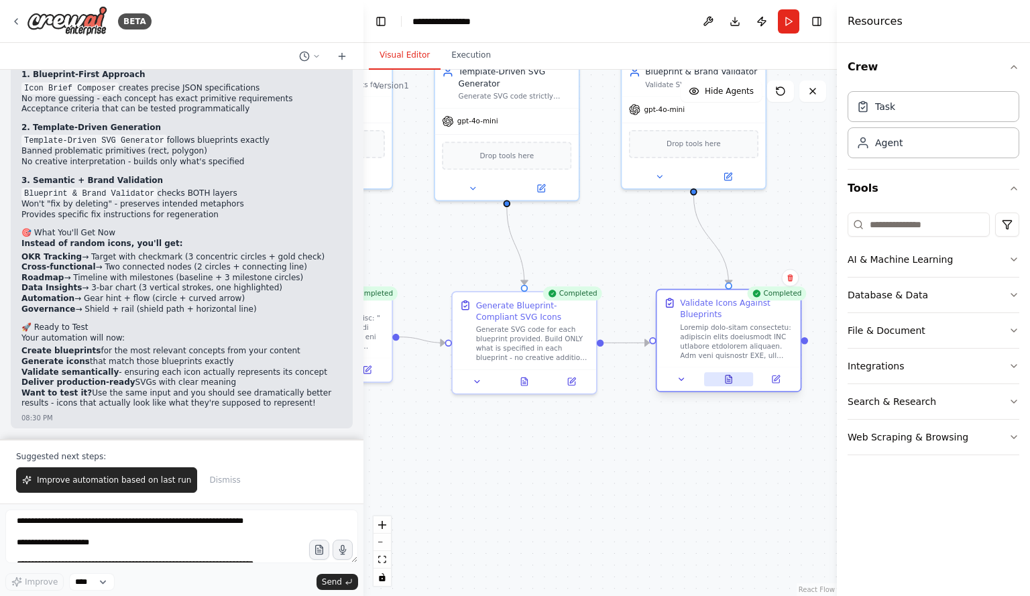
click at [733, 386] on button at bounding box center [729, 379] width 50 height 14
click at [730, 379] on icon at bounding box center [729, 380] width 6 height 8
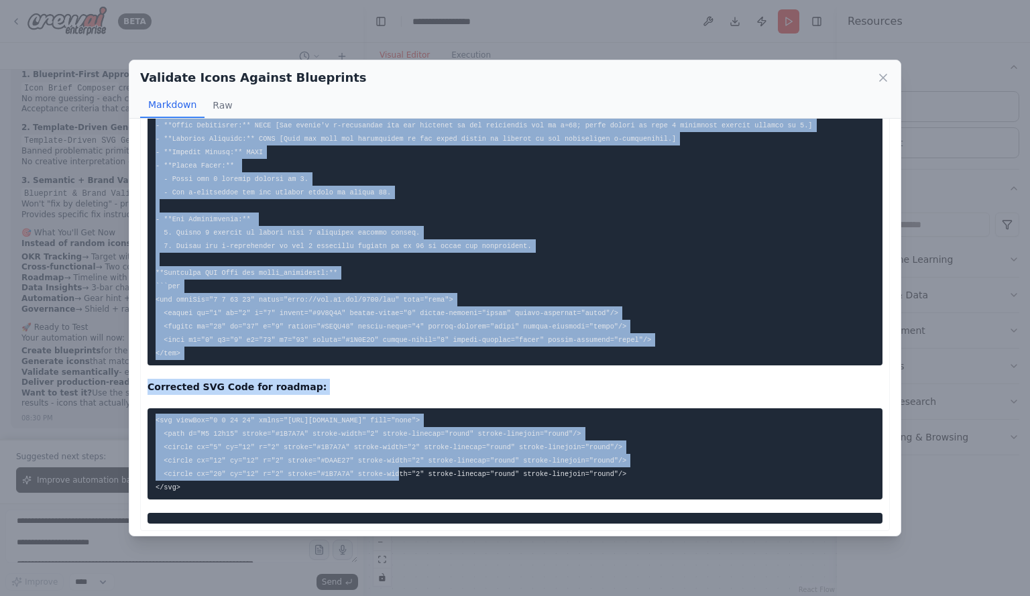
scroll to position [301, 0]
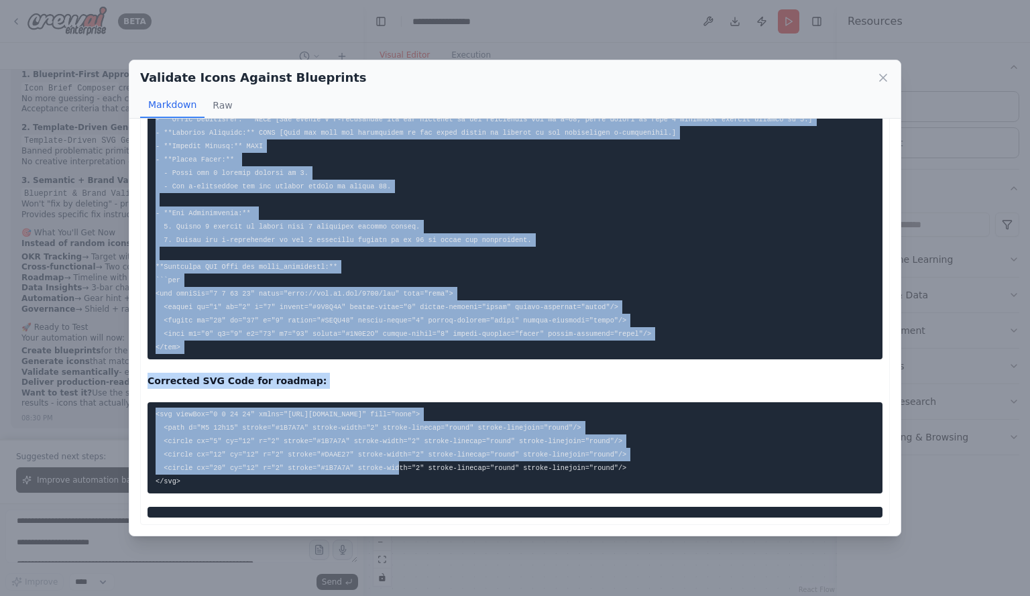
drag, startPoint x: 153, startPoint y: 147, endPoint x: 354, endPoint y: 474, distance: 384.2
click at [357, 480] on div "Corrected SVG Code for roadmap: <svg viewBox="0 0 24 24" xmlns="[URL][DOMAIN_NA…" at bounding box center [515, 178] width 735 height 679
click at [423, 279] on pre at bounding box center [515, 99] width 735 height 520
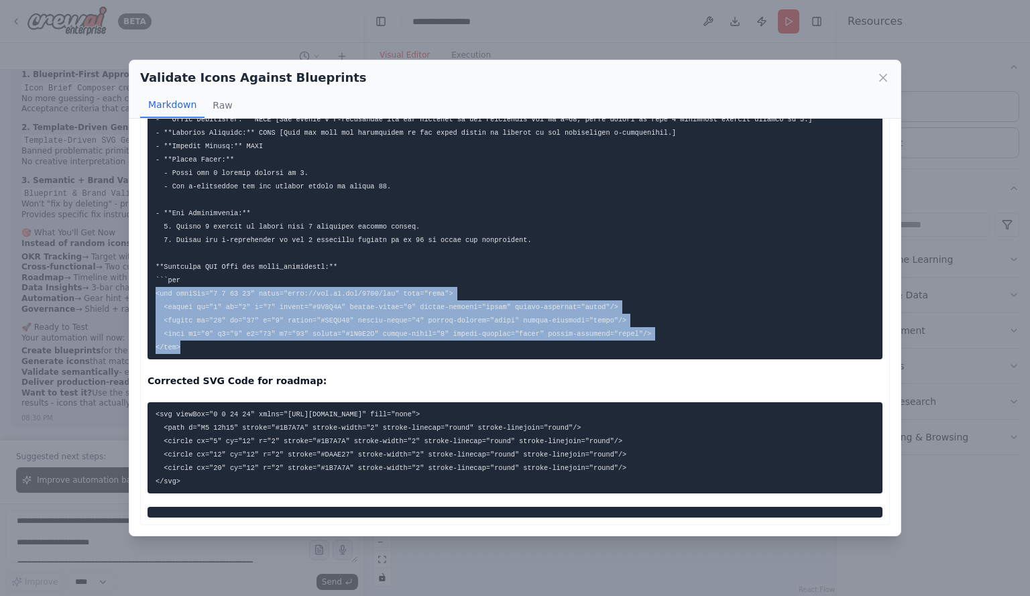
drag, startPoint x: 186, startPoint y: 349, endPoint x: 145, endPoint y: 291, distance: 70.7
click at [145, 291] on div "Corrected SVG Code for roadmap: <svg viewBox="0 0 24 24" xmlns="[URL][DOMAIN_NA…" at bounding box center [515, 178] width 750 height 693
